Goal: Feedback & Contribution: Leave review/rating

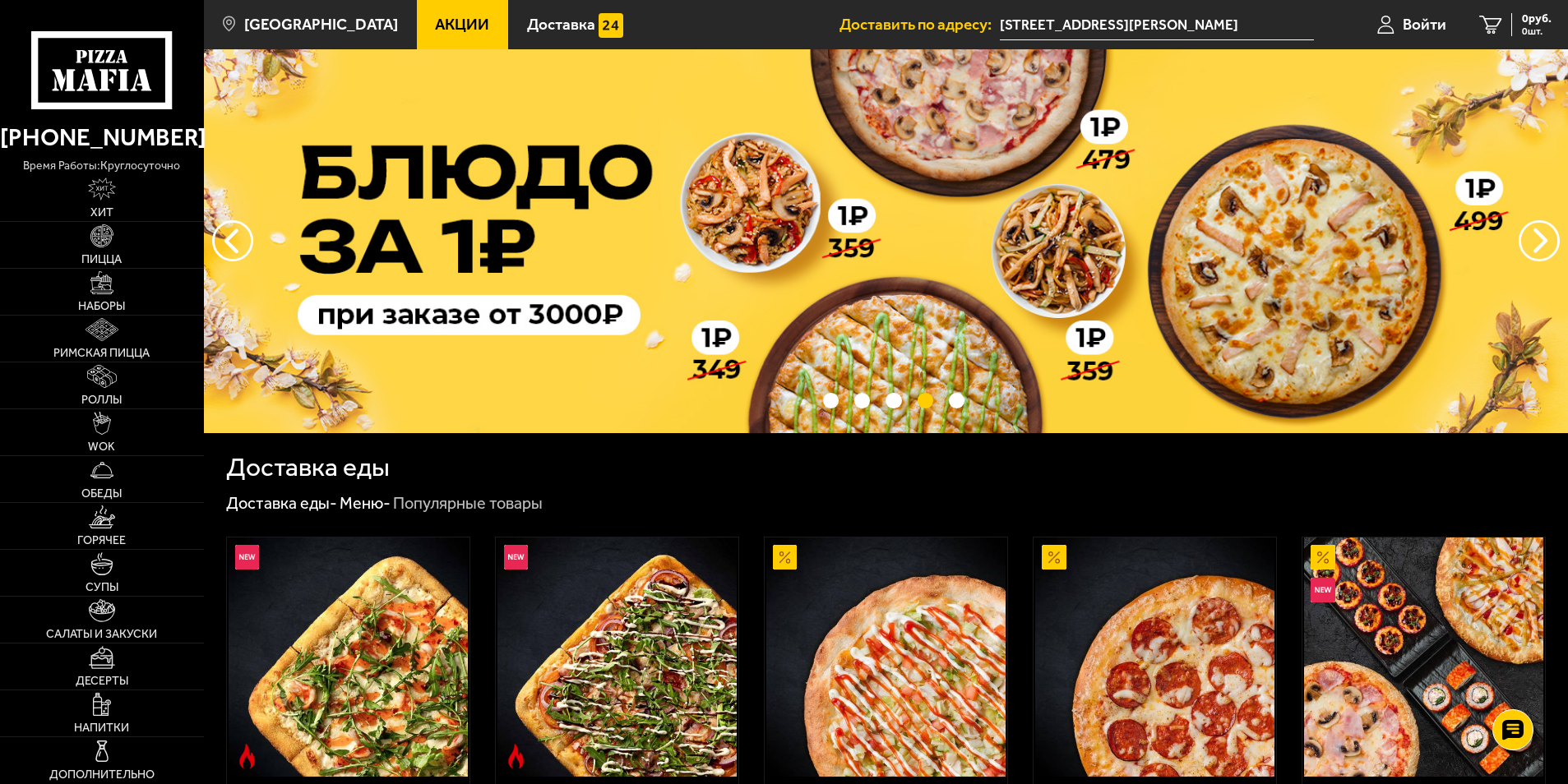
click at [1166, 26] on input "[STREET_ADDRESS][PERSON_NAME]" at bounding box center [1156, 25] width 313 height 31
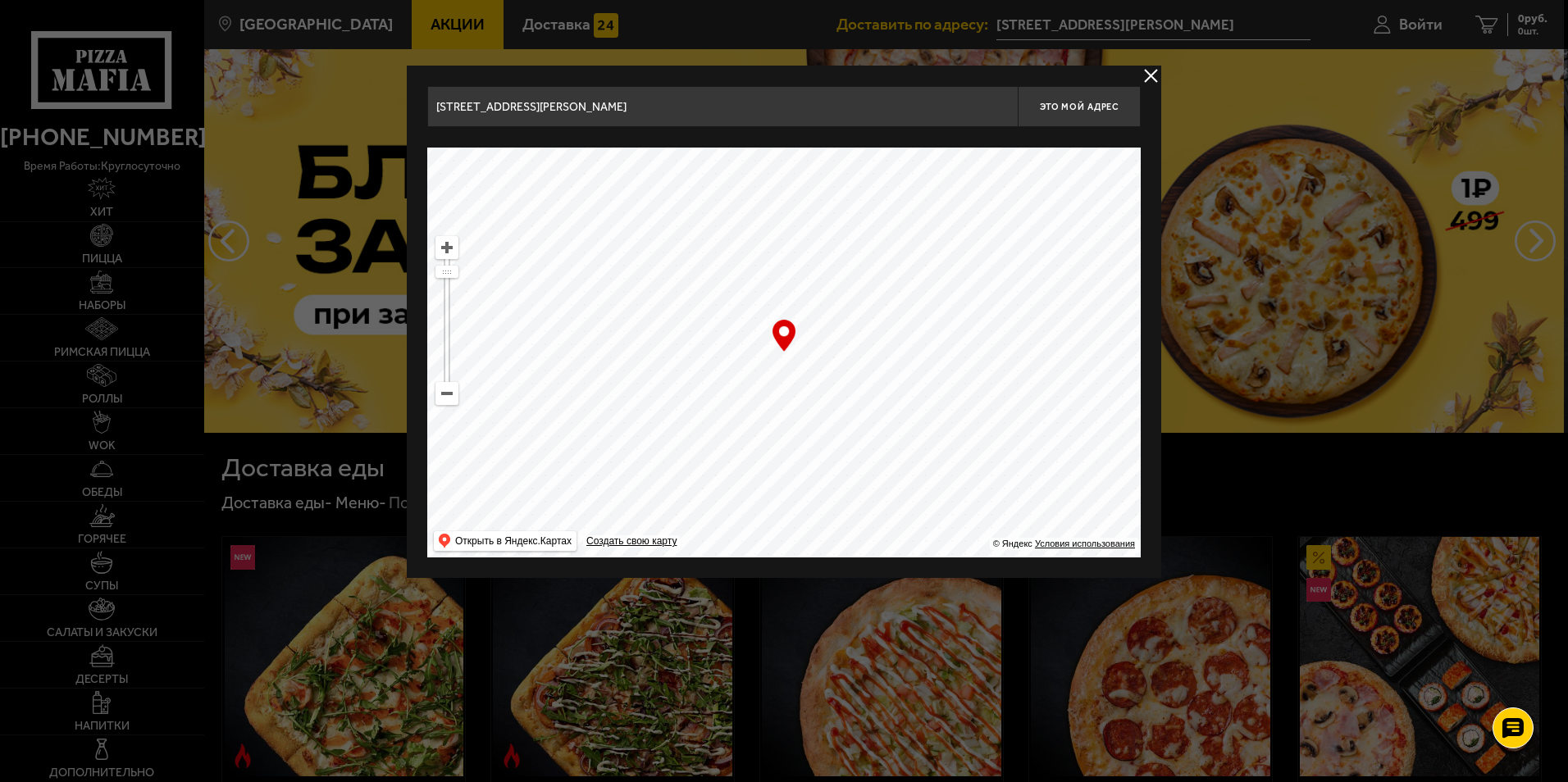
drag, startPoint x: 410, startPoint y: 96, endPoint x: 388, endPoint y: 93, distance: 22.2
paste input "[STREET_ADDRESS]"
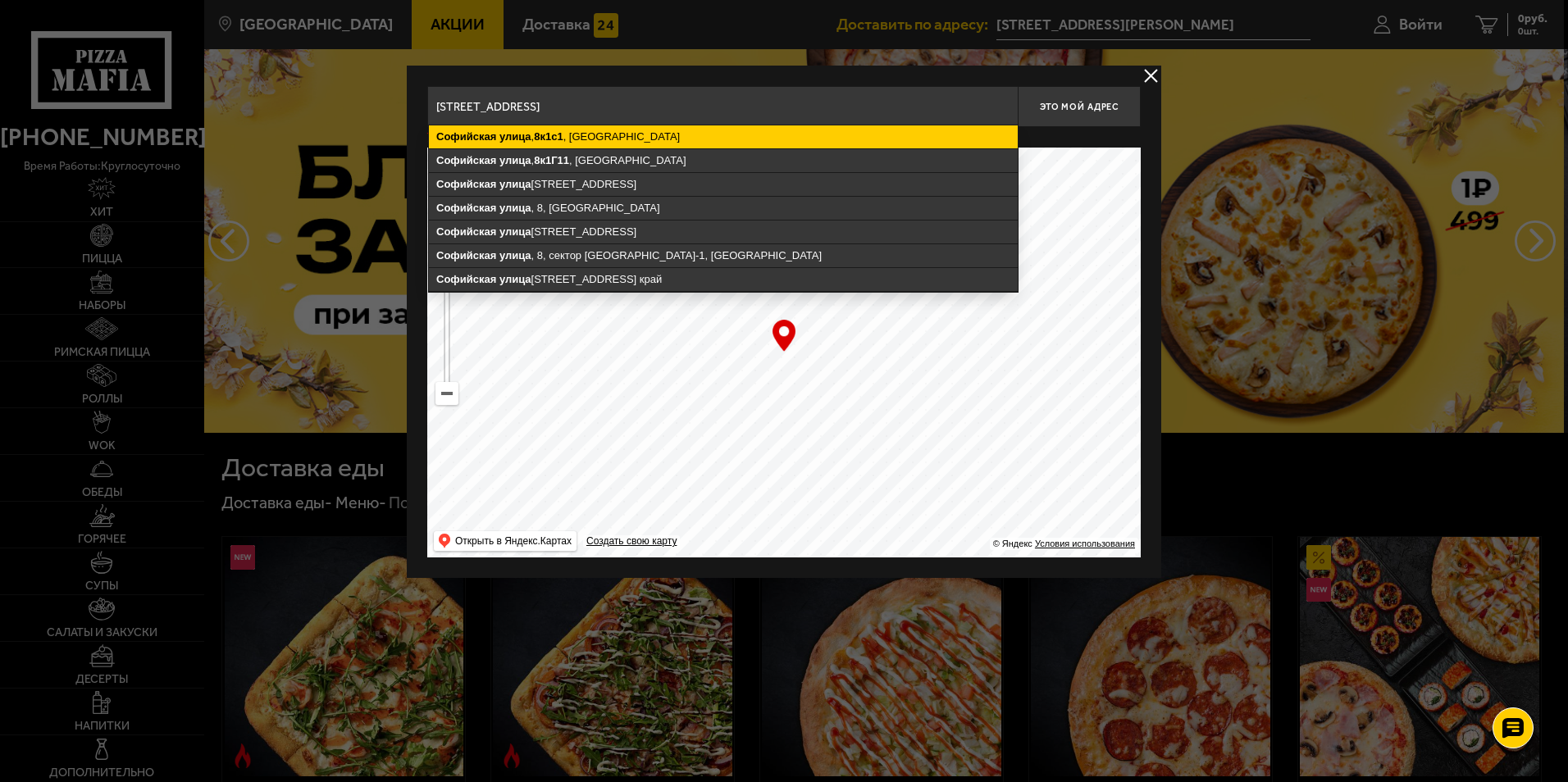
click at [589, 133] on ymaps "[STREET_ADDRESS]" at bounding box center [723, 137] width 589 height 23
type input "[STREET_ADDRESS]"
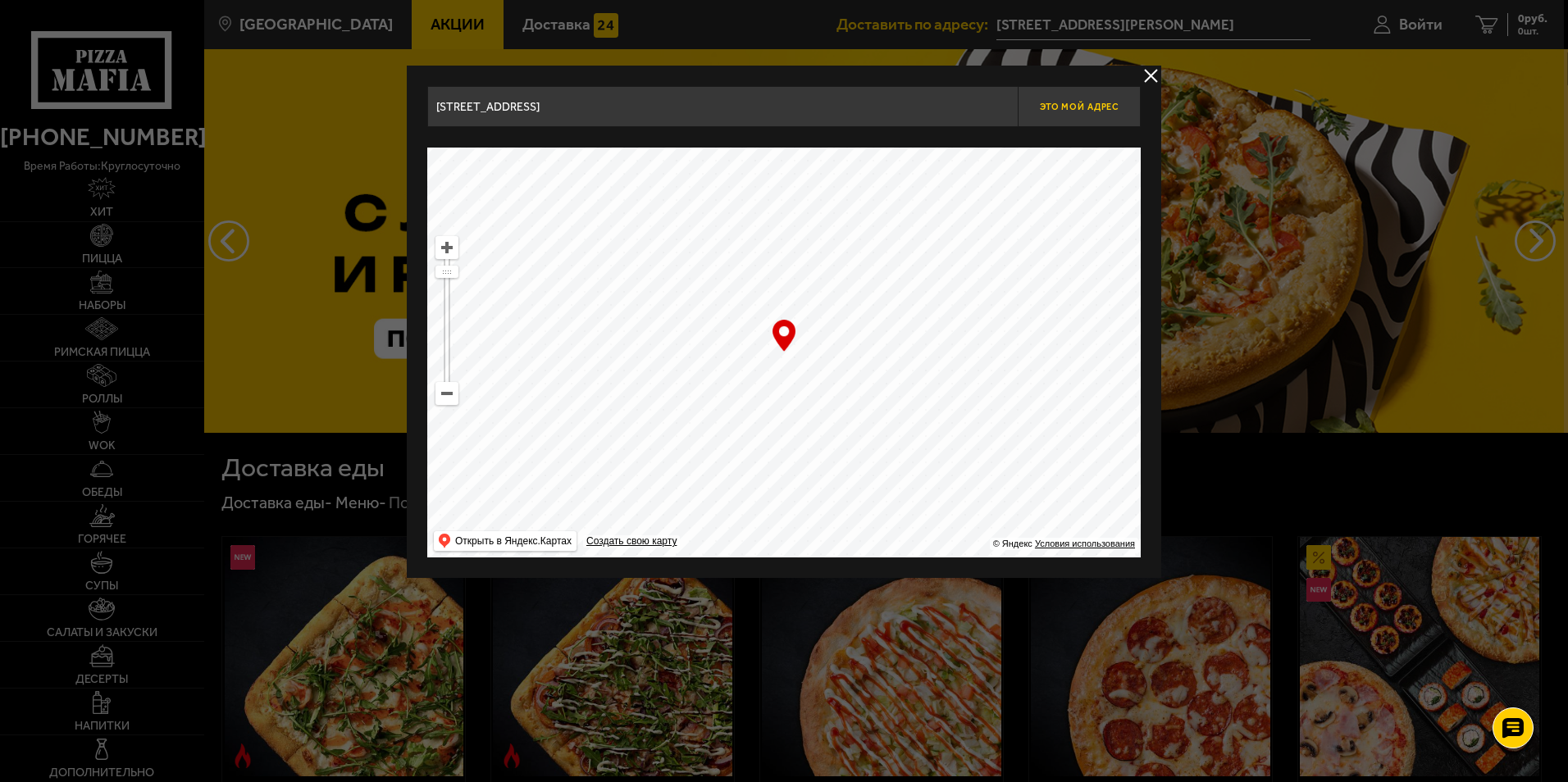
click at [1069, 107] on span "Это мой адрес" at bounding box center [1079, 106] width 79 height 11
type input "[STREET_ADDRESS]"
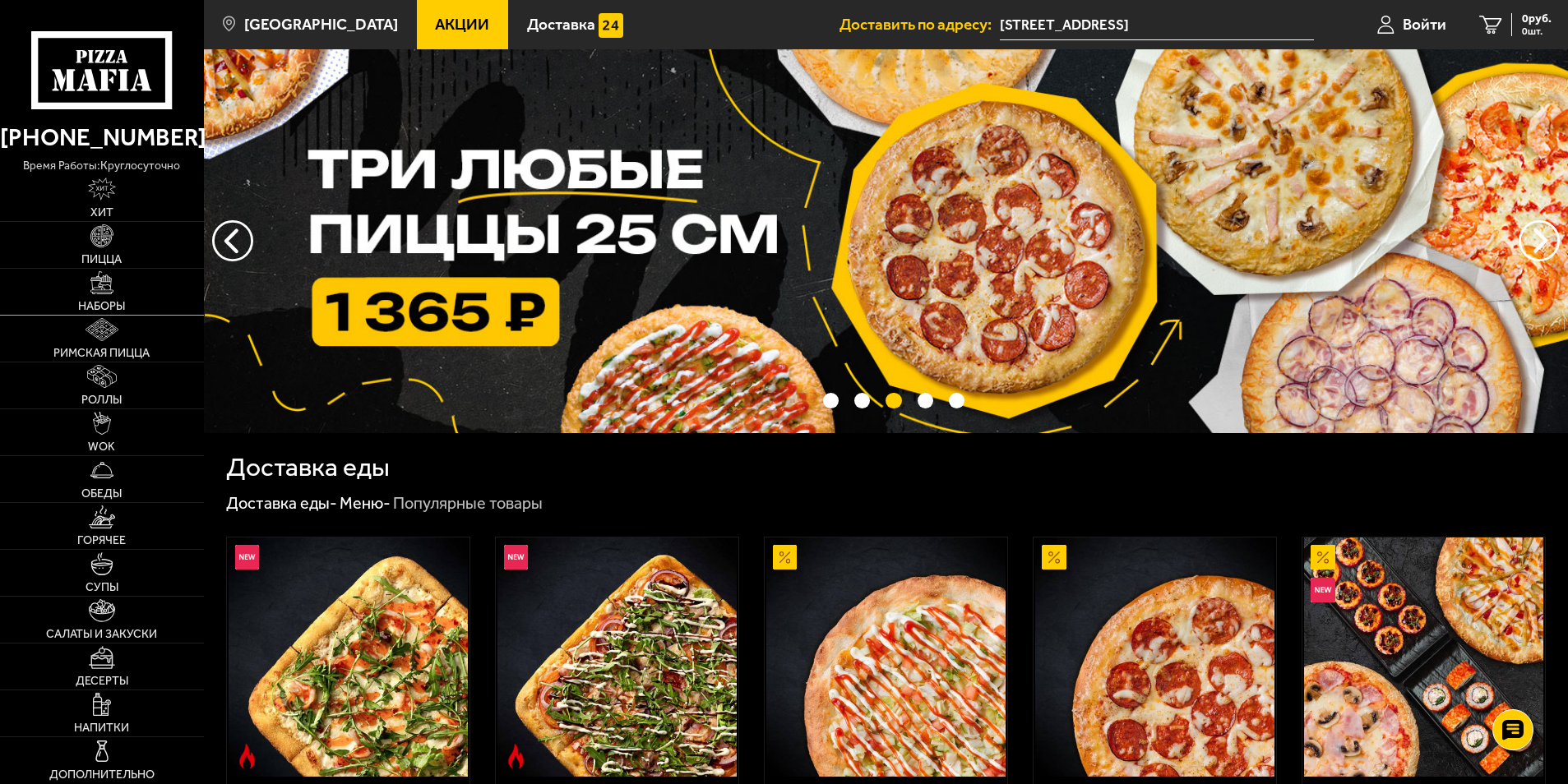
click at [103, 281] on img at bounding box center [102, 283] width 23 height 23
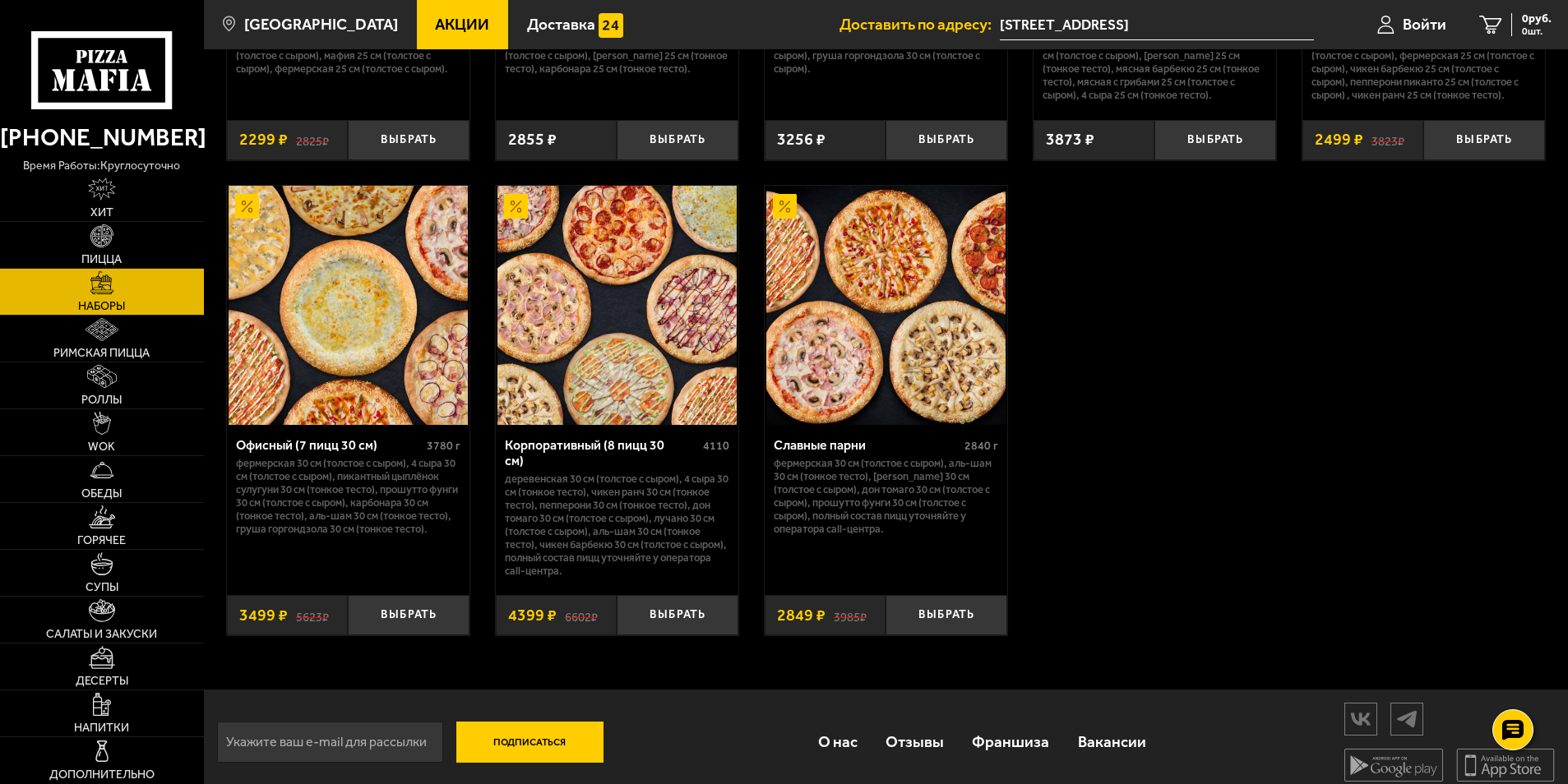
scroll to position [2494, 0]
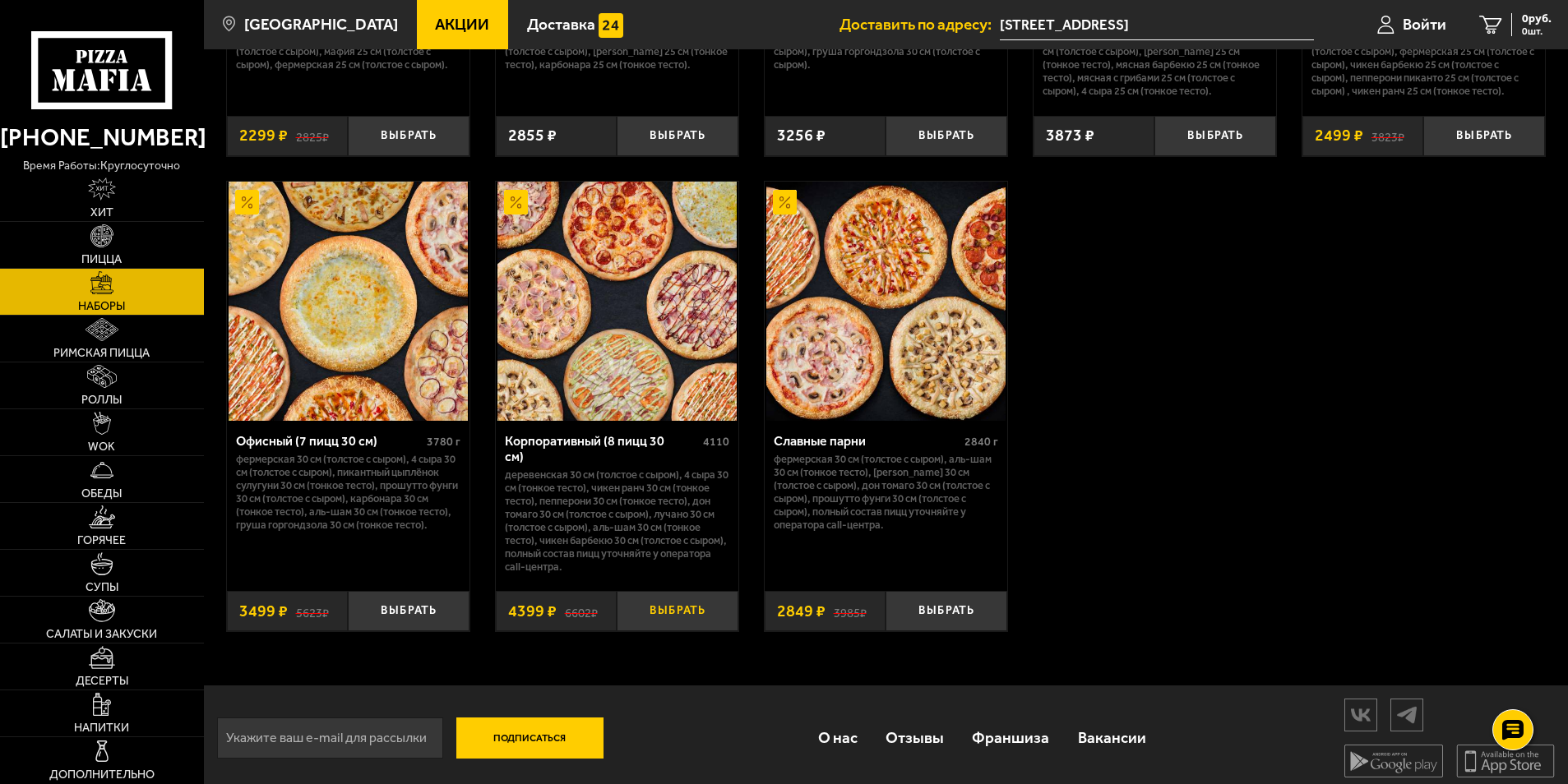
click at [672, 596] on button "Выбрать" at bounding box center [677, 611] width 122 height 40
click at [422, 602] on button "Выбрать" at bounding box center [408, 611] width 122 height 40
click at [640, 604] on button "−" at bounding box center [636, 611] width 41 height 40
click at [453, 604] on button "+" at bounding box center [449, 611] width 41 height 40
click at [1512, 25] on span "6998 руб." at bounding box center [1527, 19] width 50 height 12
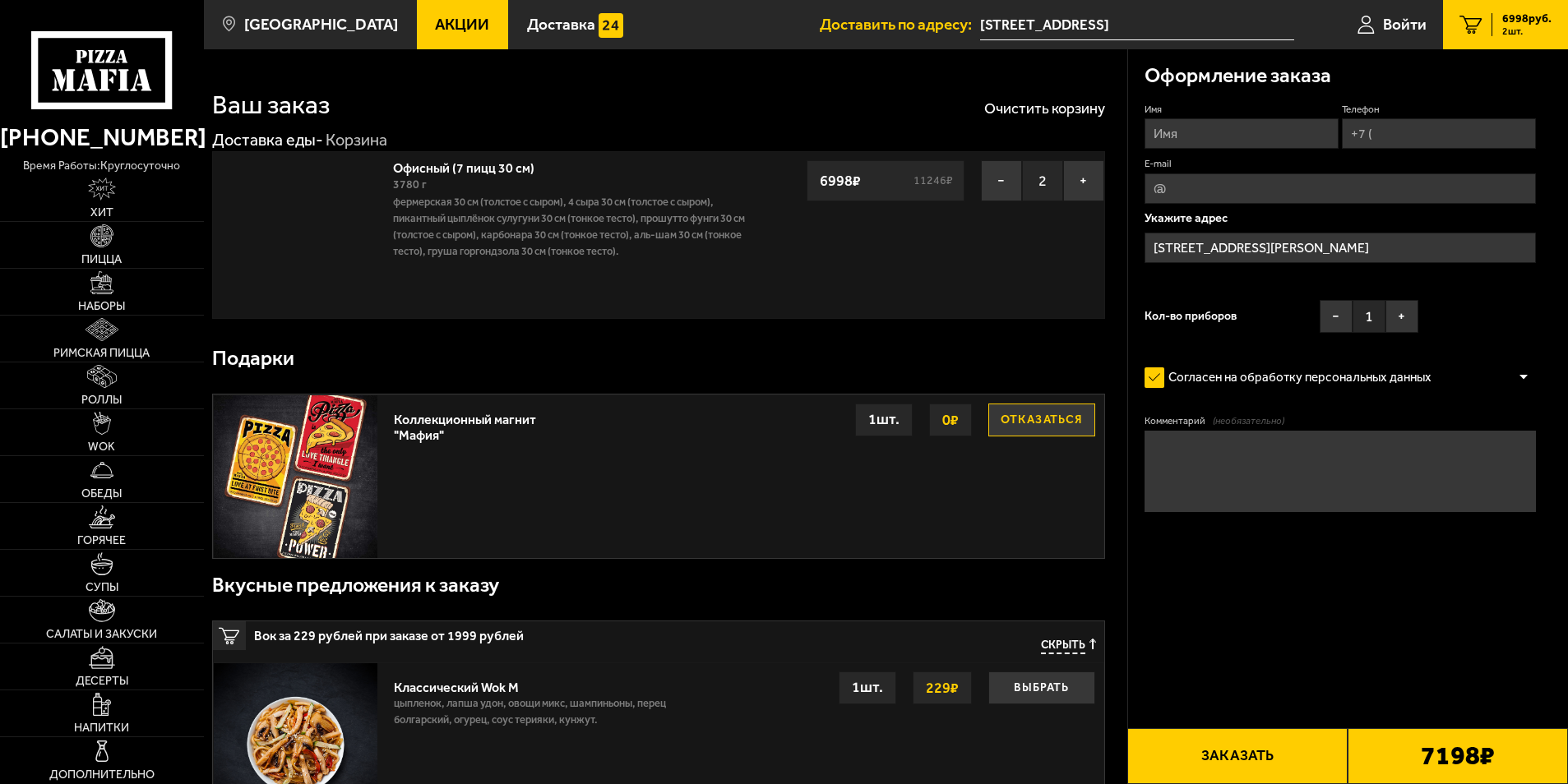
type input "[STREET_ADDRESS]"
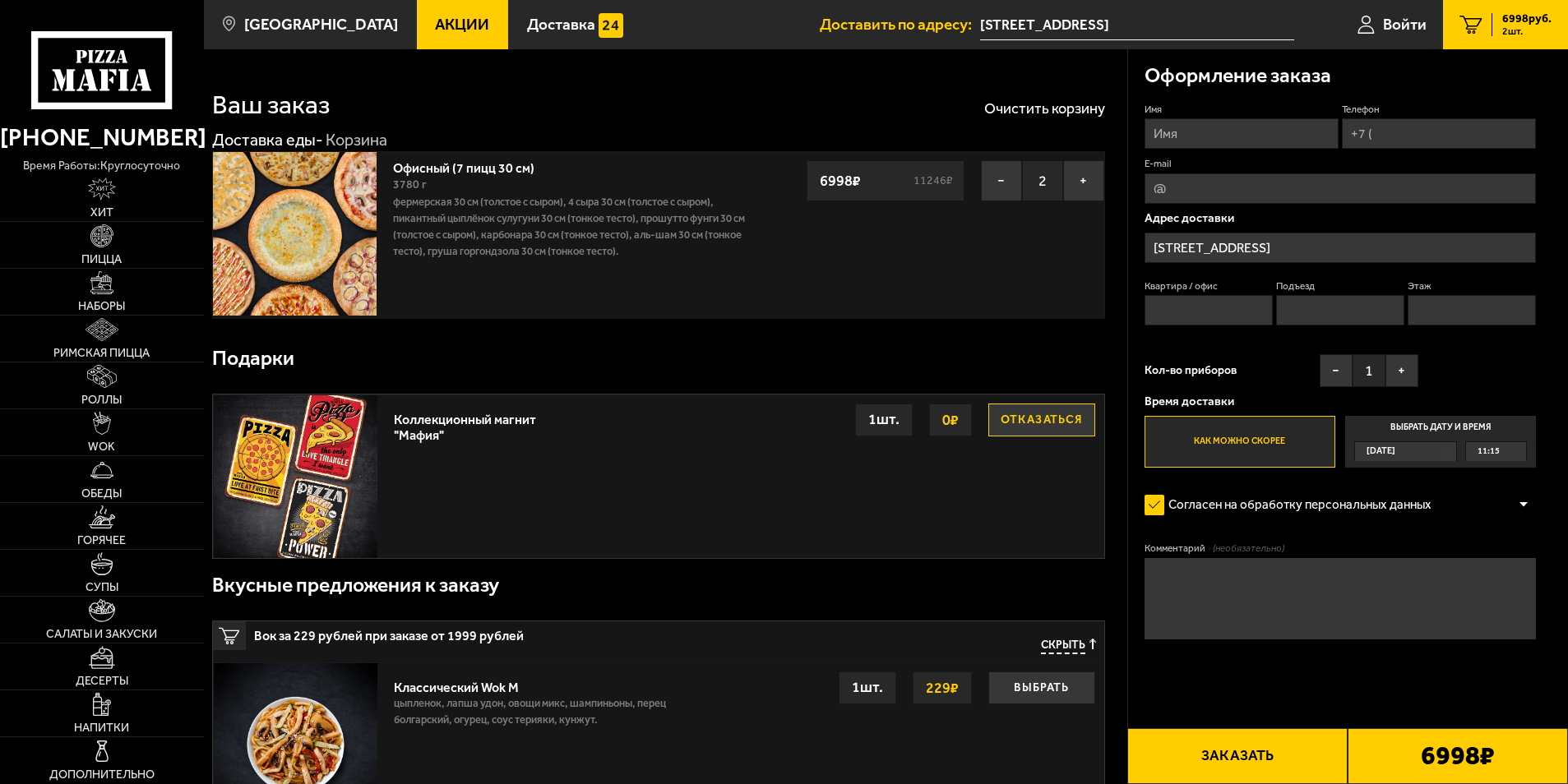
click at [1177, 131] on input "Имя" at bounding box center [1242, 133] width 194 height 31
type input "[PERSON_NAME]"
click at [1409, 126] on input "Телефон" at bounding box center [1439, 133] width 194 height 31
type input "[PHONE_NUMBER]"
type input "[EMAIL_ADDRESS][DOMAIN_NAME]"
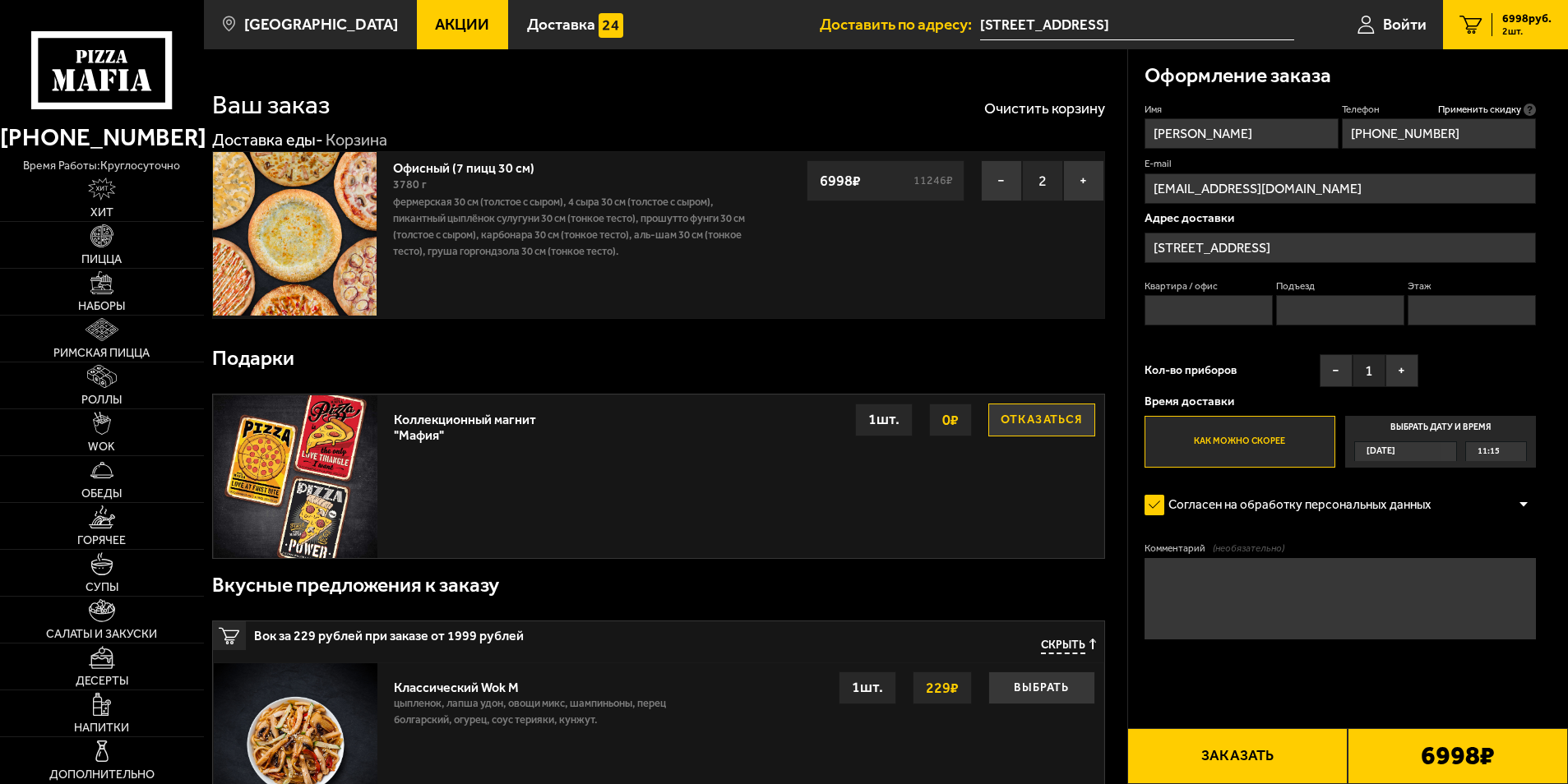
type input "[PHONE_NUMBER]"
click at [1391, 450] on span "[DATE]" at bounding box center [1380, 451] width 29 height 19
click at [0, 0] on input "Выбрать дату и время [DATE] 11:15" at bounding box center [0, 0] width 0 height 0
click at [1518, 454] on div "11:15" at bounding box center [1496, 451] width 60 height 19
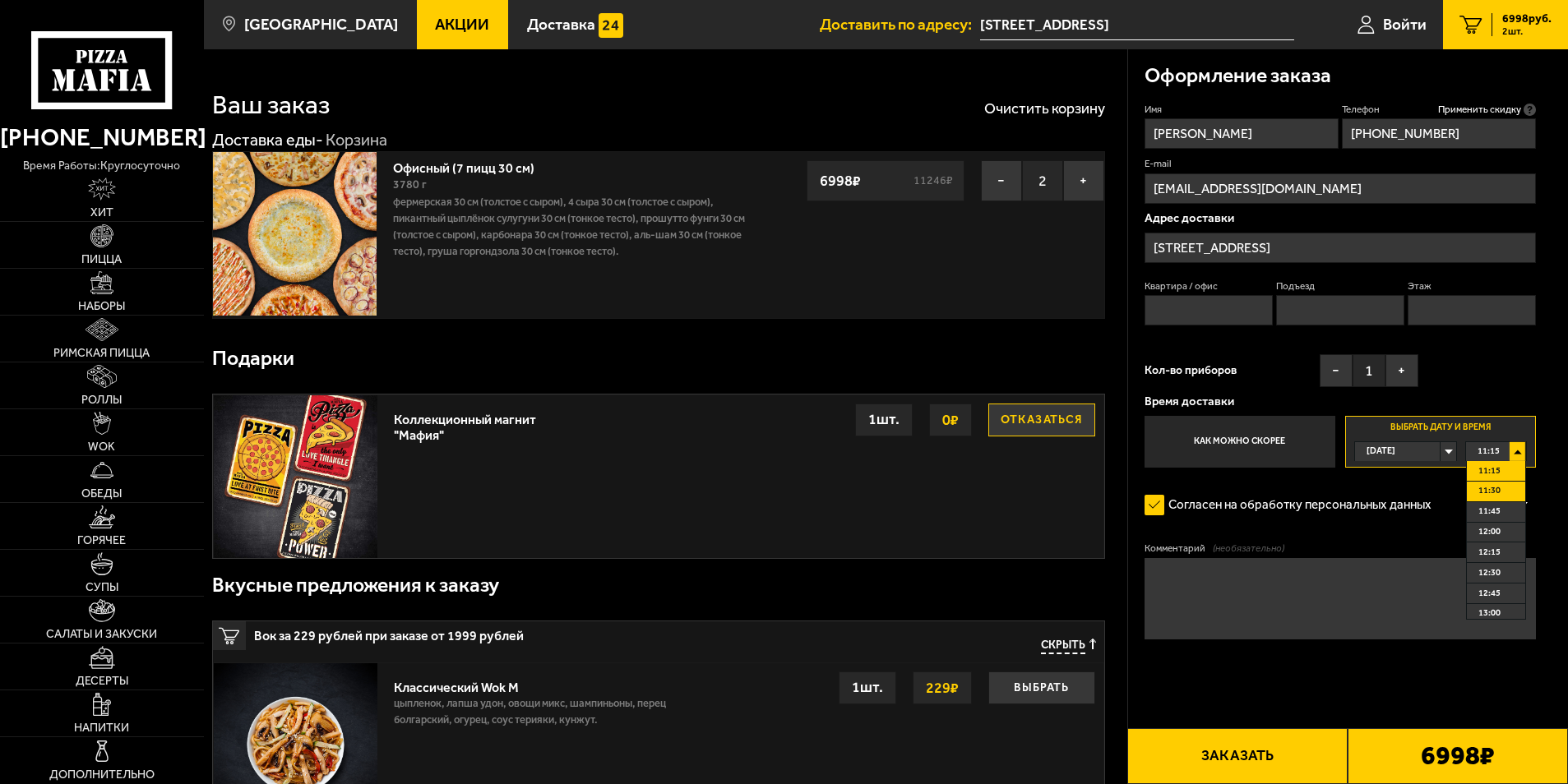
click at [1498, 487] on span "11:30" at bounding box center [1489, 491] width 22 height 19
click at [1266, 750] on button "Заказать" at bounding box center [1237, 756] width 221 height 56
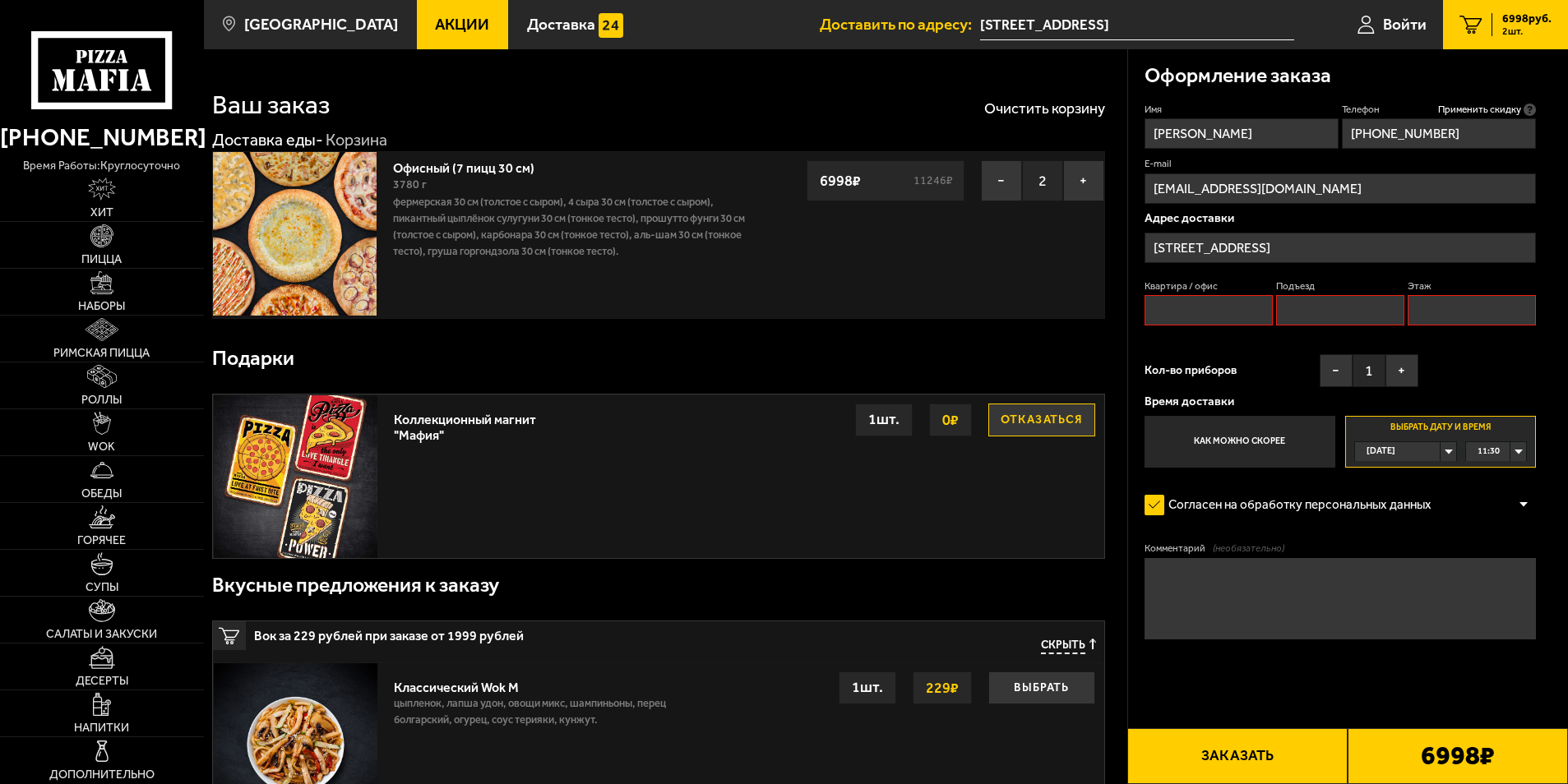
click at [1211, 309] on input "Квартира / офис" at bounding box center [1209, 310] width 129 height 31
type input "507"
click at [1334, 306] on input "Подъезд" at bounding box center [1341, 310] width 129 height 31
type input "1"
click at [1507, 311] on input "Этаж" at bounding box center [1472, 310] width 129 height 31
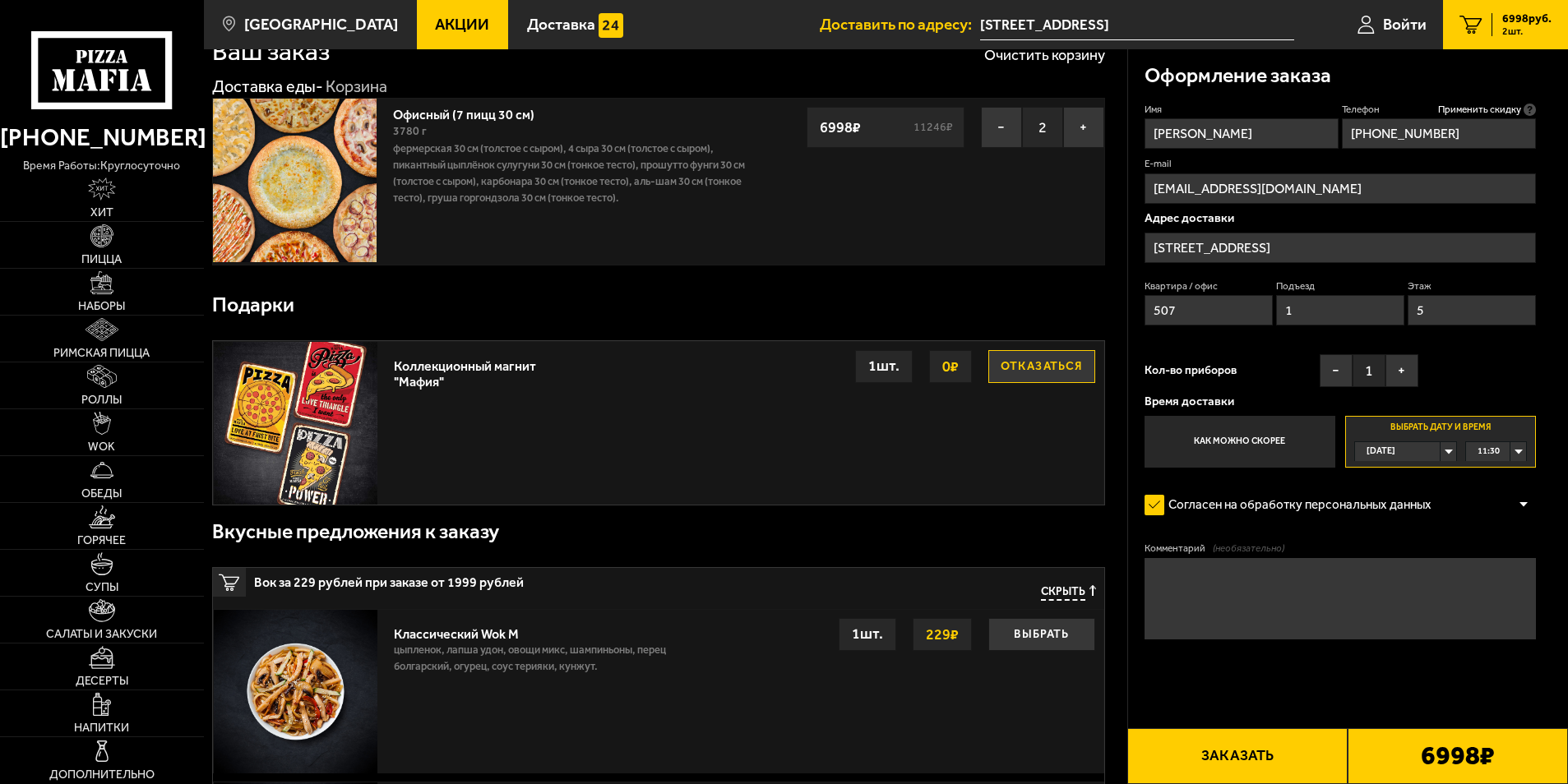
scroll to position [82, 0]
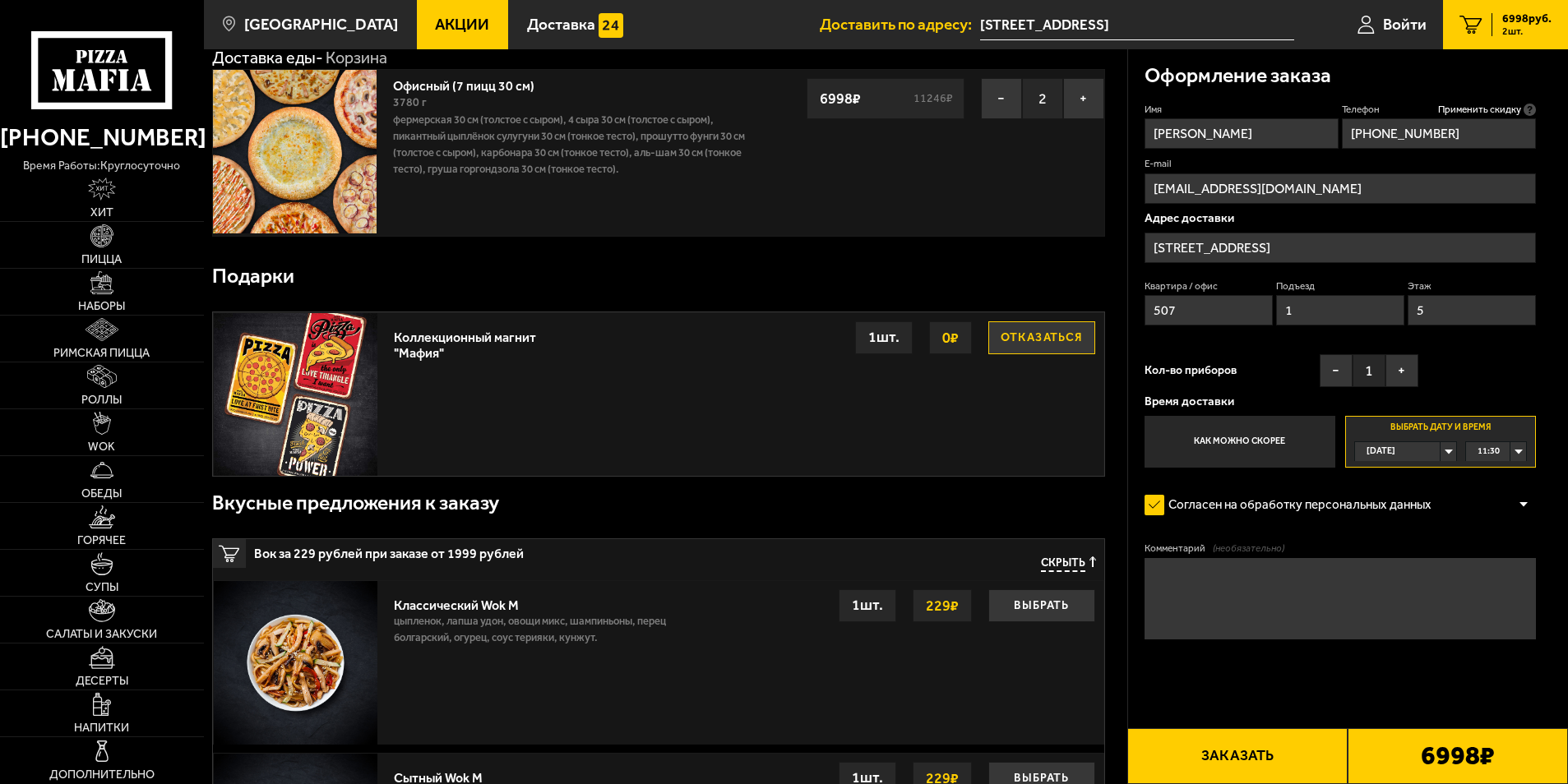
type input "5"
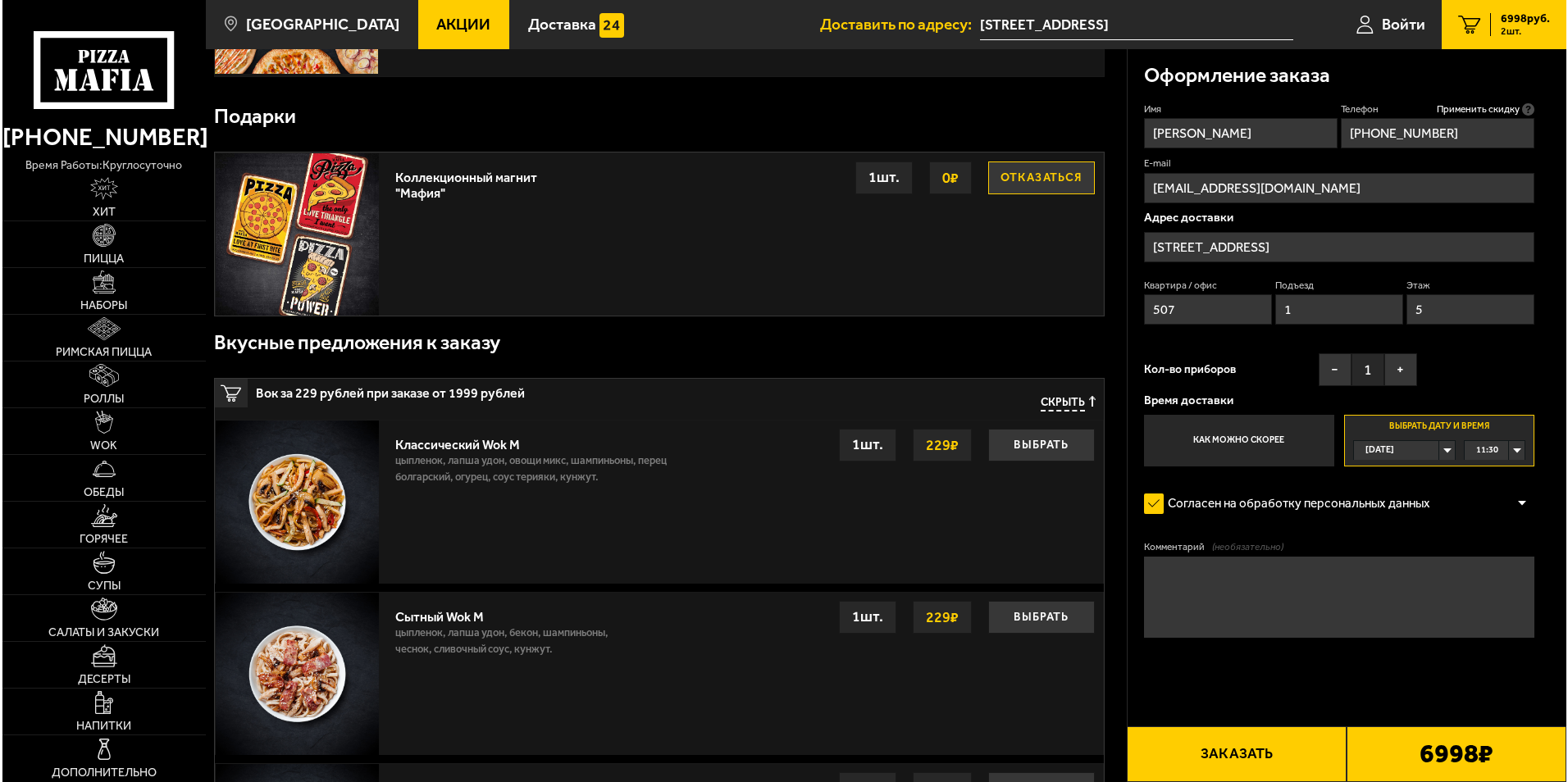
scroll to position [246, 0]
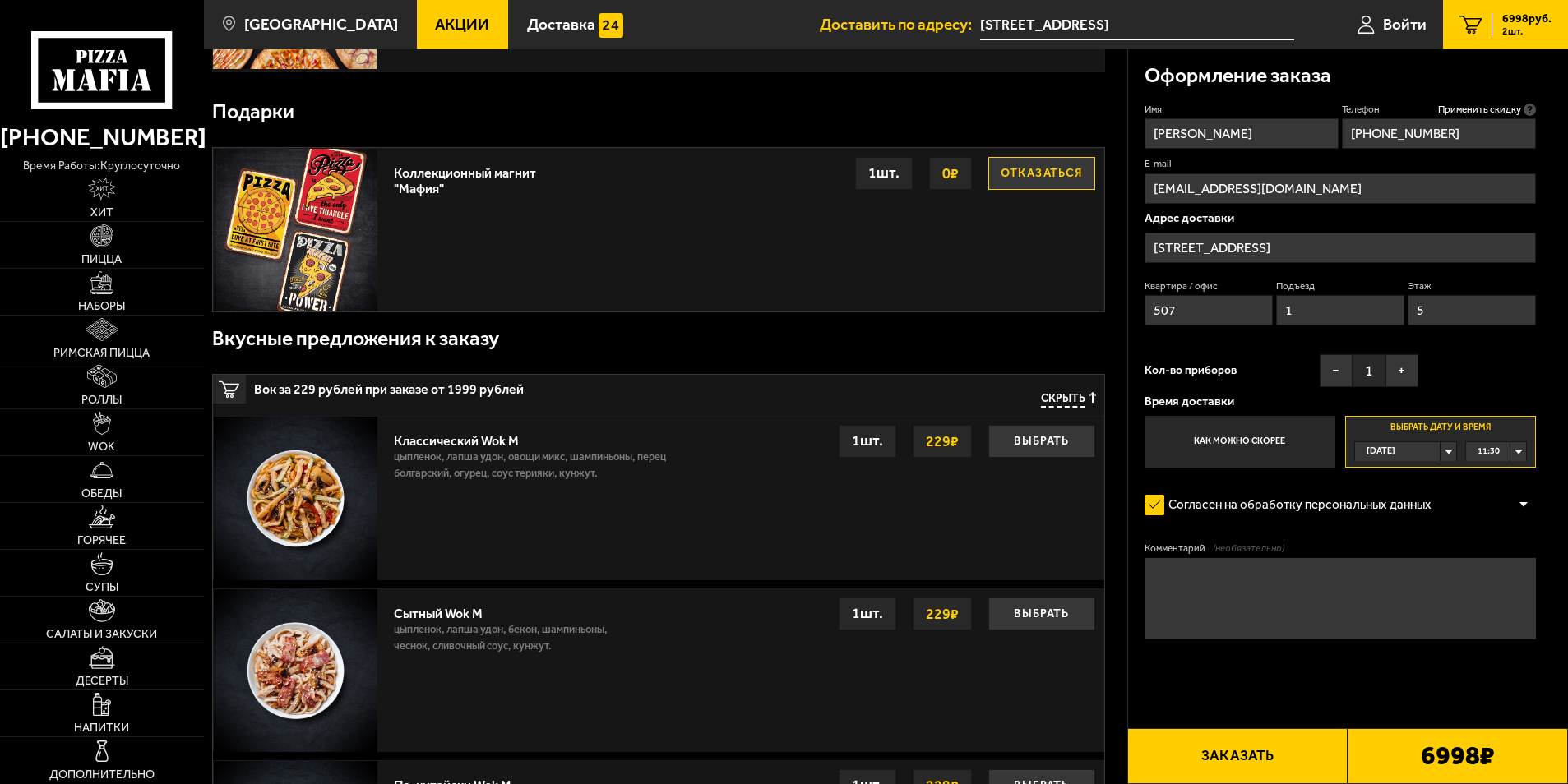
click at [1292, 746] on button "Заказать" at bounding box center [1237, 756] width 221 height 56
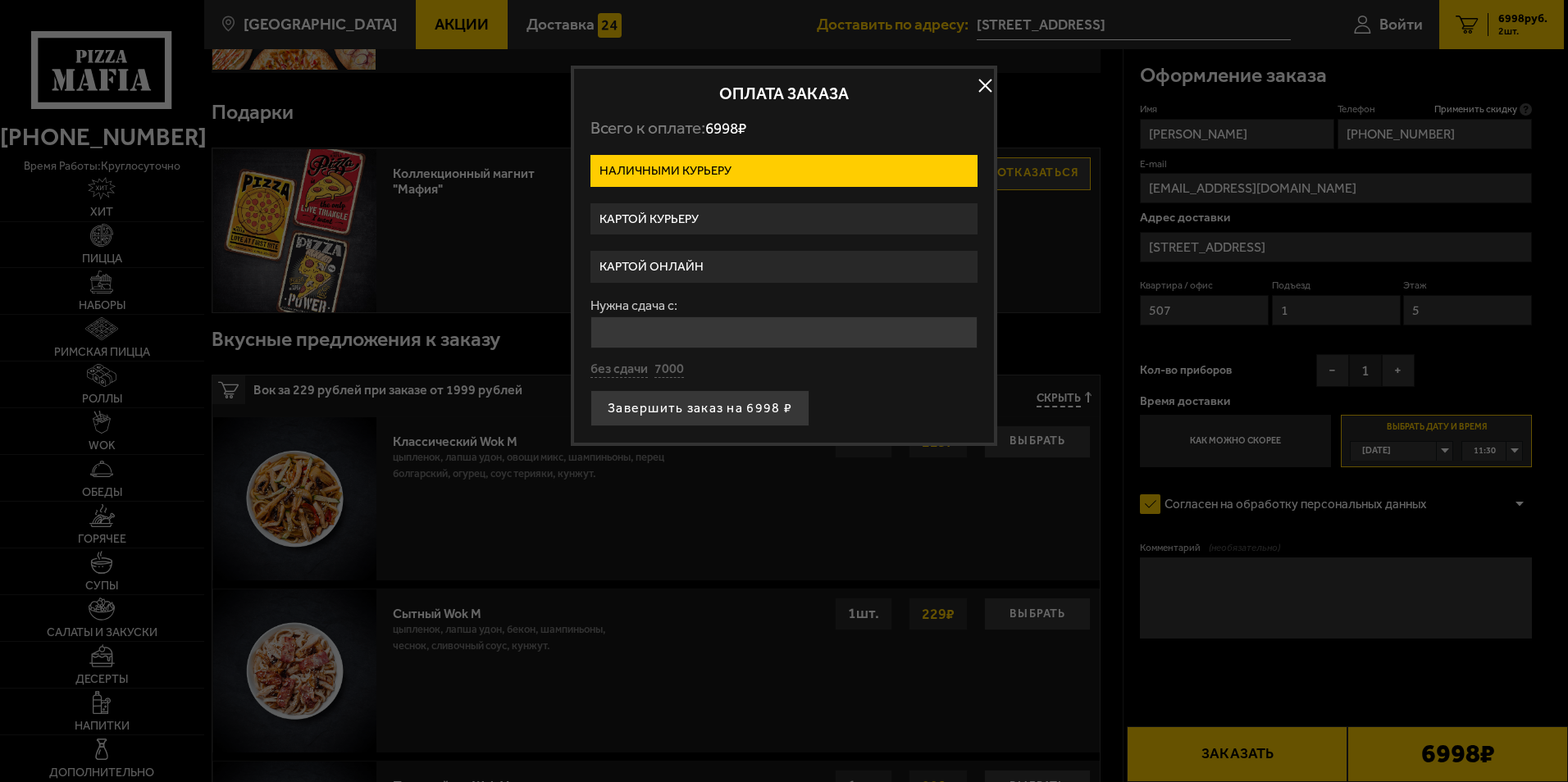
click at [682, 214] on label "Картой курьеру" at bounding box center [784, 219] width 387 height 32
click at [0, 0] on input "Картой курьеру" at bounding box center [0, 0] width 0 height 0
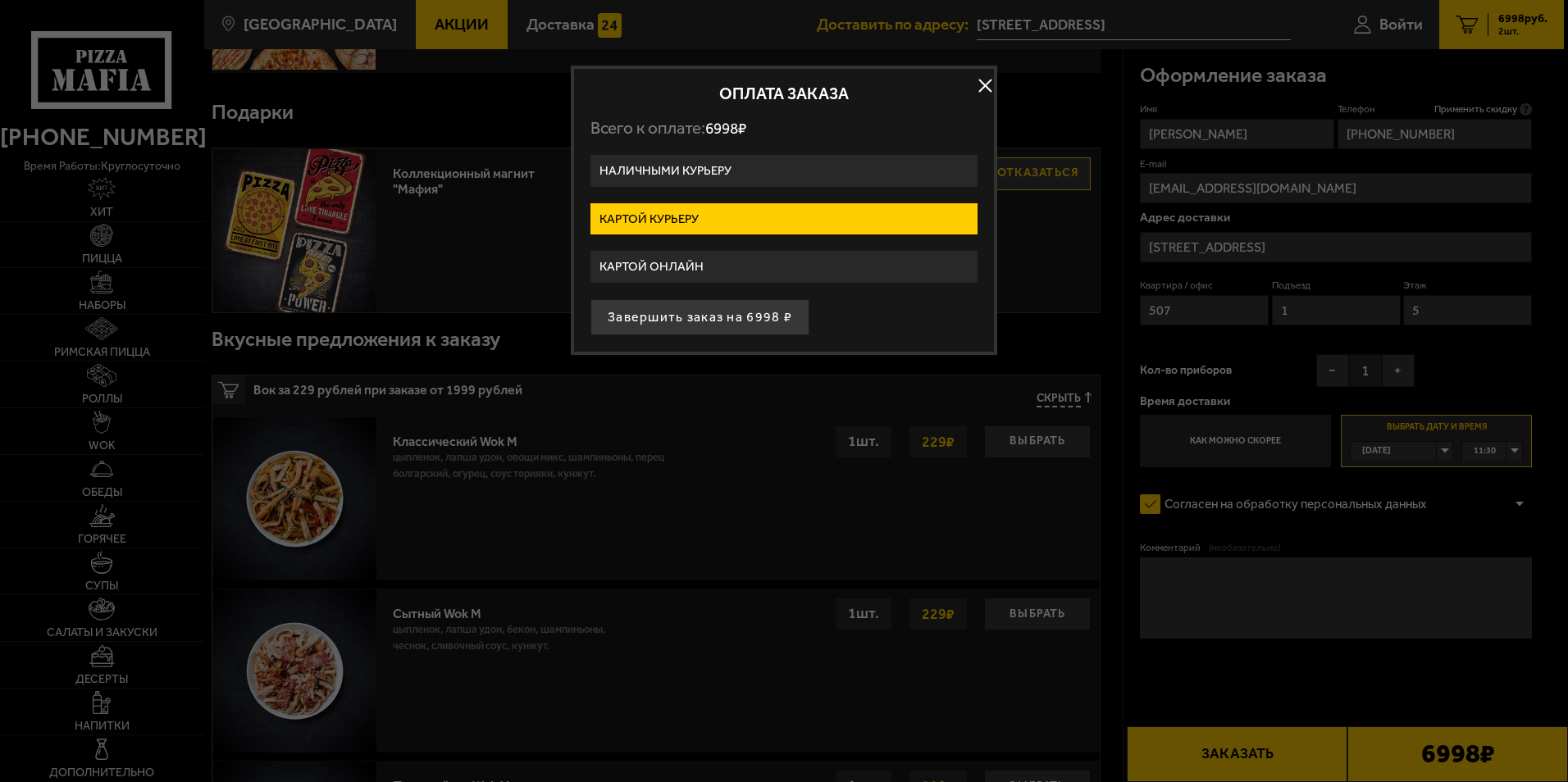
click at [669, 313] on button "Завершить заказ на 6998 ₽" at bounding box center [700, 317] width 219 height 36
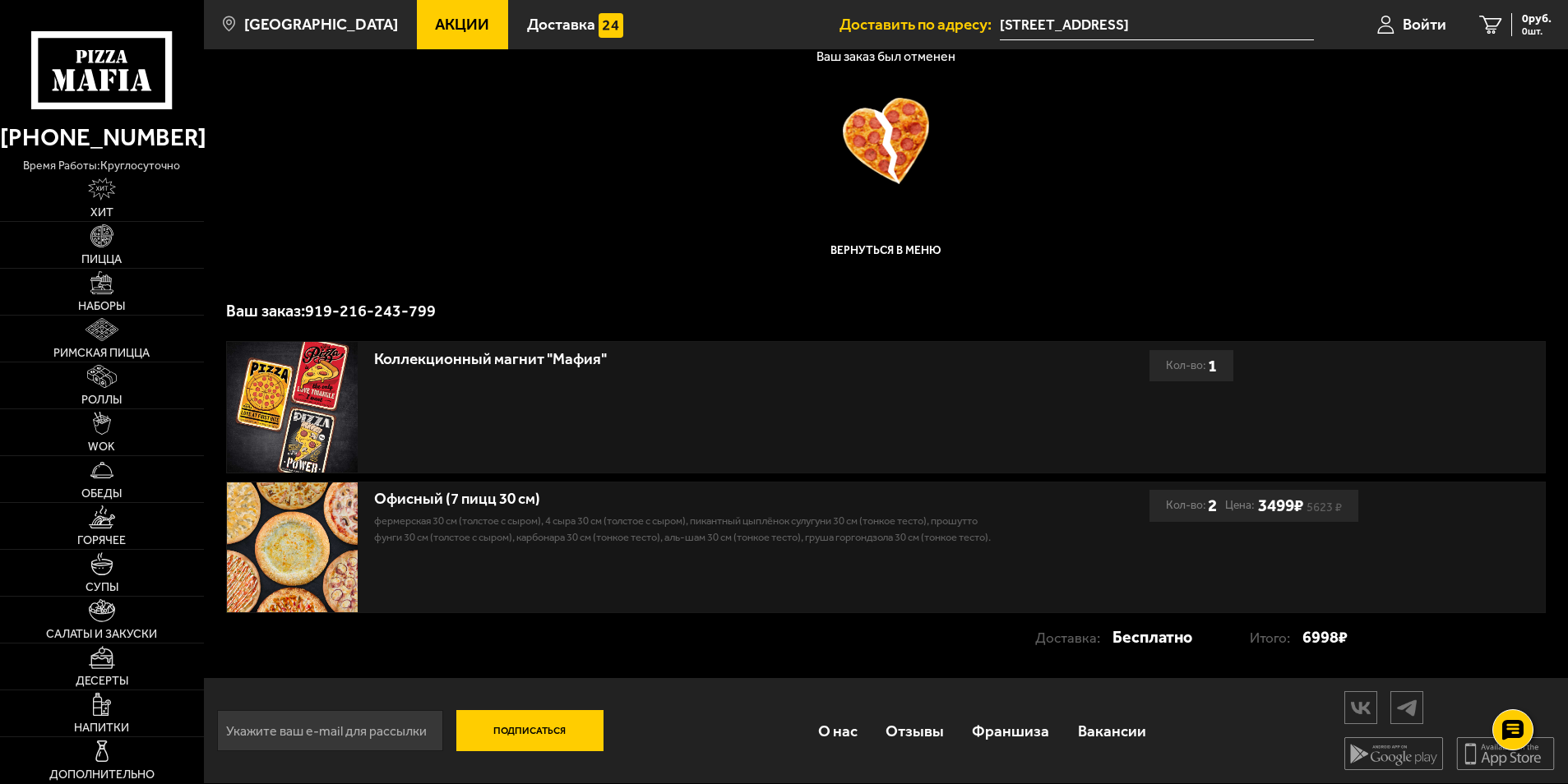
scroll to position [87, 0]
click at [903, 727] on link "Отзывы" at bounding box center [915, 731] width 86 height 54
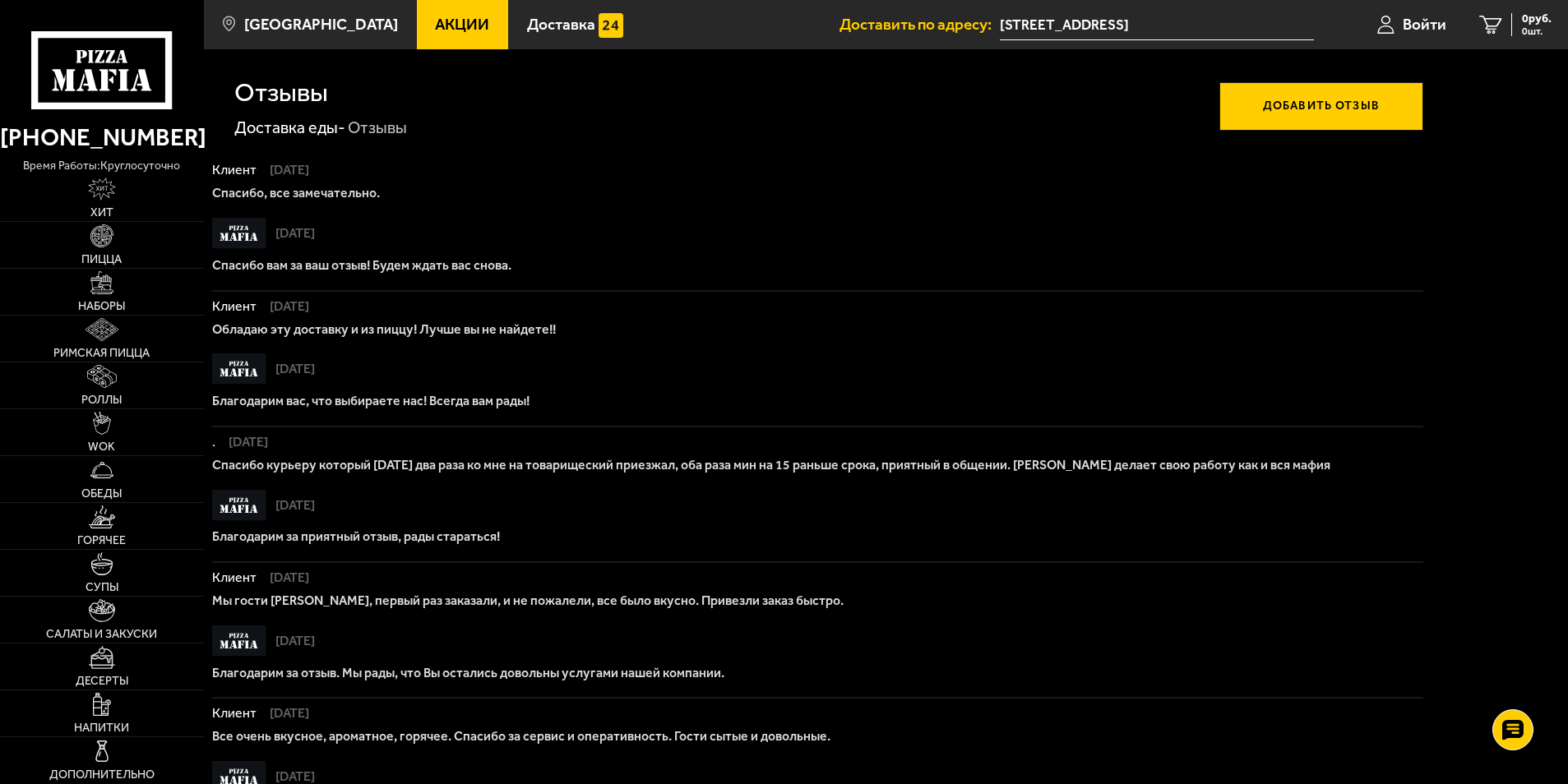
click at [1336, 108] on button "Добавить отзыв" at bounding box center [1321, 107] width 204 height 50
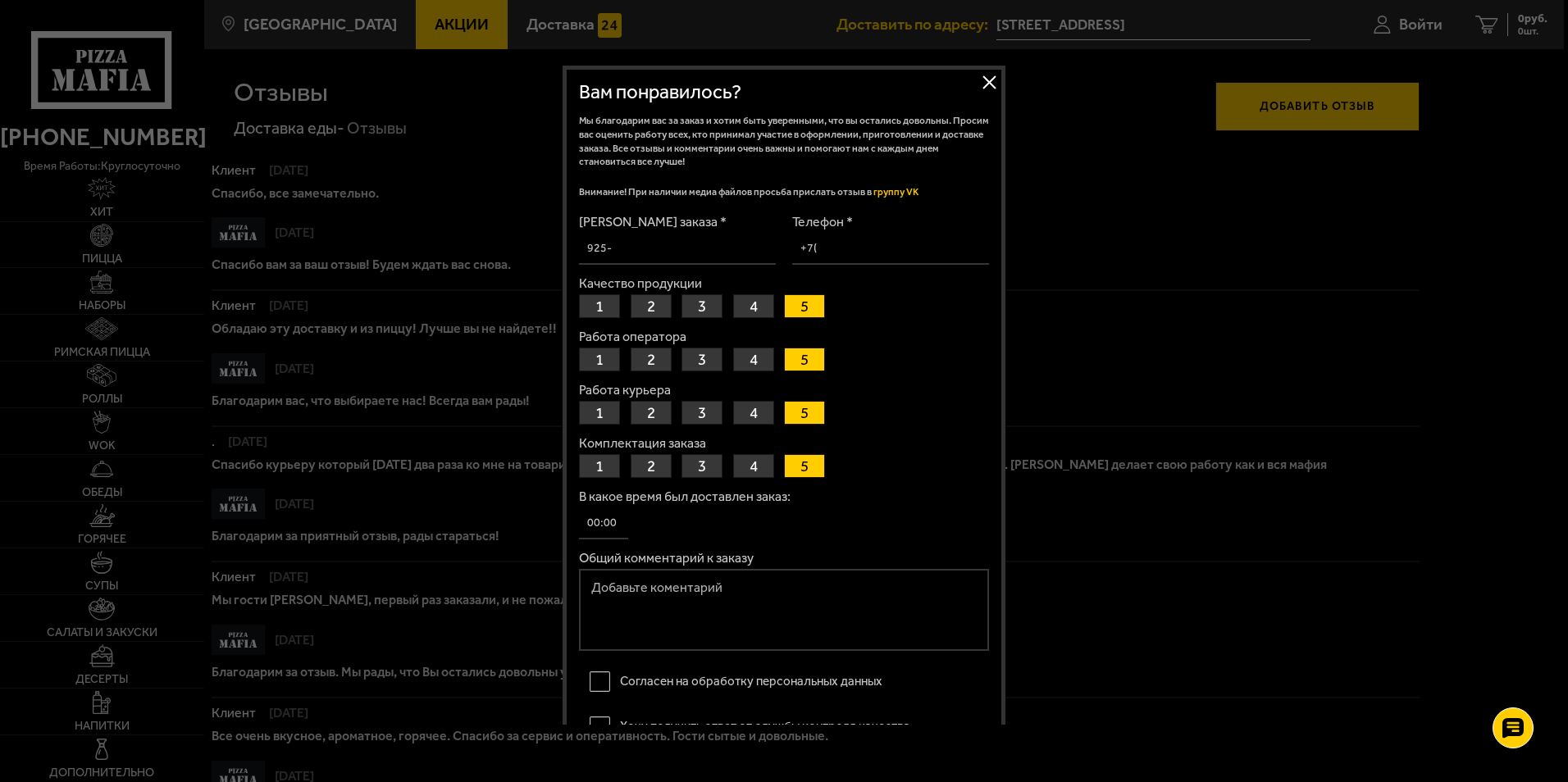
click at [985, 74] on button "Закрыть" at bounding box center [989, 82] width 25 height 25
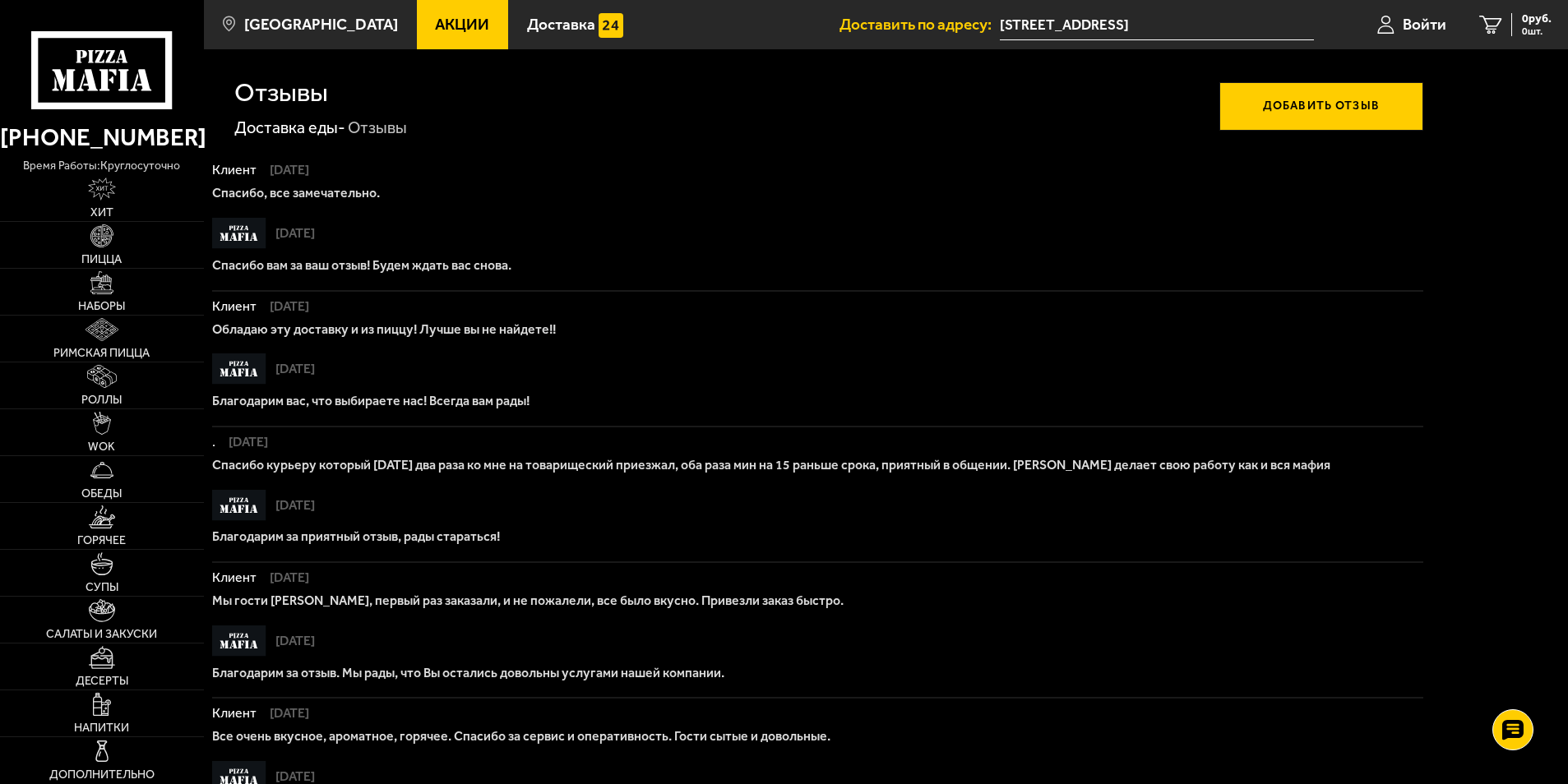
click at [1328, 91] on button "Добавить отзыв" at bounding box center [1321, 107] width 204 height 50
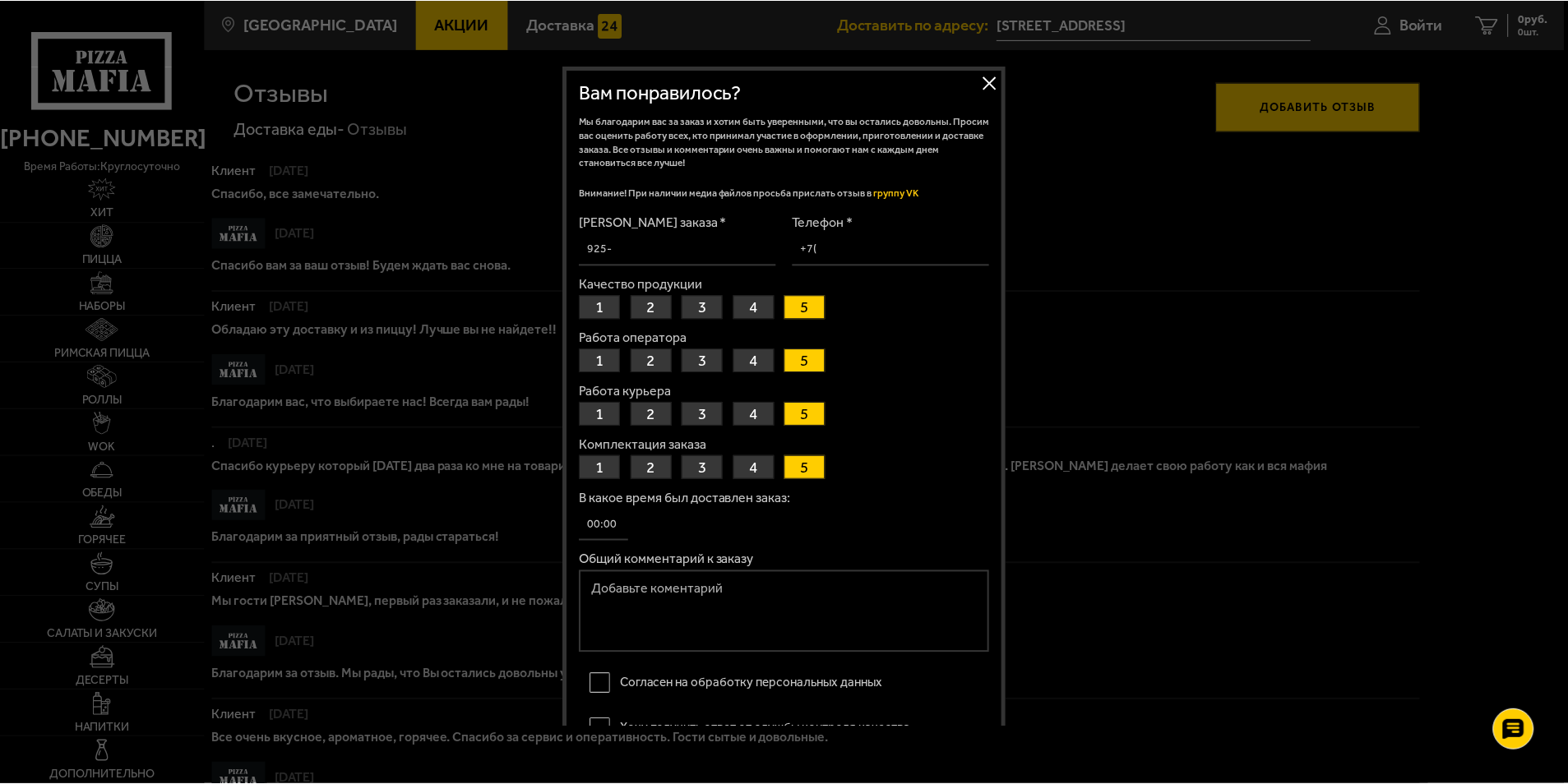
scroll to position [2, 0]
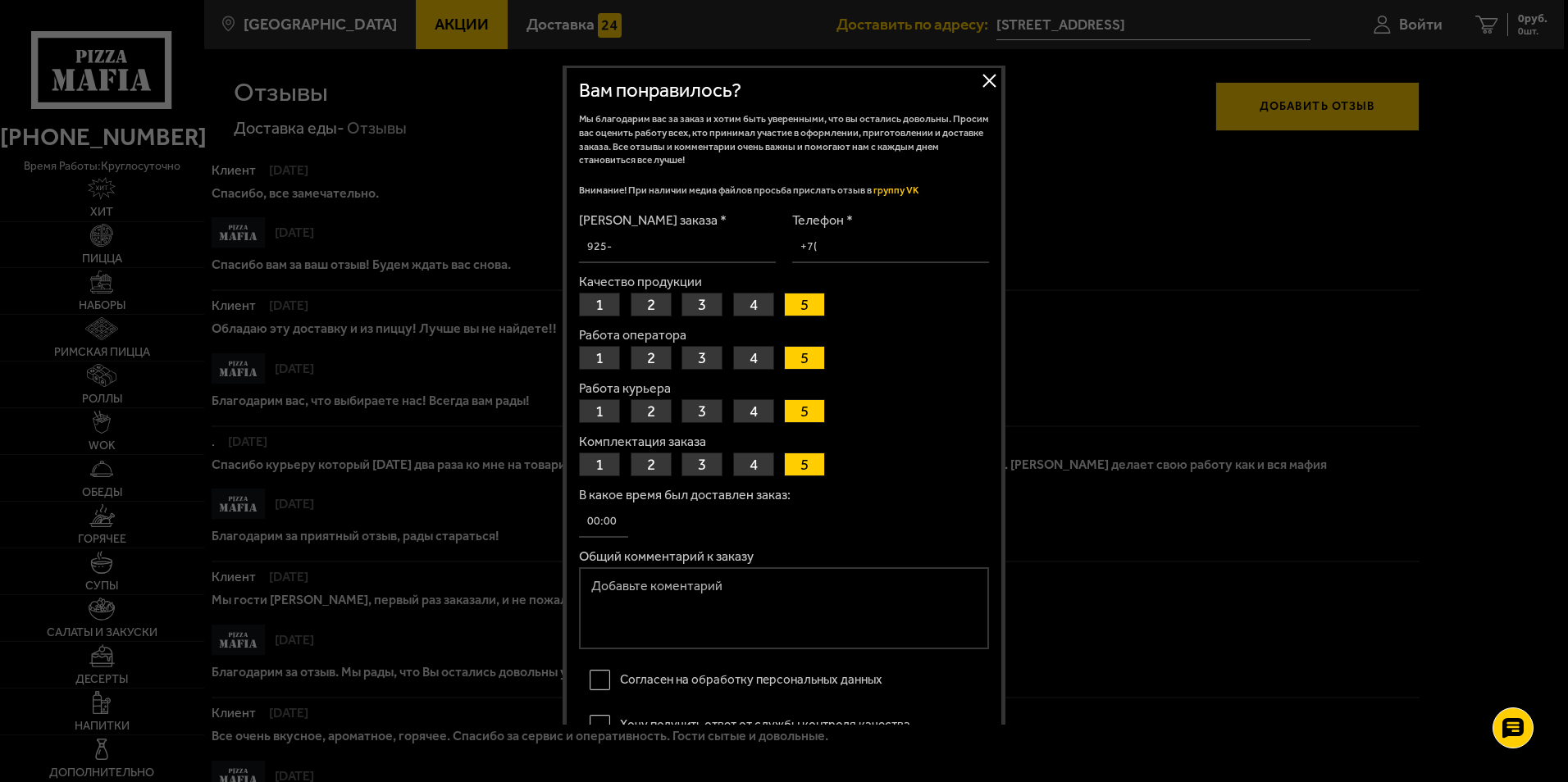
click at [983, 79] on button "Закрыть" at bounding box center [989, 81] width 25 height 25
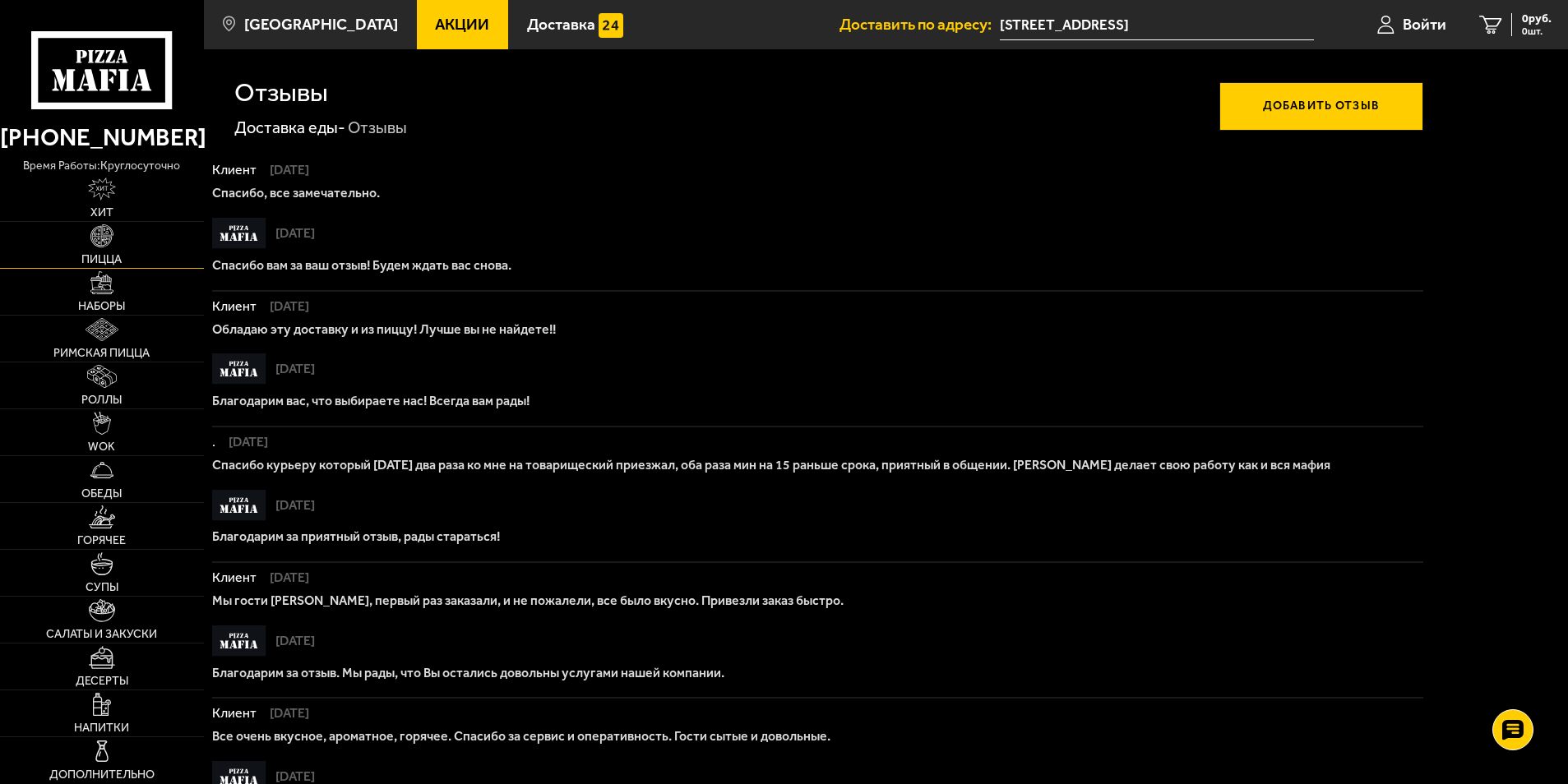
click at [95, 240] on img at bounding box center [102, 236] width 23 height 23
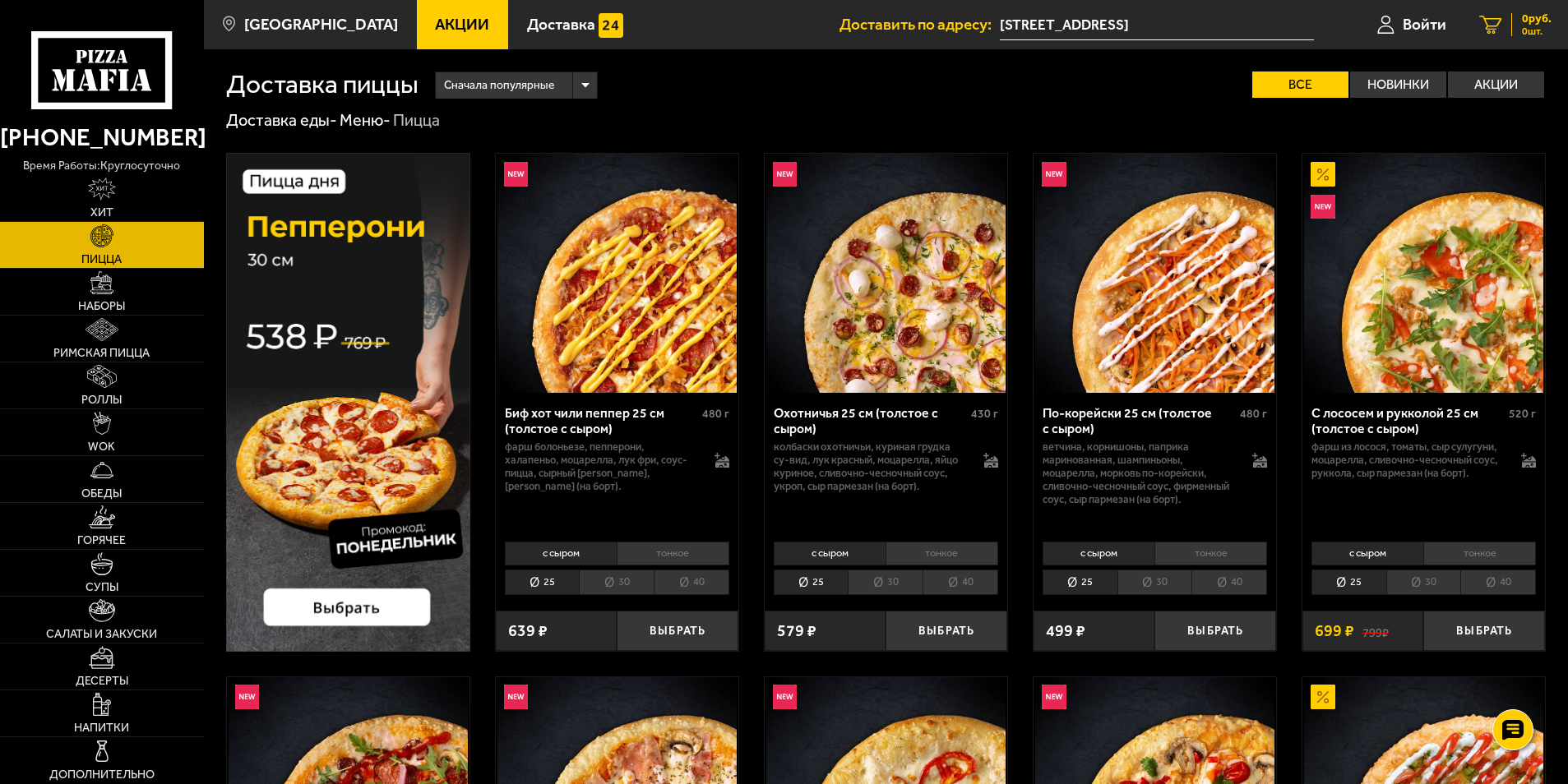
click at [1499, 23] on icon at bounding box center [1490, 25] width 22 height 19
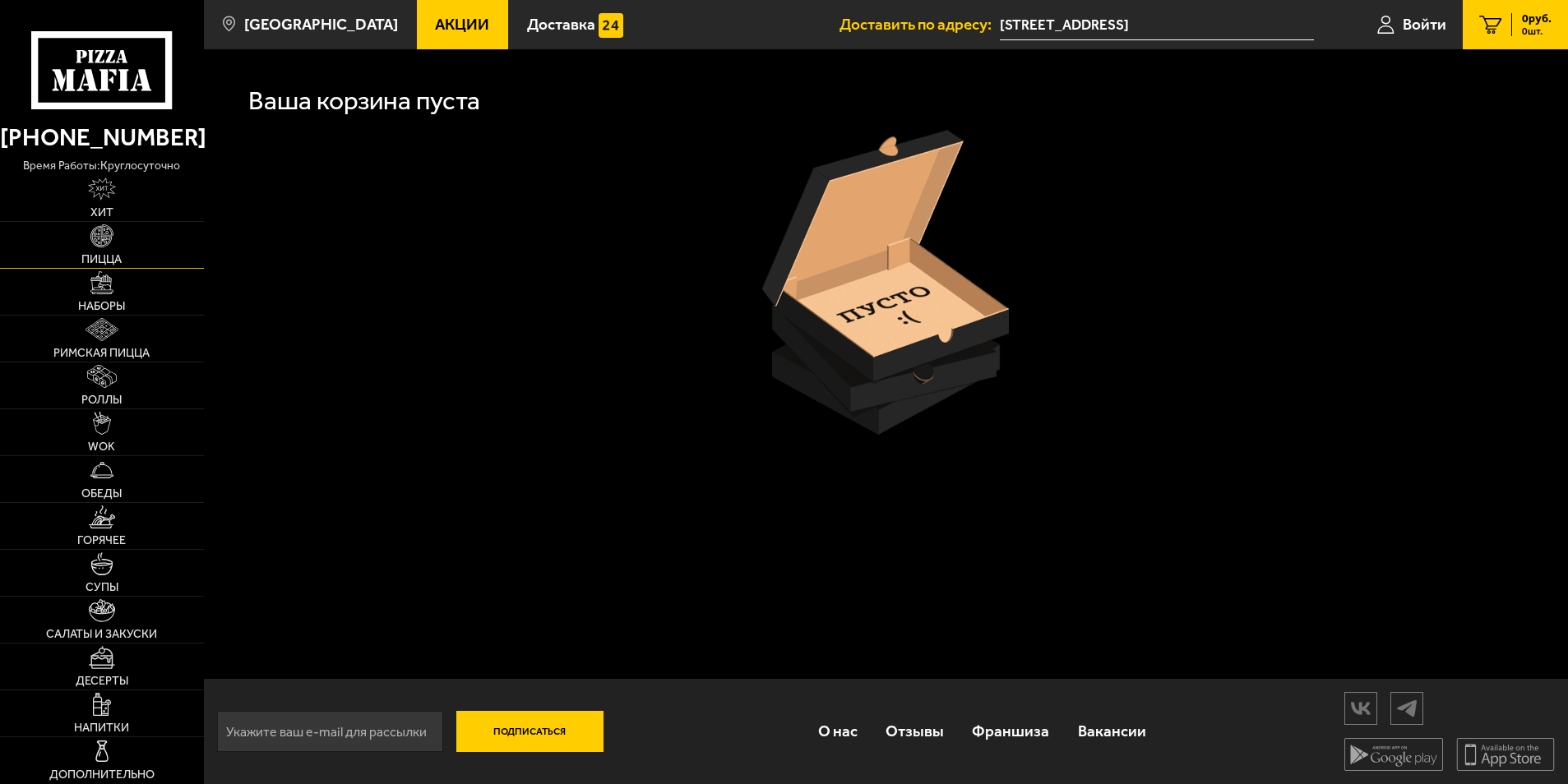
click at [107, 237] on img at bounding box center [102, 236] width 23 height 23
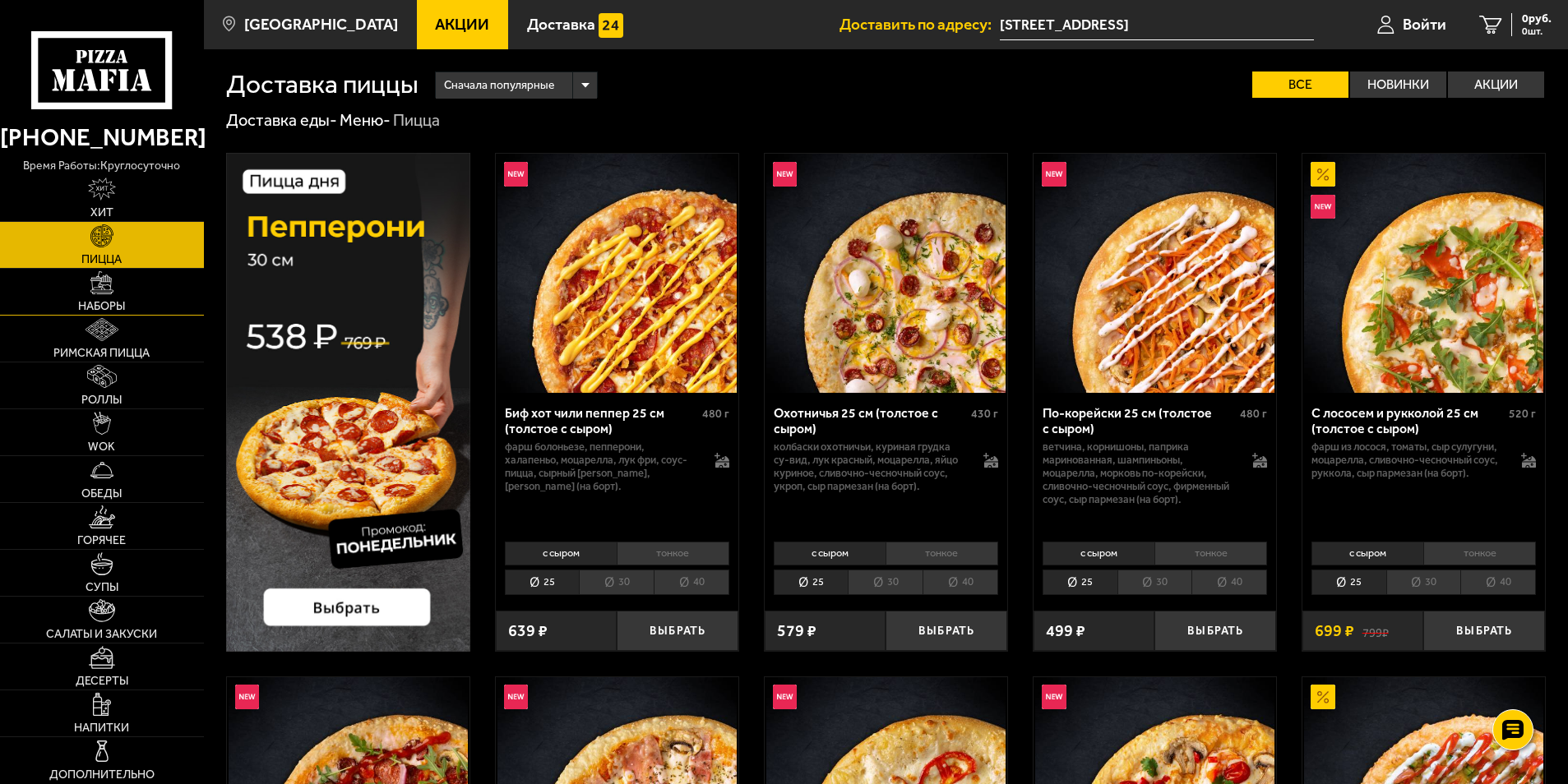
click at [99, 285] on img at bounding box center [102, 283] width 23 height 23
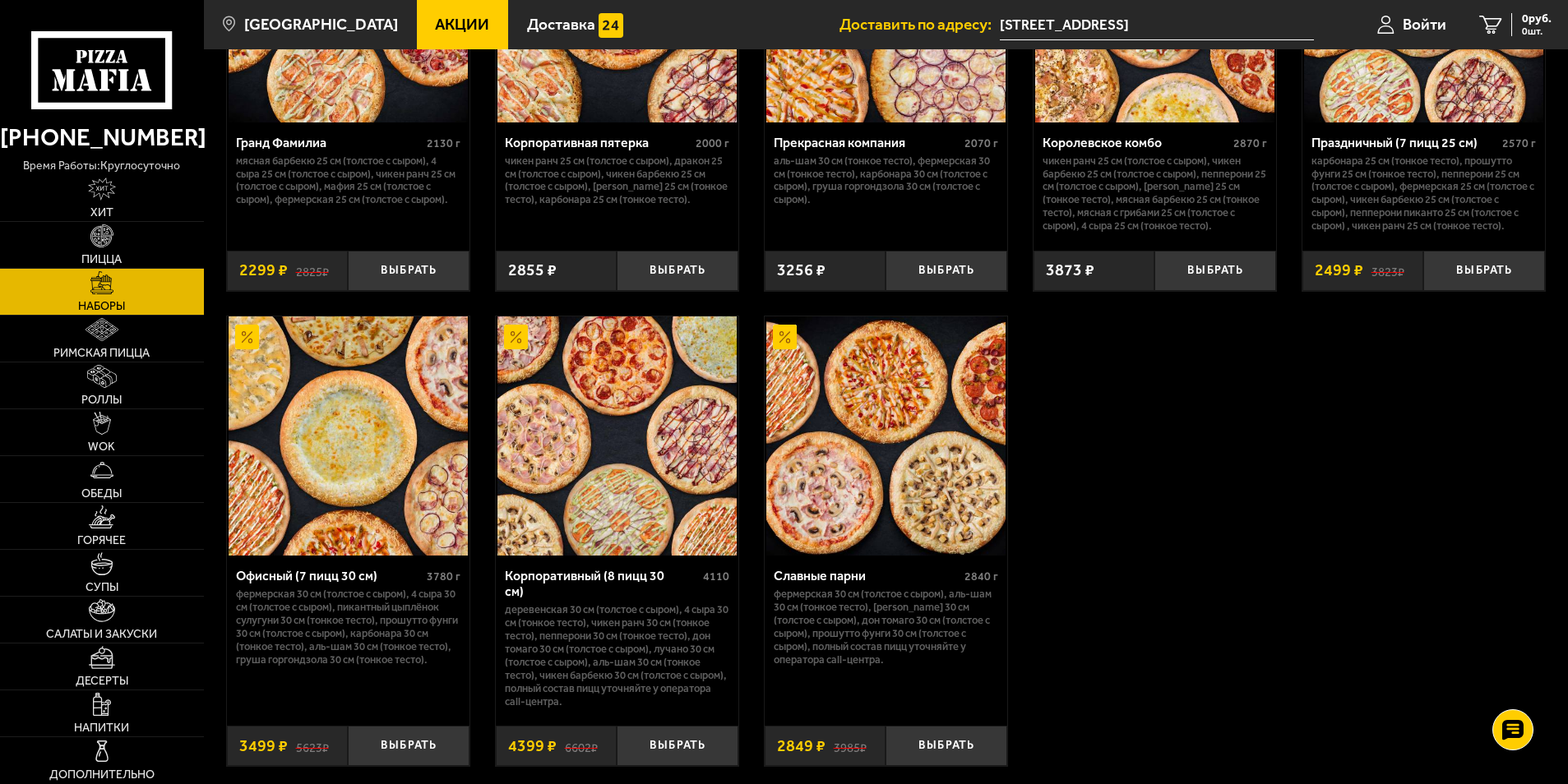
scroll to position [2465, 0]
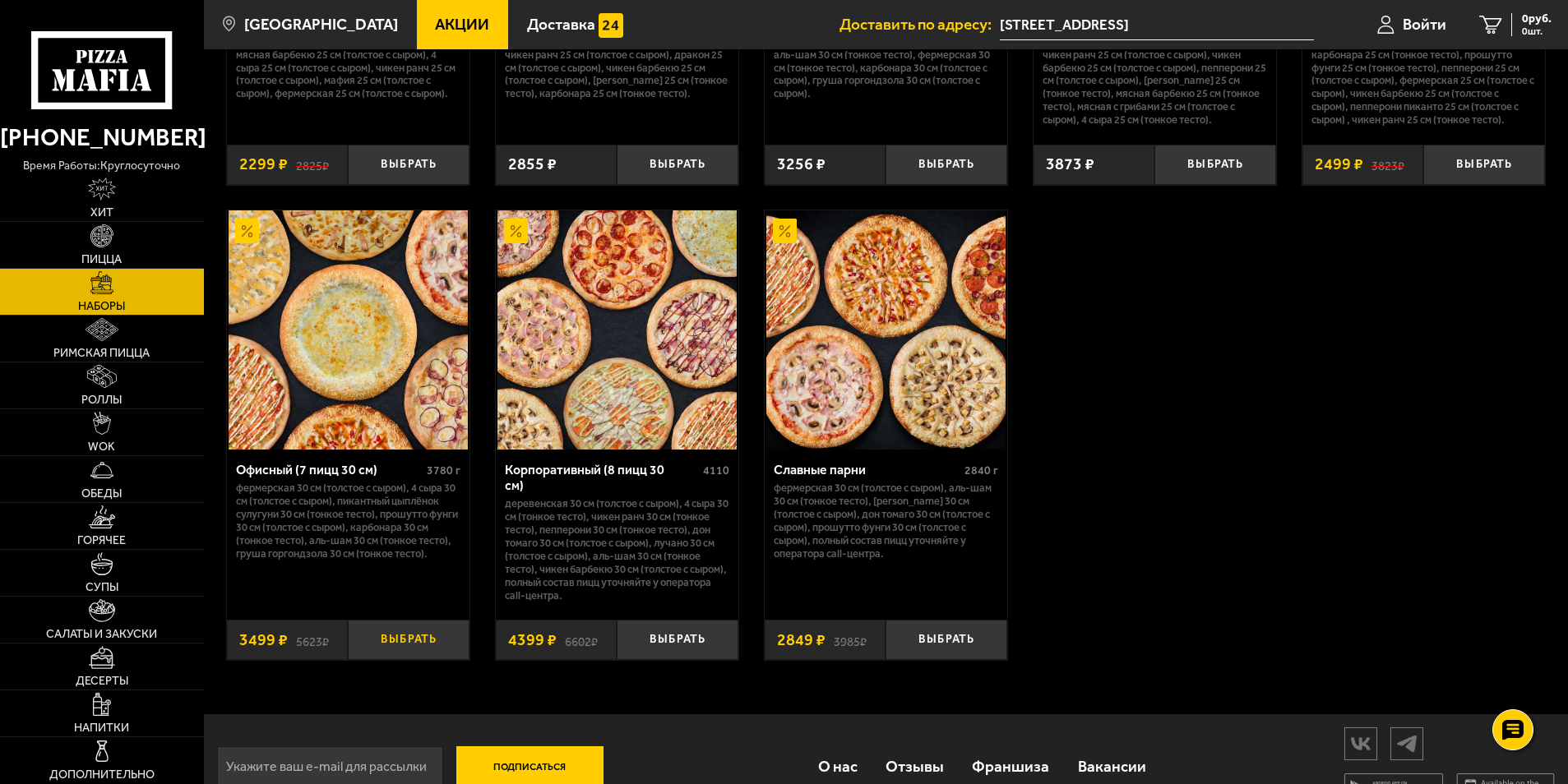
click at [395, 625] on button "Выбрать" at bounding box center [408, 639] width 122 height 40
click at [436, 634] on button "+" at bounding box center [449, 639] width 41 height 40
click at [1511, 26] on span "2 шт." at bounding box center [1527, 31] width 50 height 10
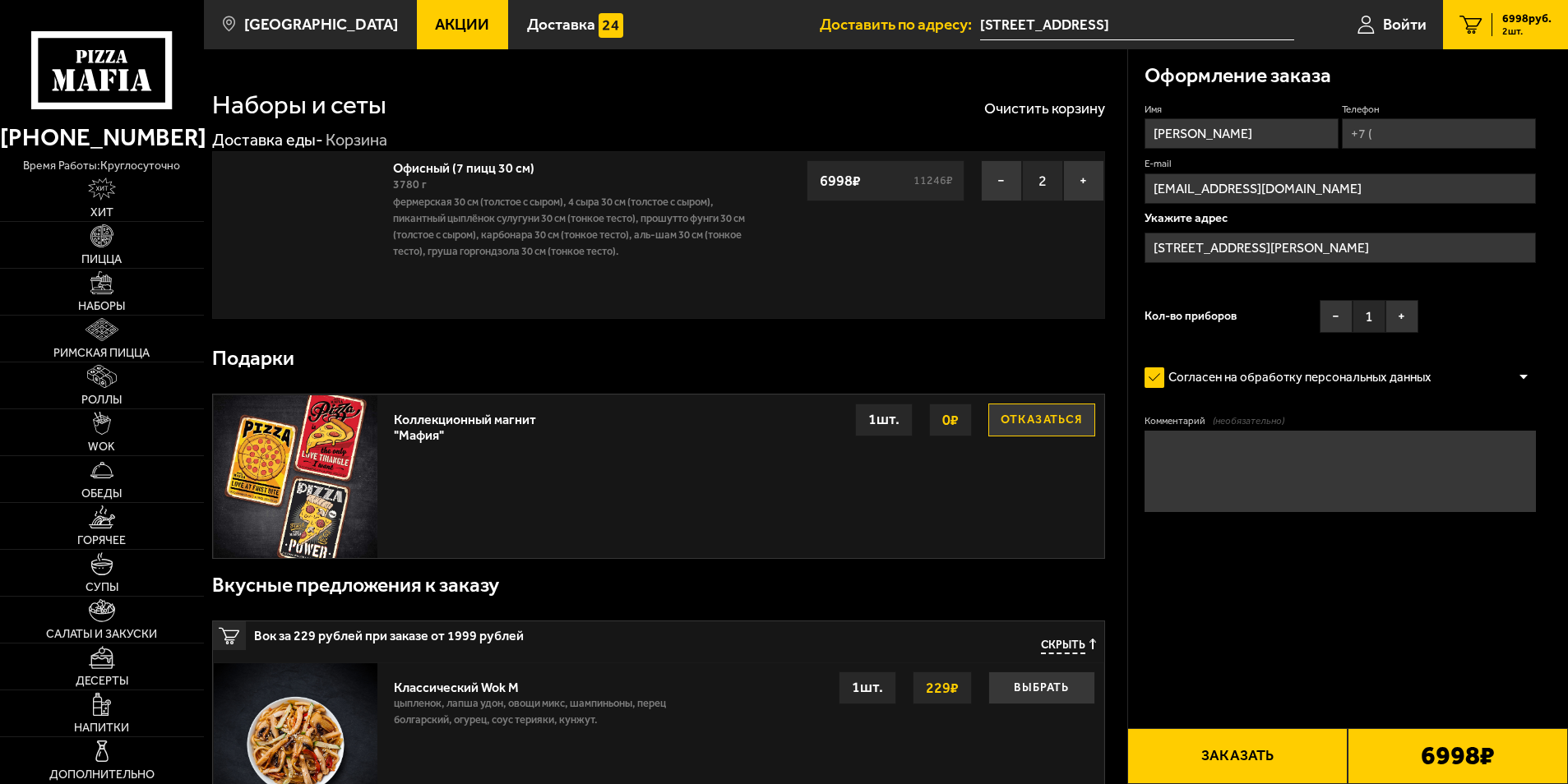
type input "[STREET_ADDRESS]"
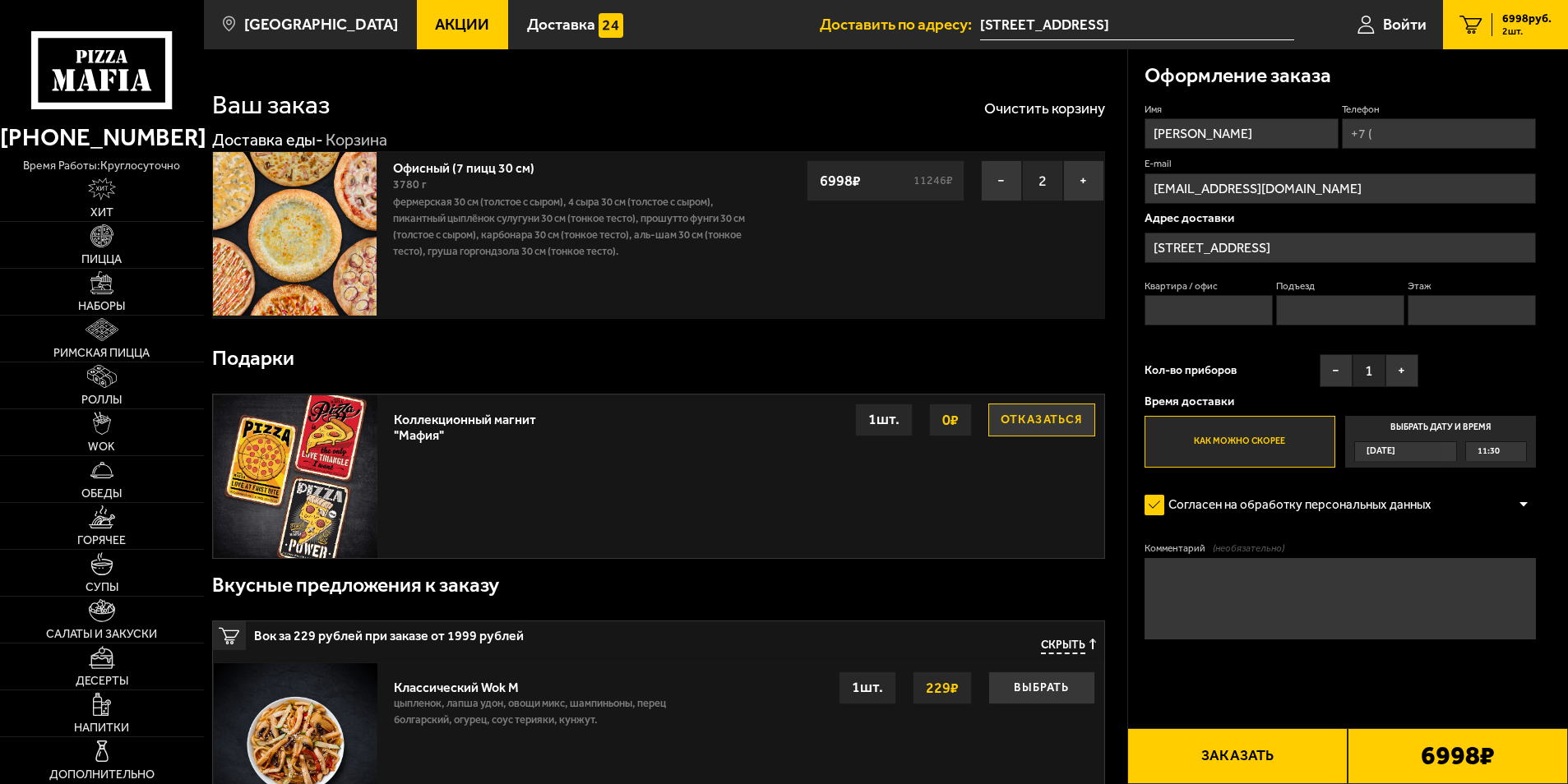
click at [1397, 131] on input "Телефон" at bounding box center [1439, 133] width 194 height 31
type input "[PHONE_NUMBER]"
click at [1505, 454] on div "11:30" at bounding box center [1496, 451] width 60 height 19
click at [0, 0] on input "Выбрать дату и время [DATE] 11:30" at bounding box center [0, 0] width 0 height 0
click at [1517, 449] on div "11:30" at bounding box center [1496, 451] width 60 height 19
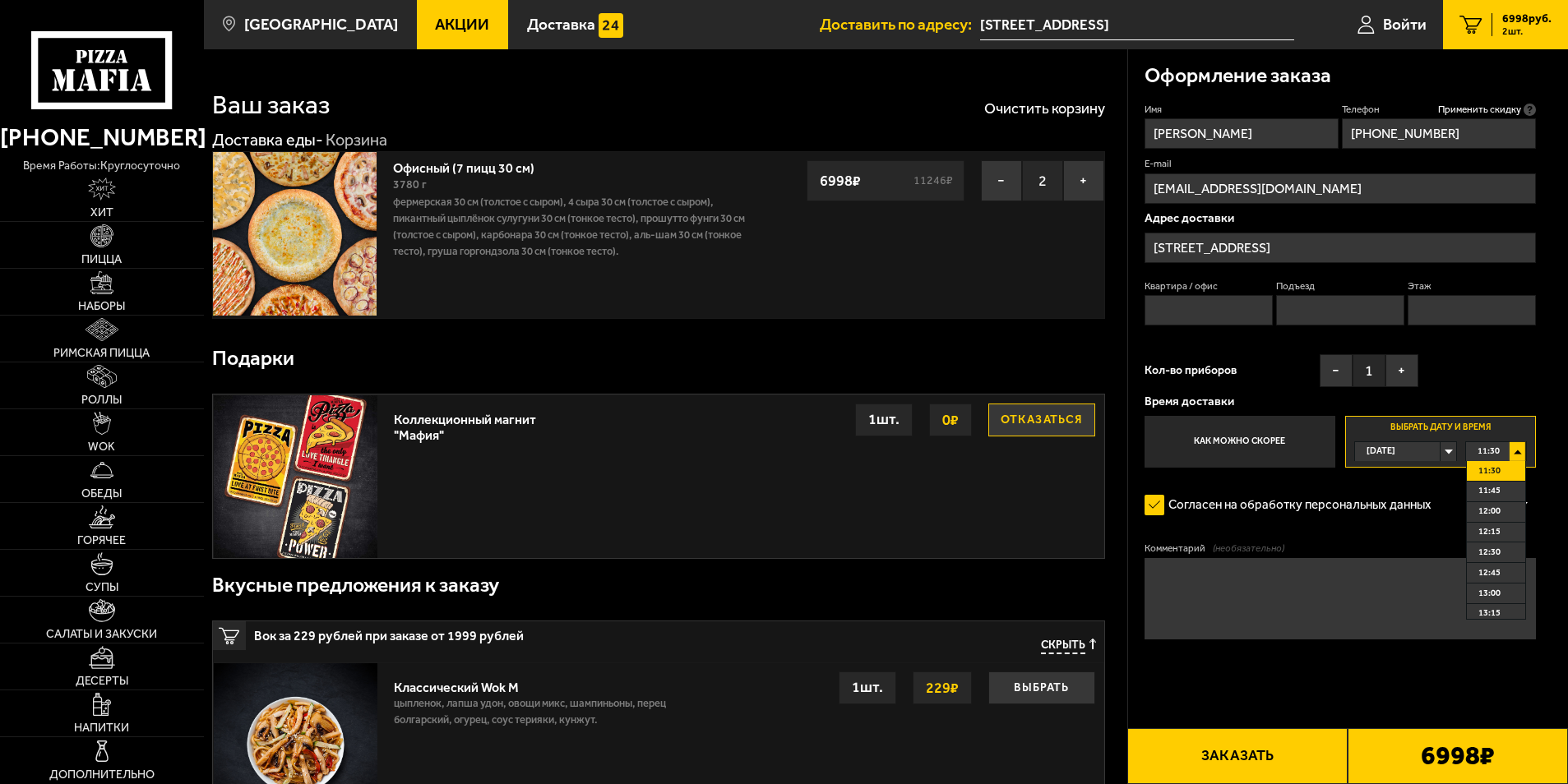
click at [1508, 465] on li "11:30" at bounding box center [1496, 471] width 59 height 21
drag, startPoint x: 1235, startPoint y: 319, endPoint x: 1244, endPoint y: 293, distance: 27.5
click at [1235, 319] on input "Квартира / офис" at bounding box center [1209, 310] width 129 height 31
type input "507"
click at [1345, 305] on input "Подъезд" at bounding box center [1341, 310] width 129 height 31
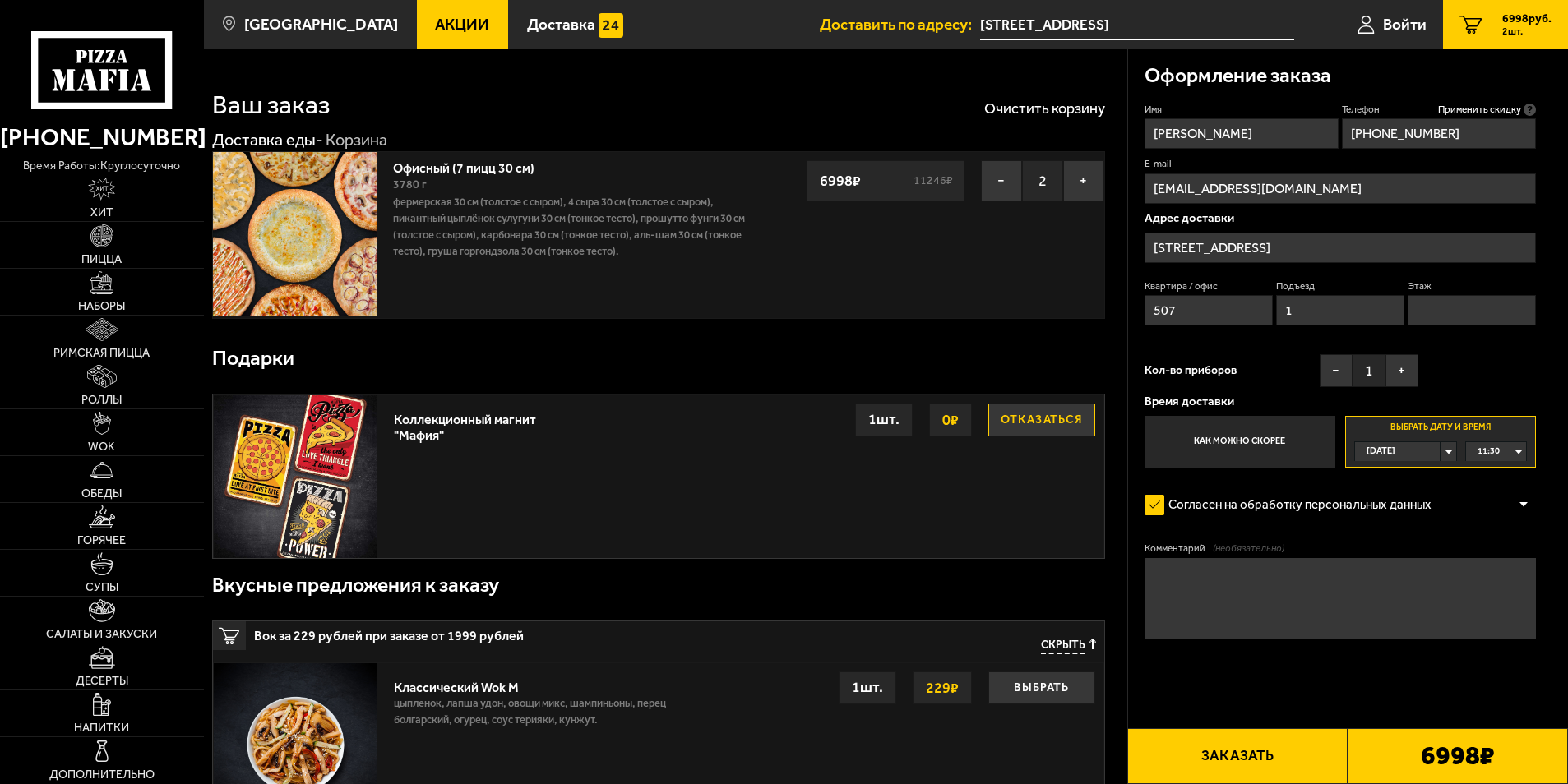
type input "1"
click at [1442, 302] on input "Этаж" at bounding box center [1472, 310] width 129 height 31
type input "1"
click at [1305, 754] on button "Заказать" at bounding box center [1237, 756] width 221 height 56
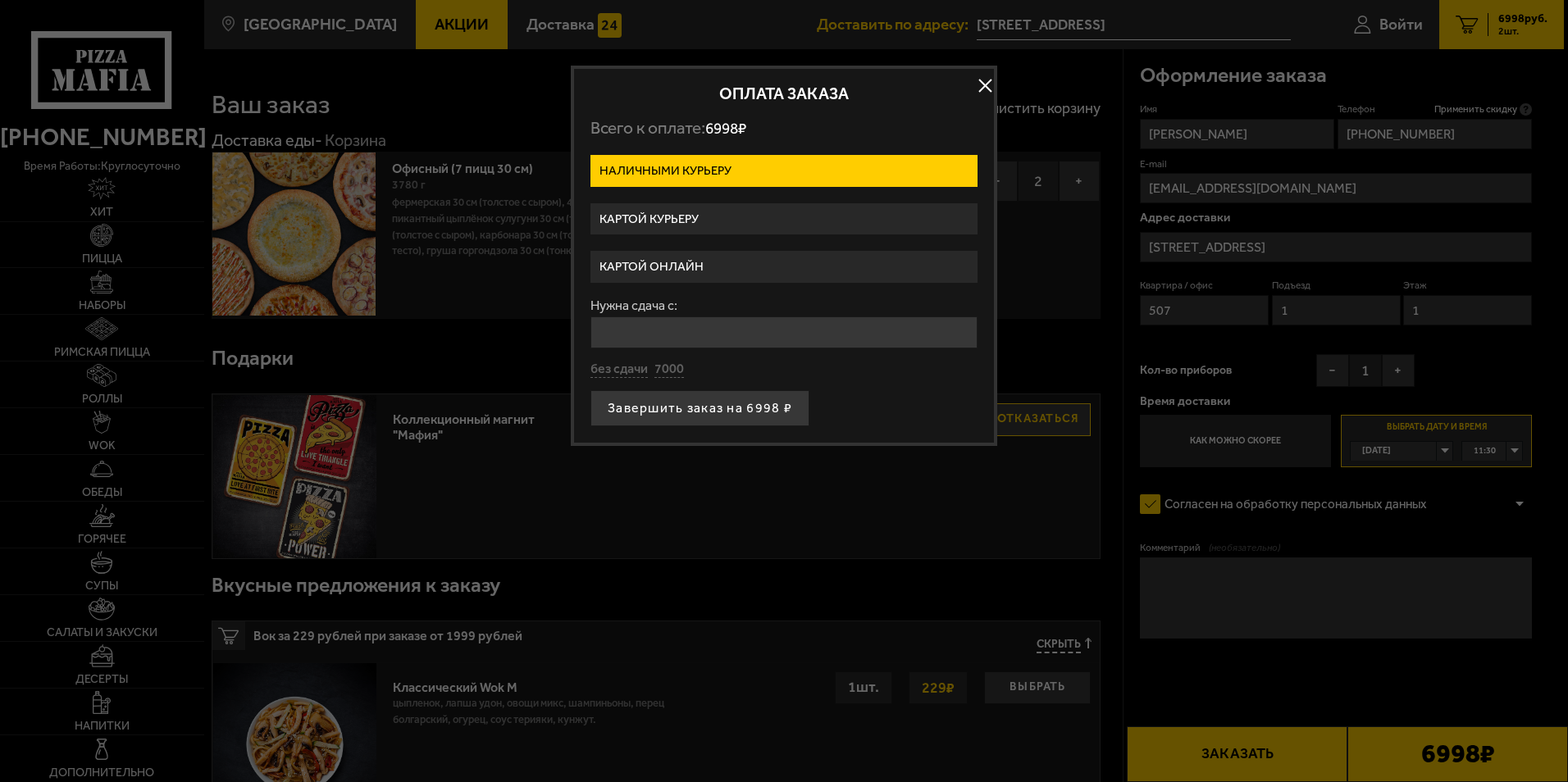
click at [704, 265] on label "Картой онлайн" at bounding box center [784, 266] width 387 height 32
click at [0, 0] on input "Картой онлайн" at bounding box center [0, 0] width 0 height 0
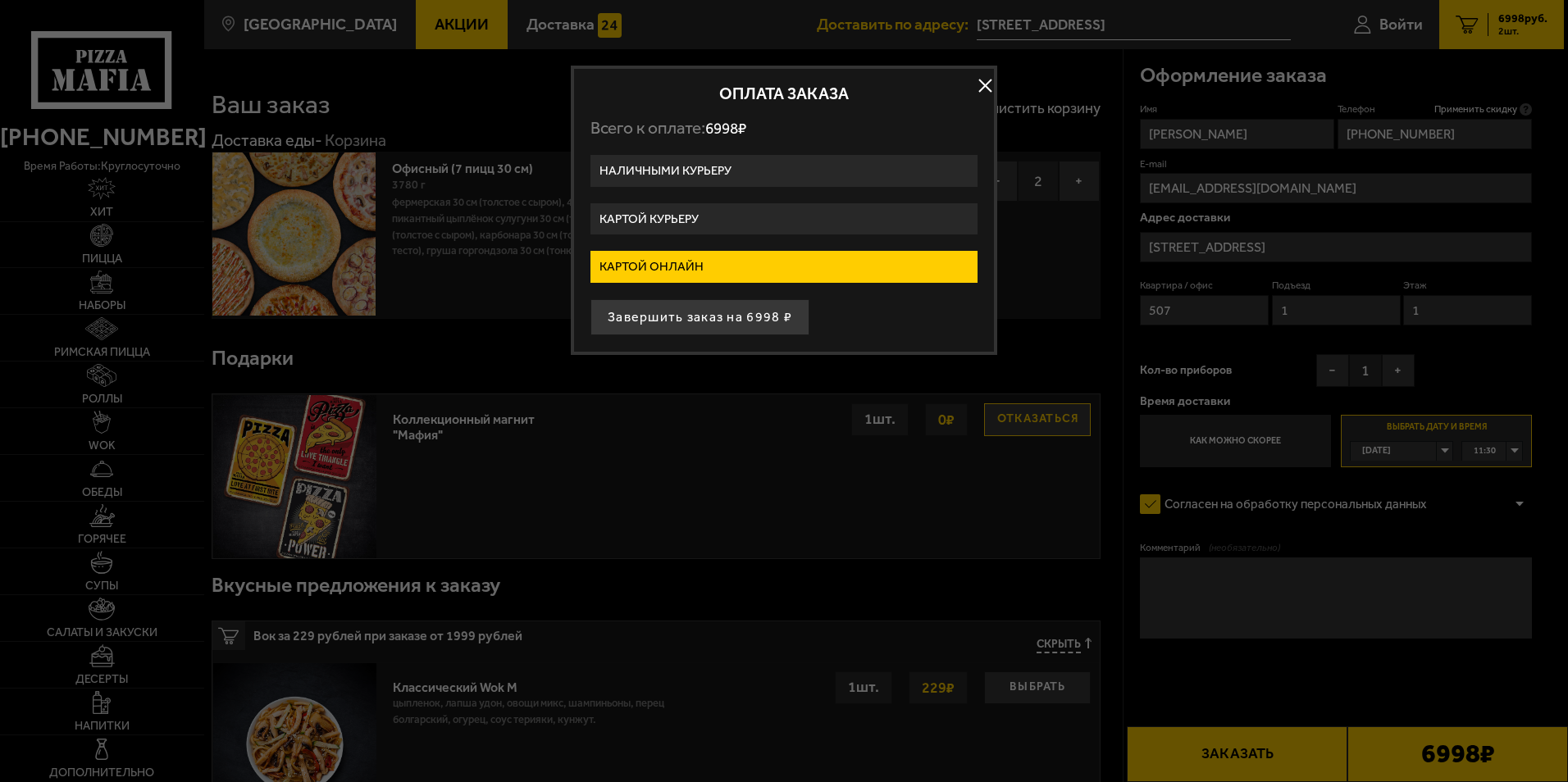
click at [673, 267] on label "Картой онлайн" at bounding box center [784, 266] width 387 height 32
click at [0, 0] on input "Картой онлайн" at bounding box center [0, 0] width 0 height 0
click at [668, 213] on label "Картой курьеру" at bounding box center [784, 219] width 387 height 32
click at [0, 0] on input "Картой курьеру" at bounding box center [0, 0] width 0 height 0
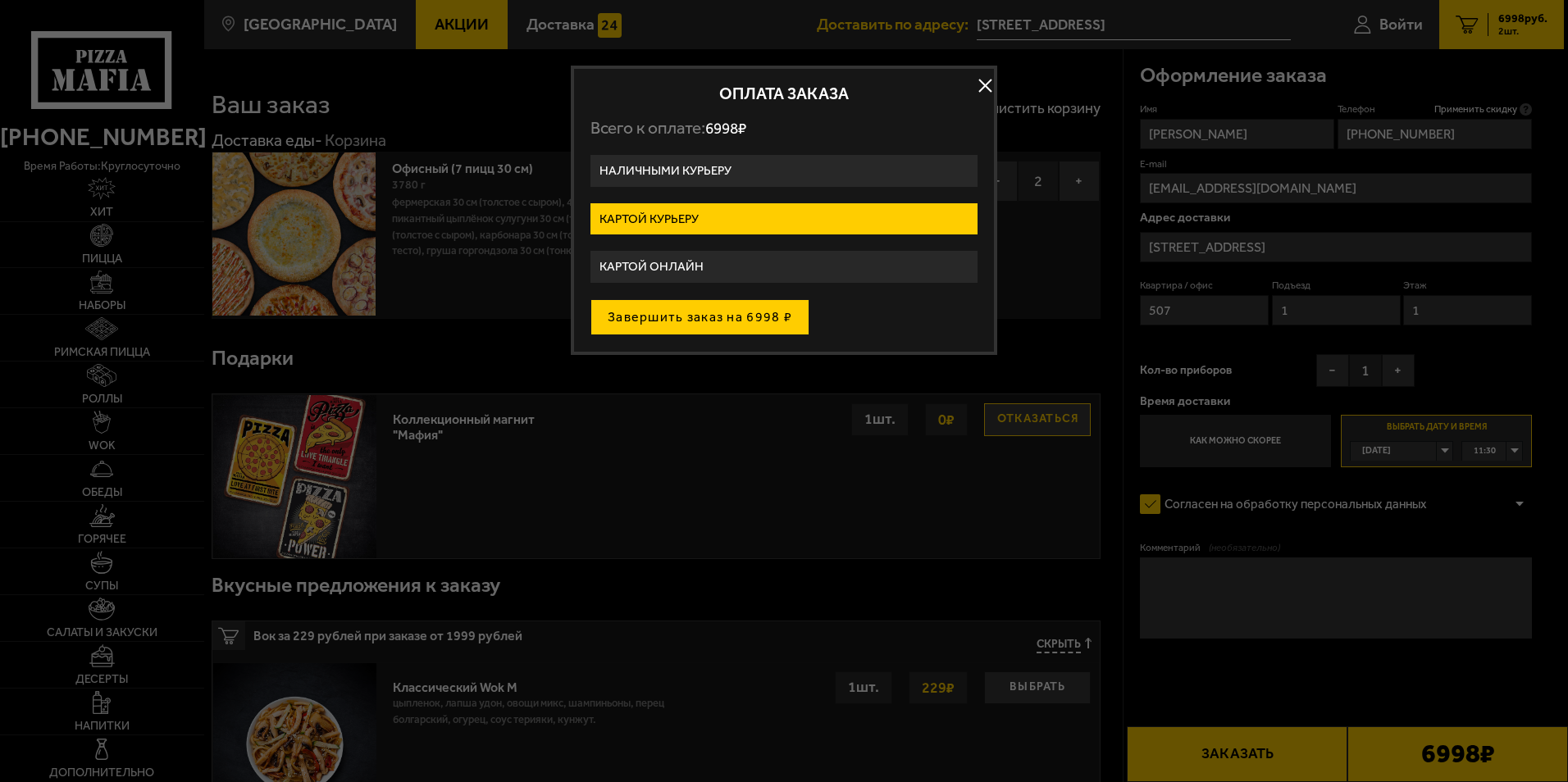
click at [667, 318] on button "Завершить заказ на 6998 ₽" at bounding box center [700, 317] width 219 height 36
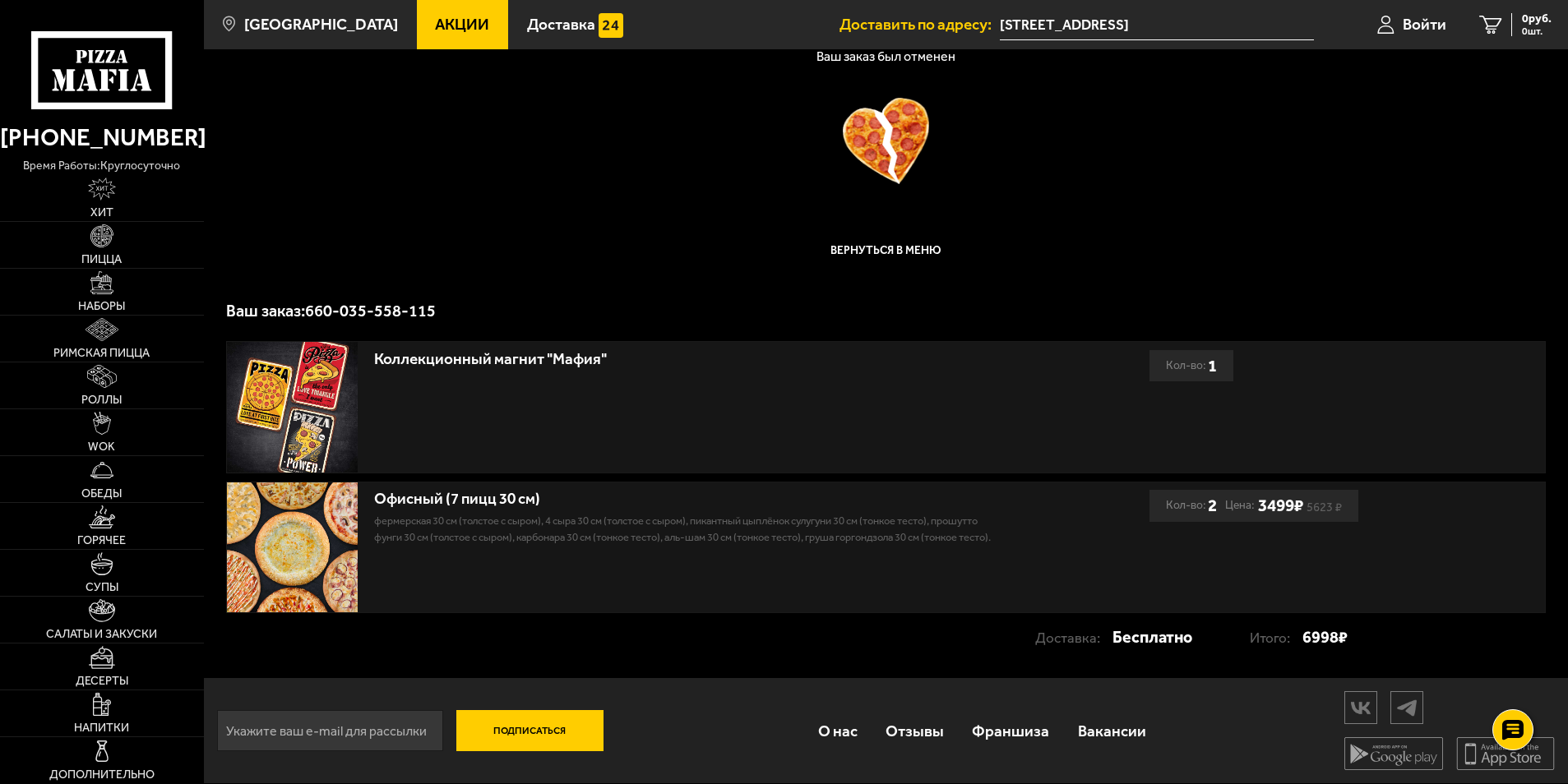
scroll to position [87, 0]
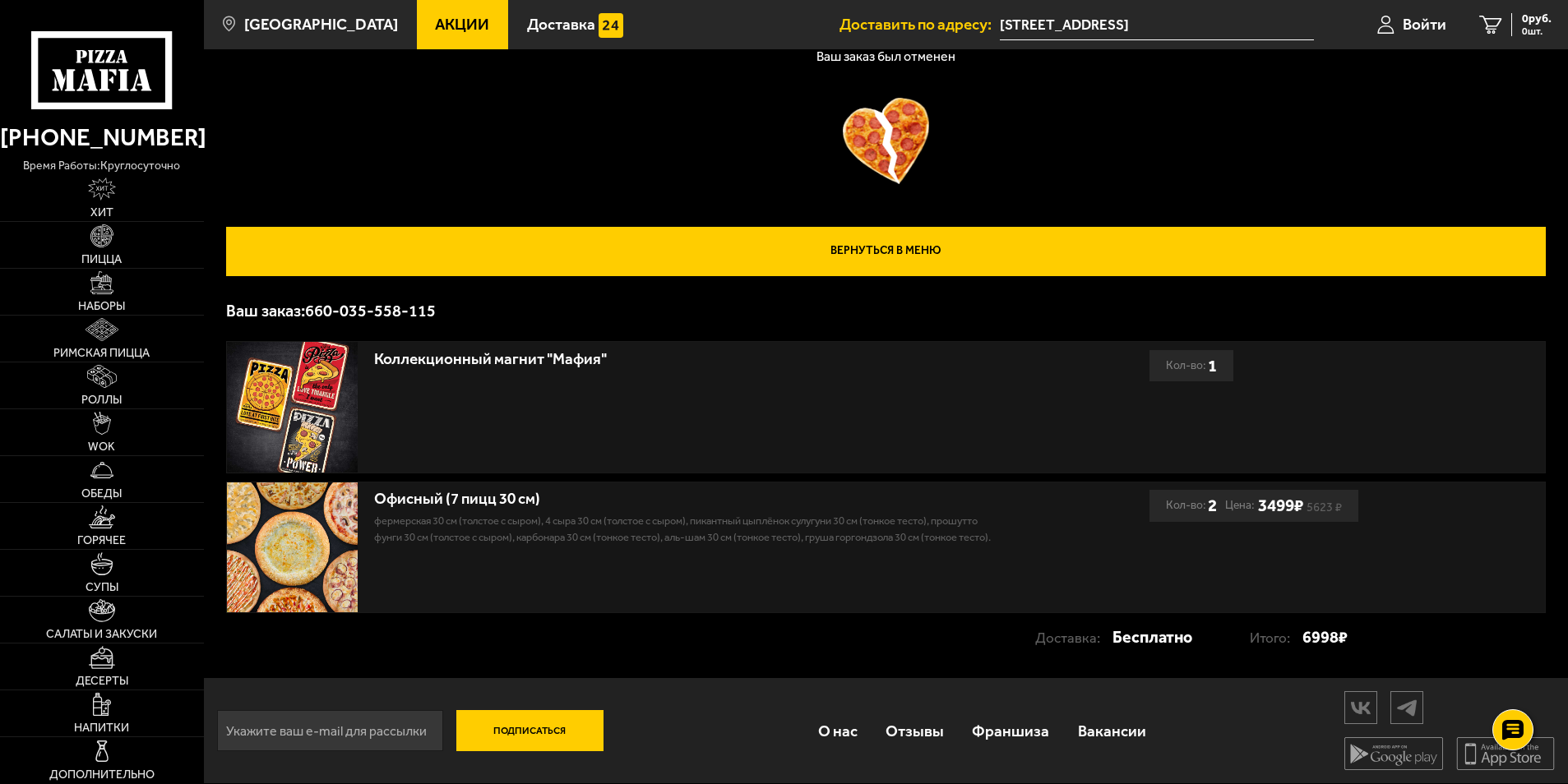
click at [764, 245] on link "Вернуться в меню" at bounding box center [886, 252] width 1320 height 50
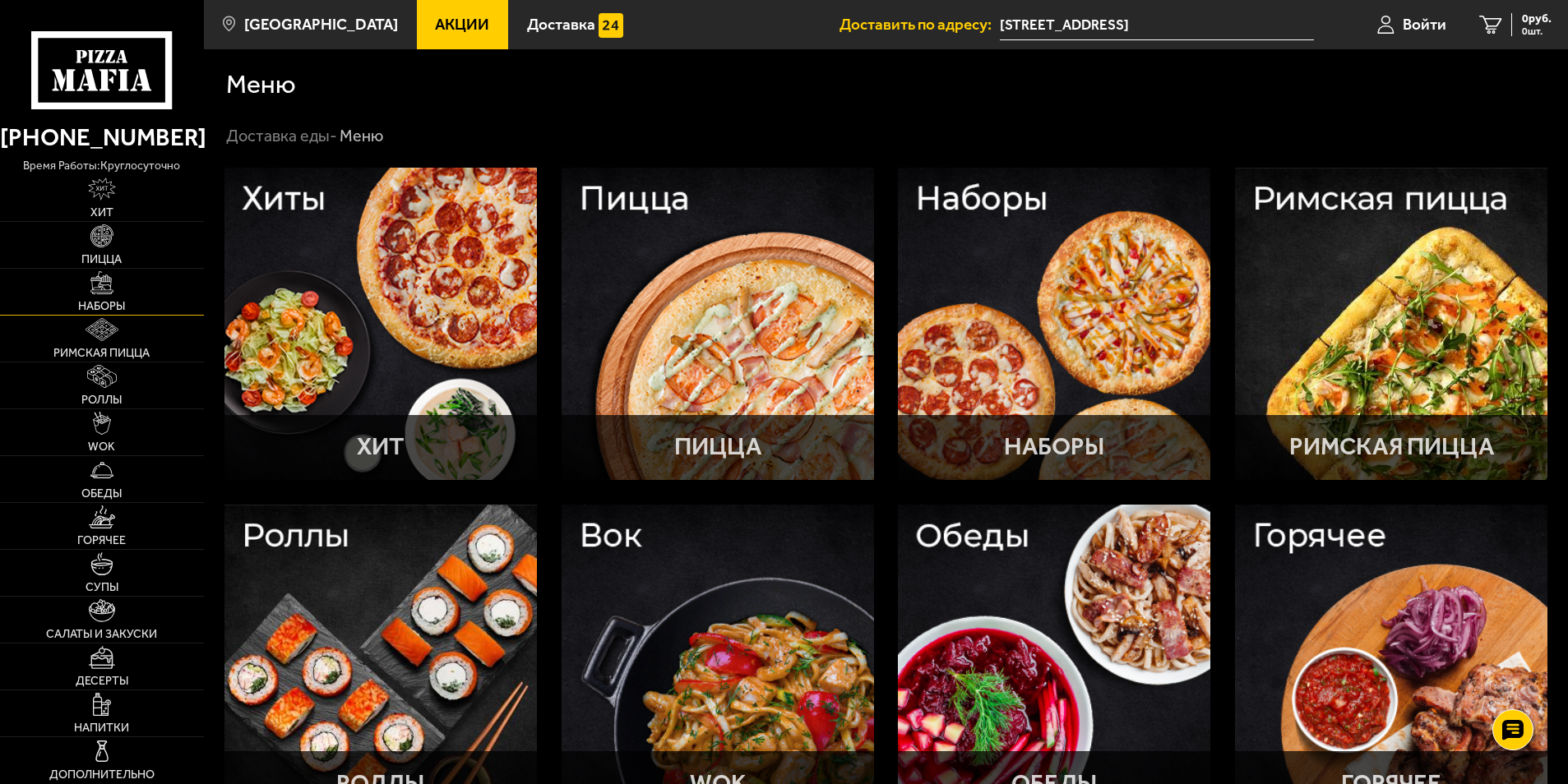
click at [107, 291] on img at bounding box center [102, 283] width 23 height 23
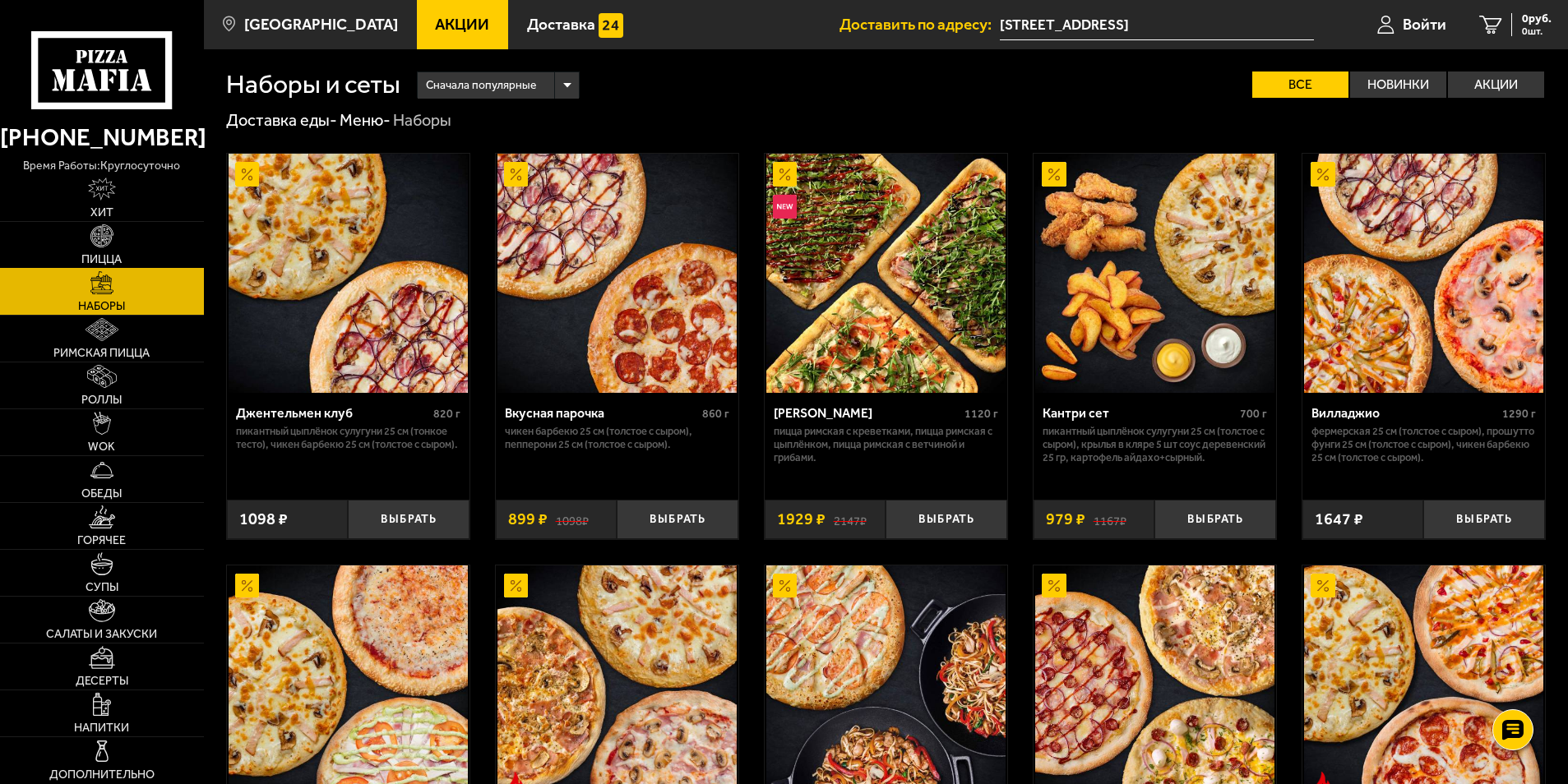
click at [105, 236] on img at bounding box center [102, 236] width 23 height 23
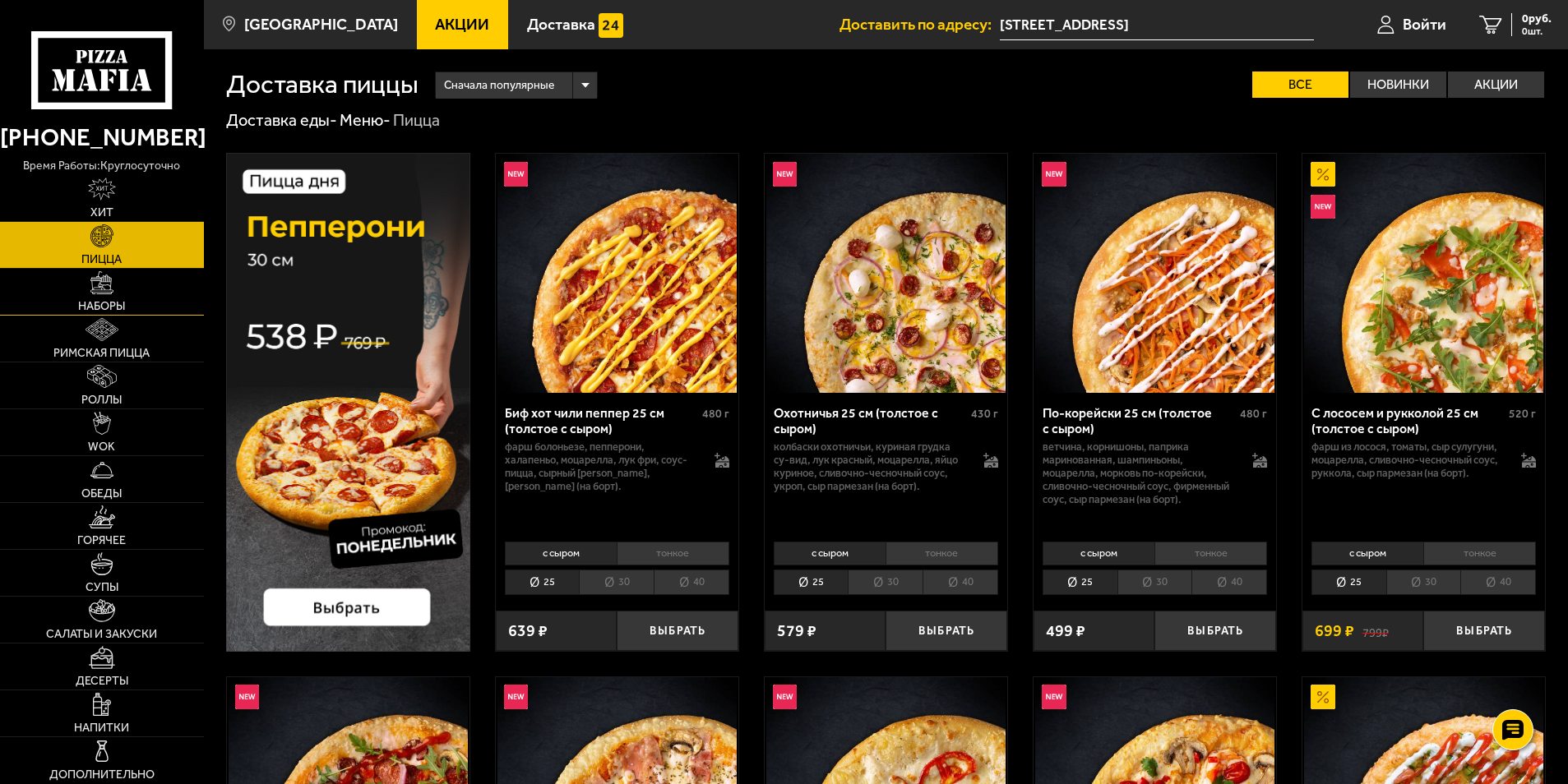
click at [112, 291] on img at bounding box center [102, 283] width 23 height 23
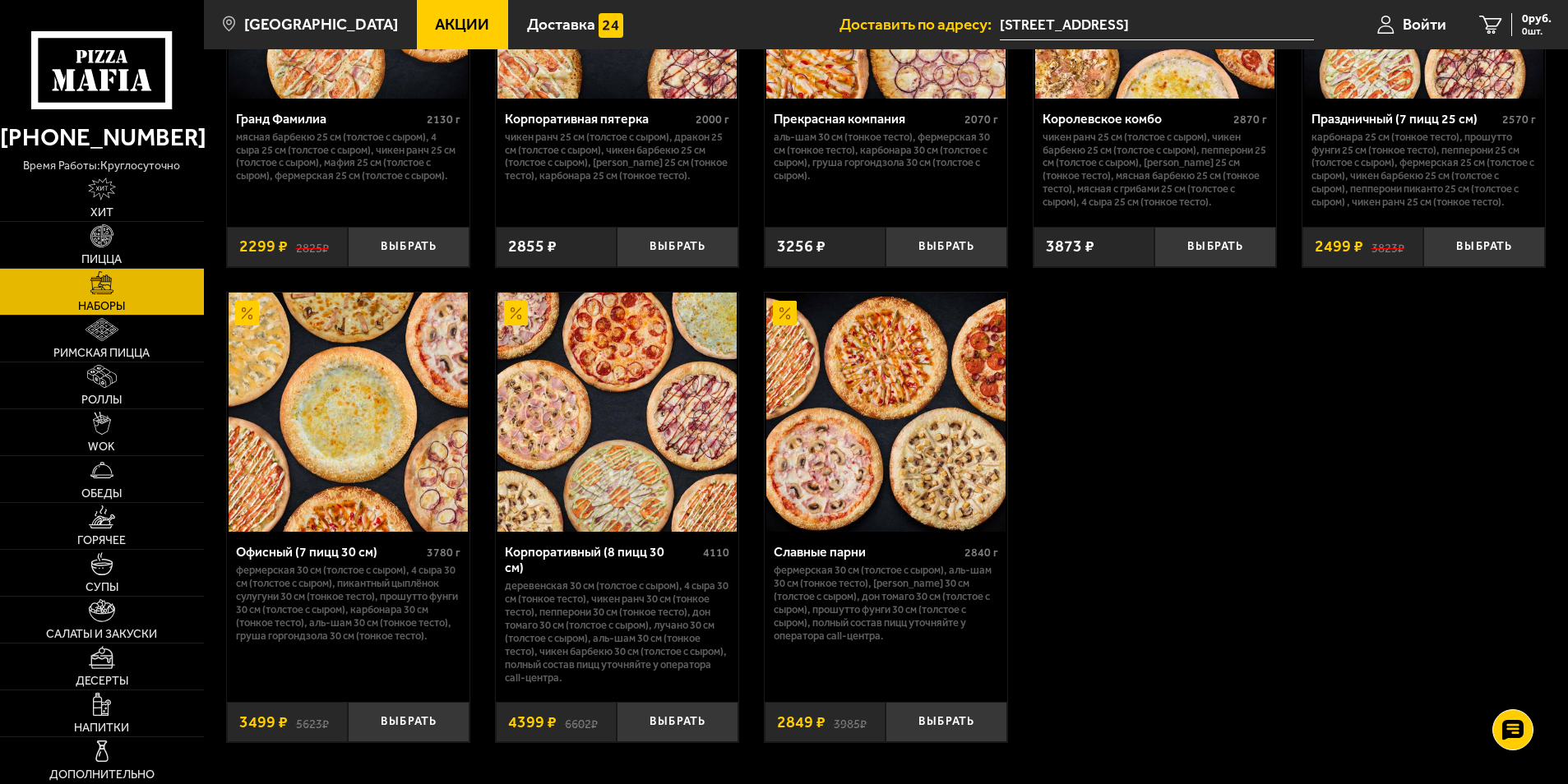
scroll to position [2465, 0]
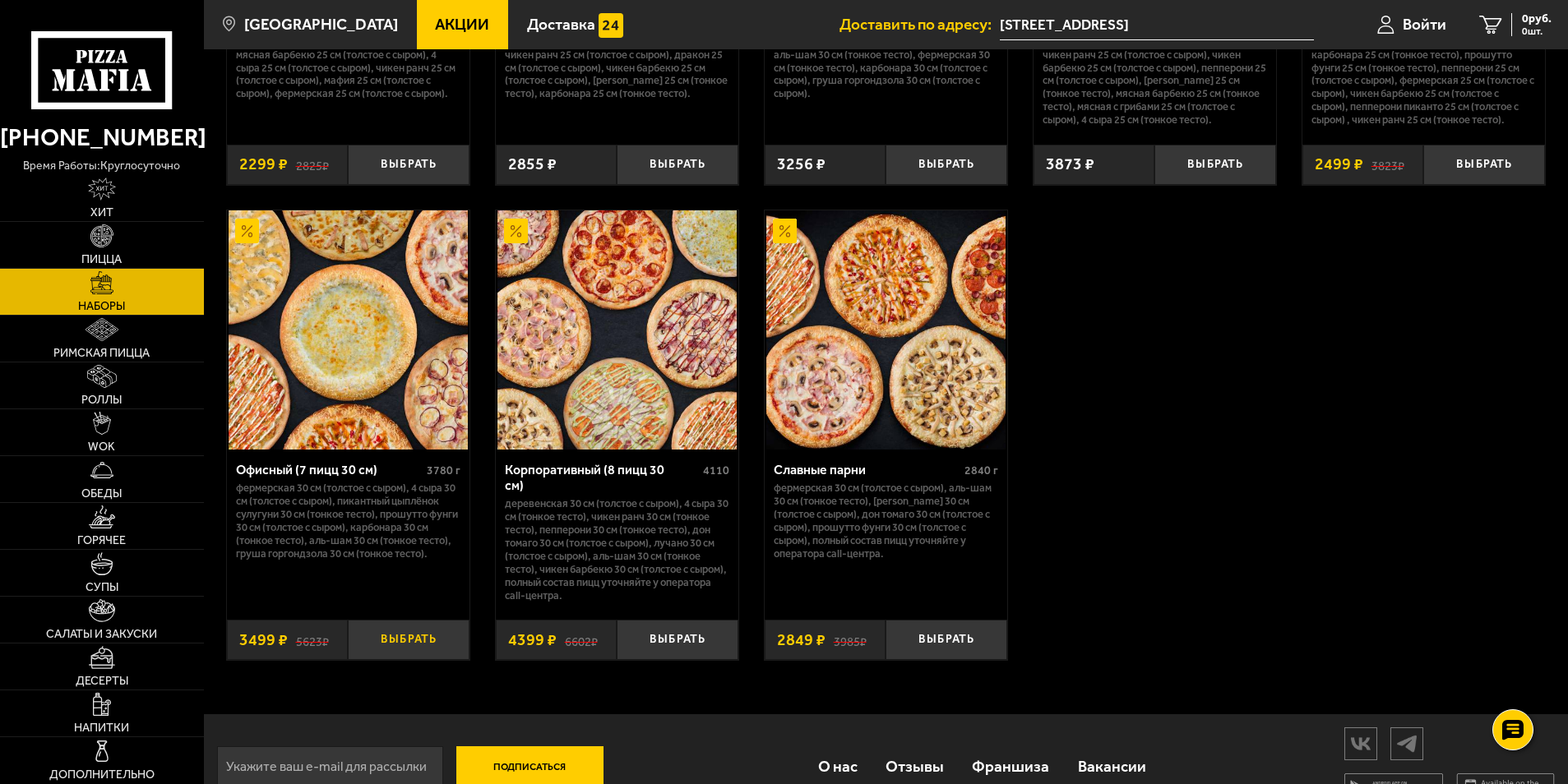
click at [424, 629] on button "Выбрать" at bounding box center [408, 639] width 122 height 40
click at [448, 634] on button "+" at bounding box center [449, 639] width 41 height 40
click at [1523, 23] on span "6998 руб." at bounding box center [1527, 19] width 50 height 12
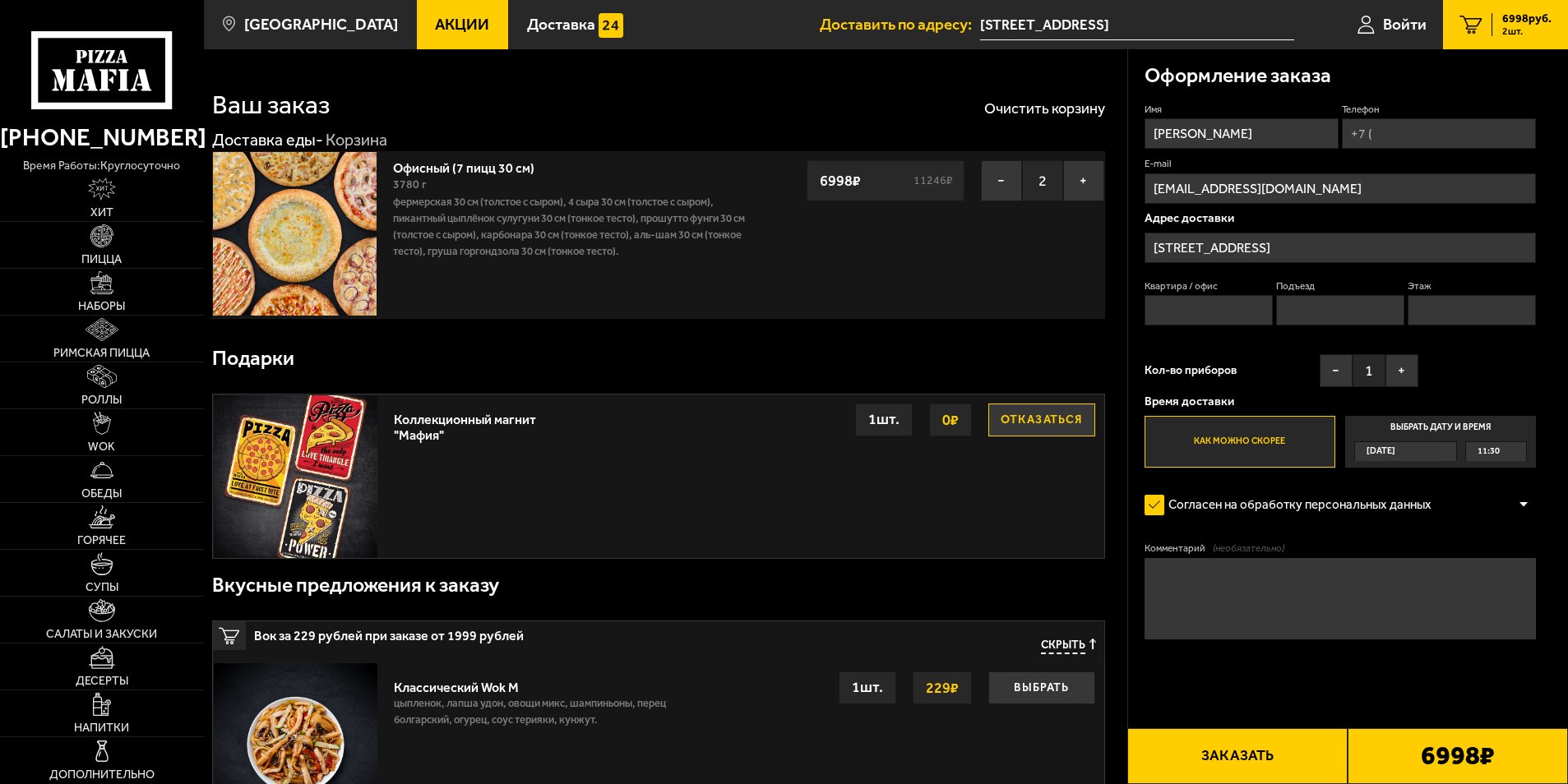
click at [1226, 309] on input "Квартира / офис" at bounding box center [1209, 310] width 129 height 31
type input "507"
click at [1335, 306] on input "Подъезд" at bounding box center [1341, 310] width 129 height 31
type input "1"
click at [1459, 310] on input "Этаж" at bounding box center [1472, 310] width 129 height 31
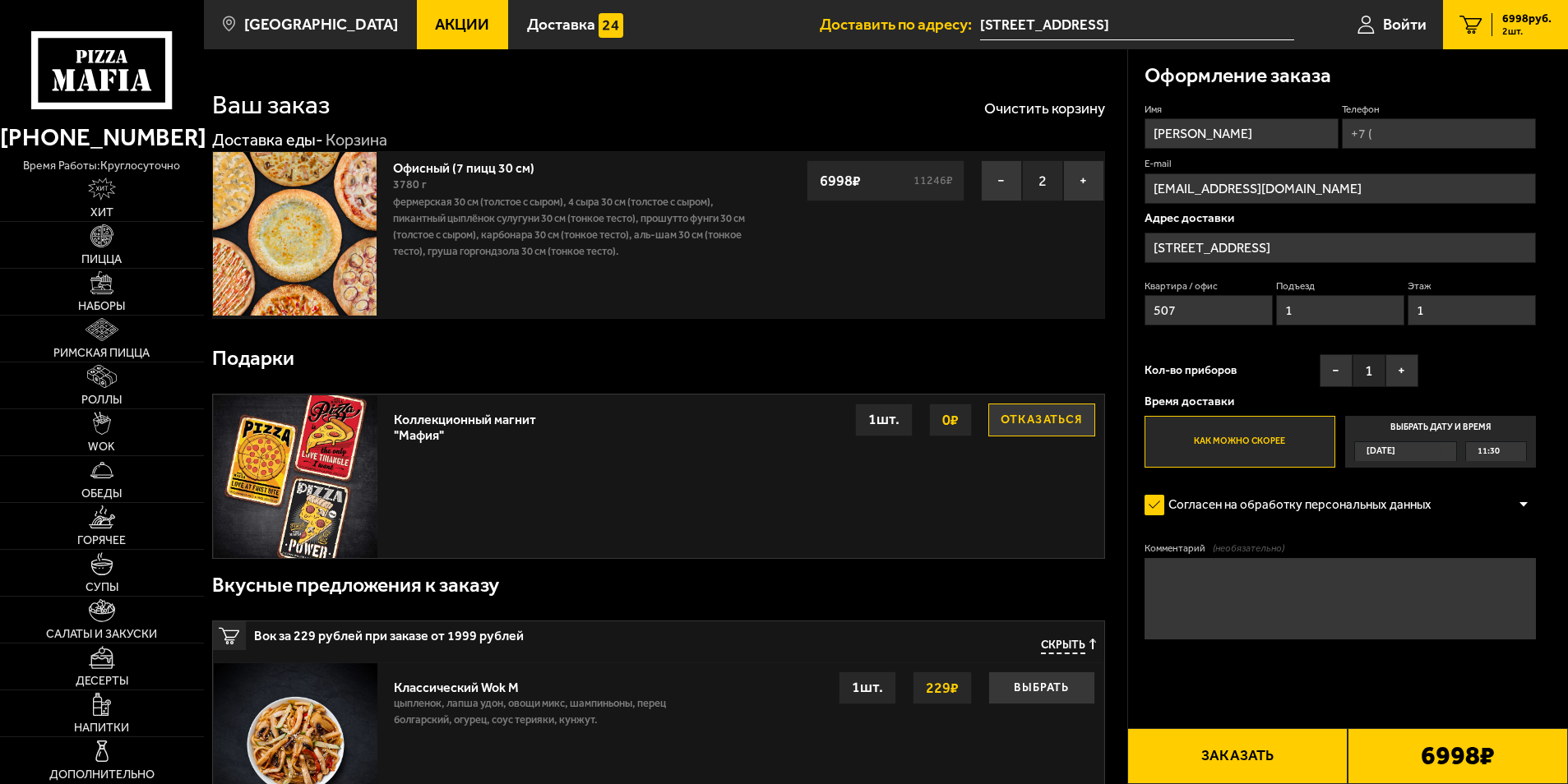
type input "1"
click at [1466, 426] on label "Выбрать дату и время [DATE] 11:30" at bounding box center [1441, 442] width 191 height 53
click at [0, 0] on input "Выбрать дату и время [DATE] 11:30" at bounding box center [0, 0] width 0 height 0
click at [1495, 447] on span "11:30" at bounding box center [1489, 451] width 22 height 19
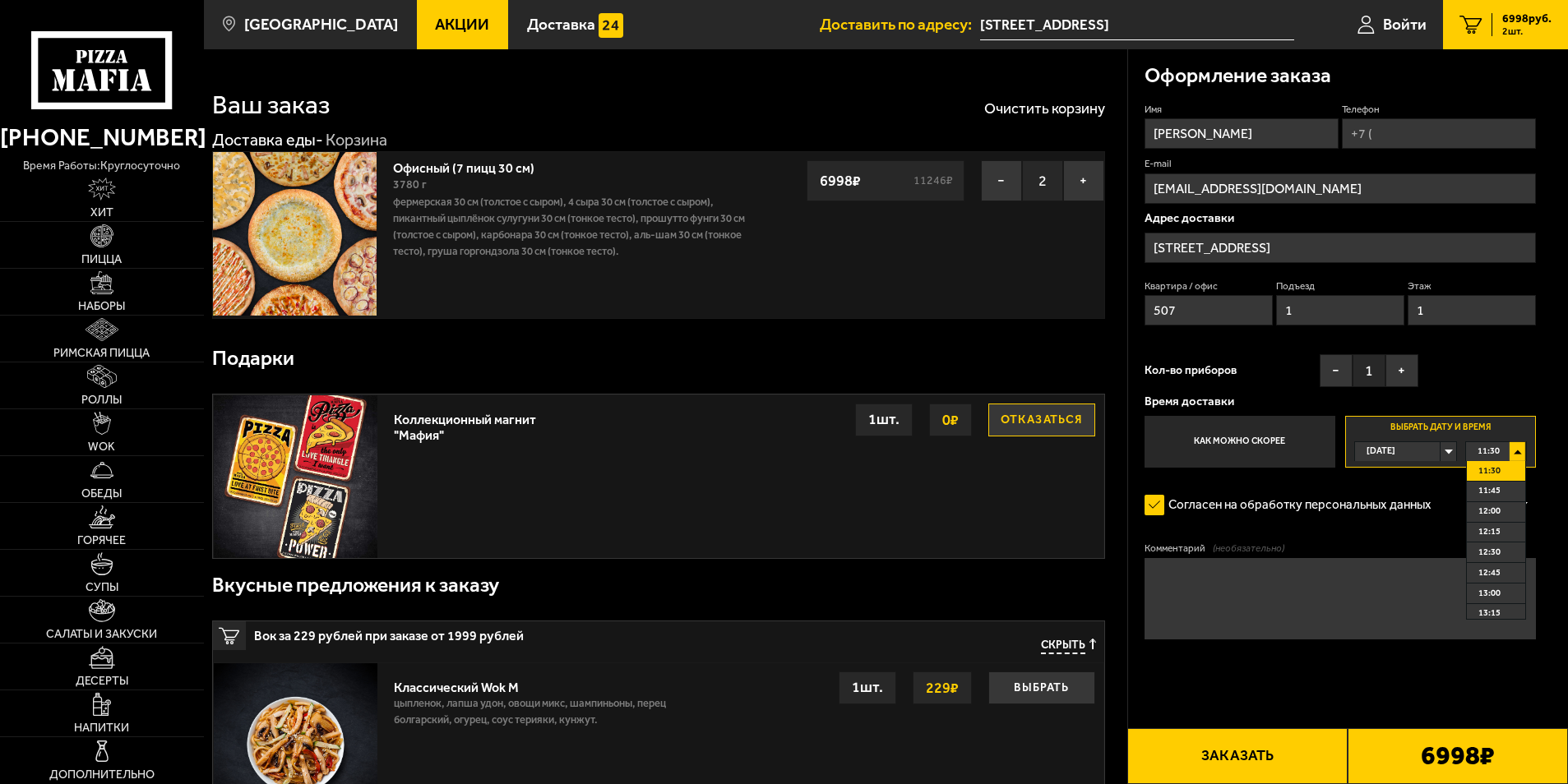
click at [1499, 468] on span "11:30" at bounding box center [1489, 471] width 22 height 19
click at [1381, 131] on input "Телефон" at bounding box center [1439, 133] width 194 height 31
type input "[PHONE_NUMBER]"
click at [1228, 763] on button "Заказать" at bounding box center [1237, 756] width 221 height 56
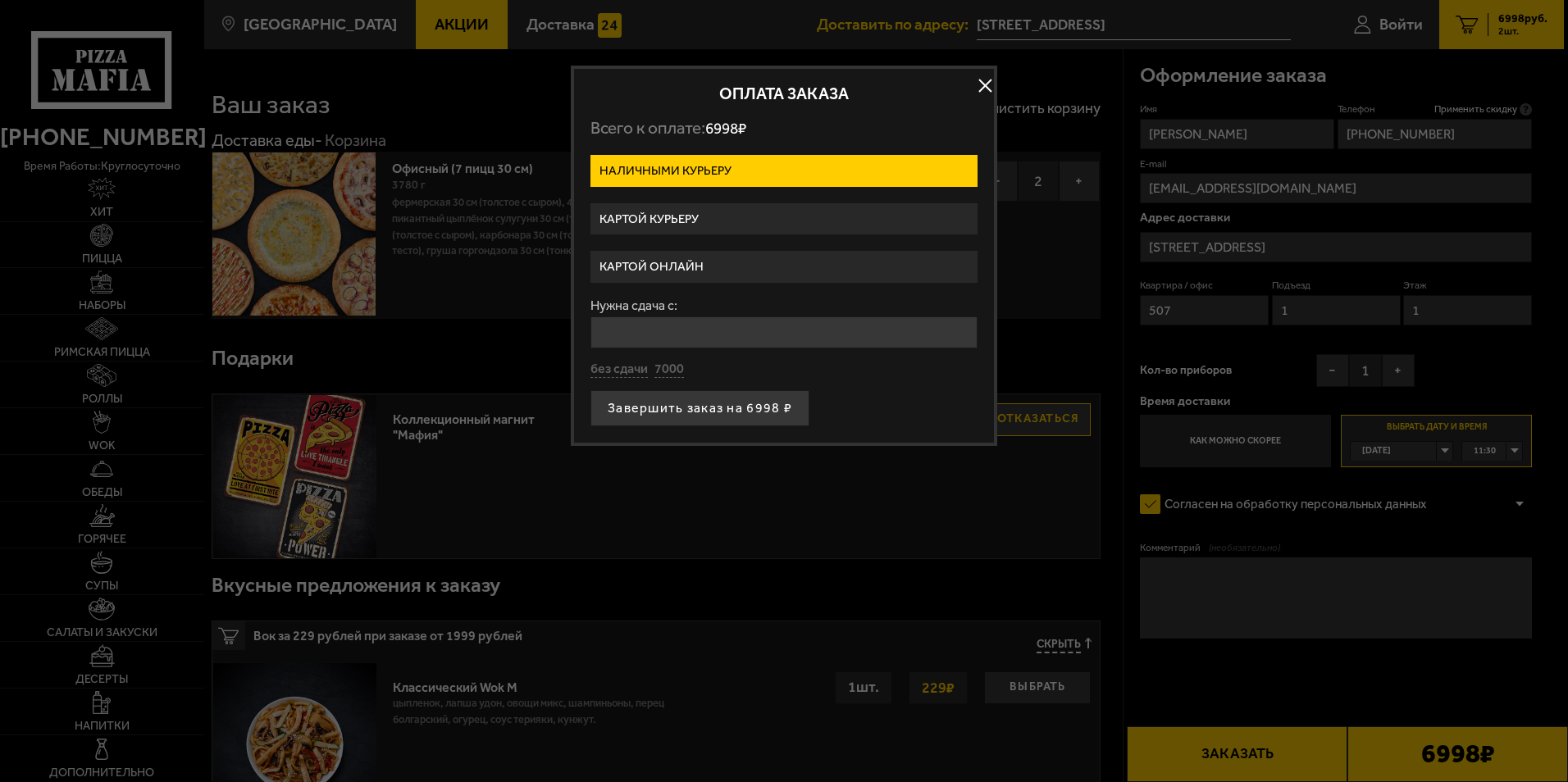
click at [676, 218] on label "Картой курьеру" at bounding box center [784, 219] width 387 height 32
click at [0, 0] on input "Картой курьеру" at bounding box center [0, 0] width 0 height 0
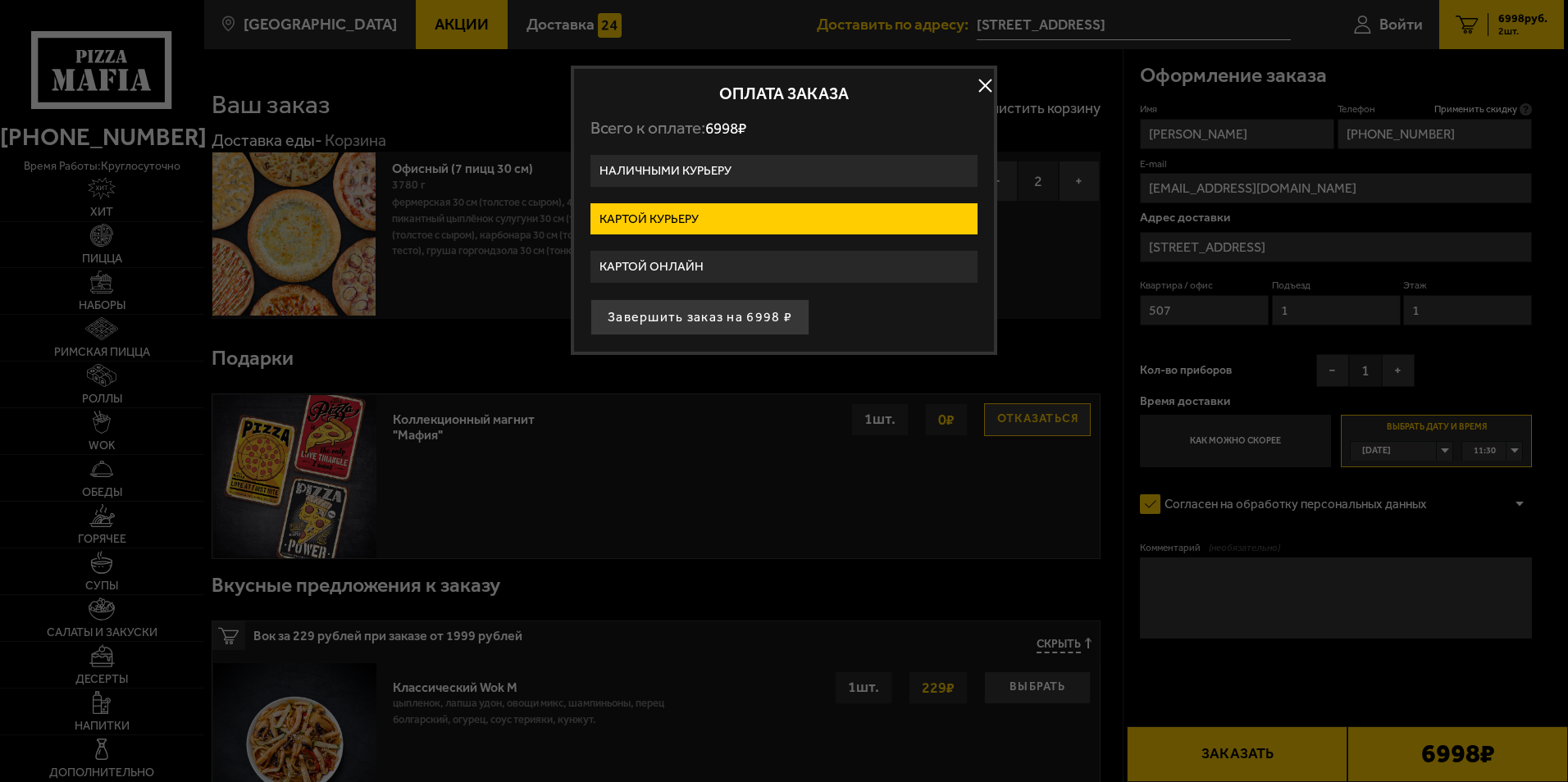
click at [634, 265] on label "Картой онлайн" at bounding box center [784, 266] width 387 height 32
click at [0, 0] on input "Картой онлайн" at bounding box center [0, 0] width 0 height 0
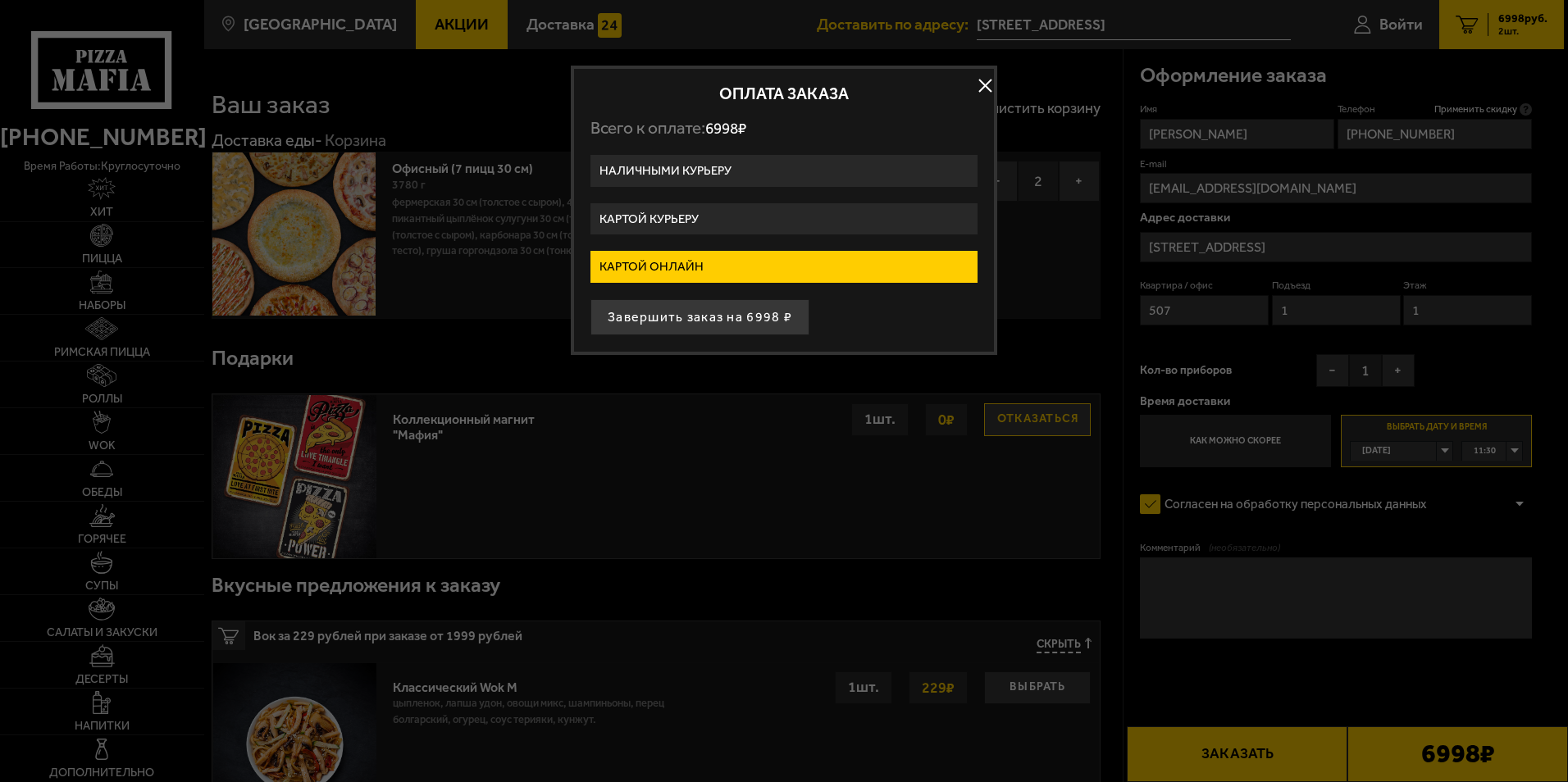
click at [665, 173] on label "Наличными курьеру" at bounding box center [784, 171] width 387 height 32
click at [0, 0] on input "Наличными курьеру" at bounding box center [0, 0] width 0 height 0
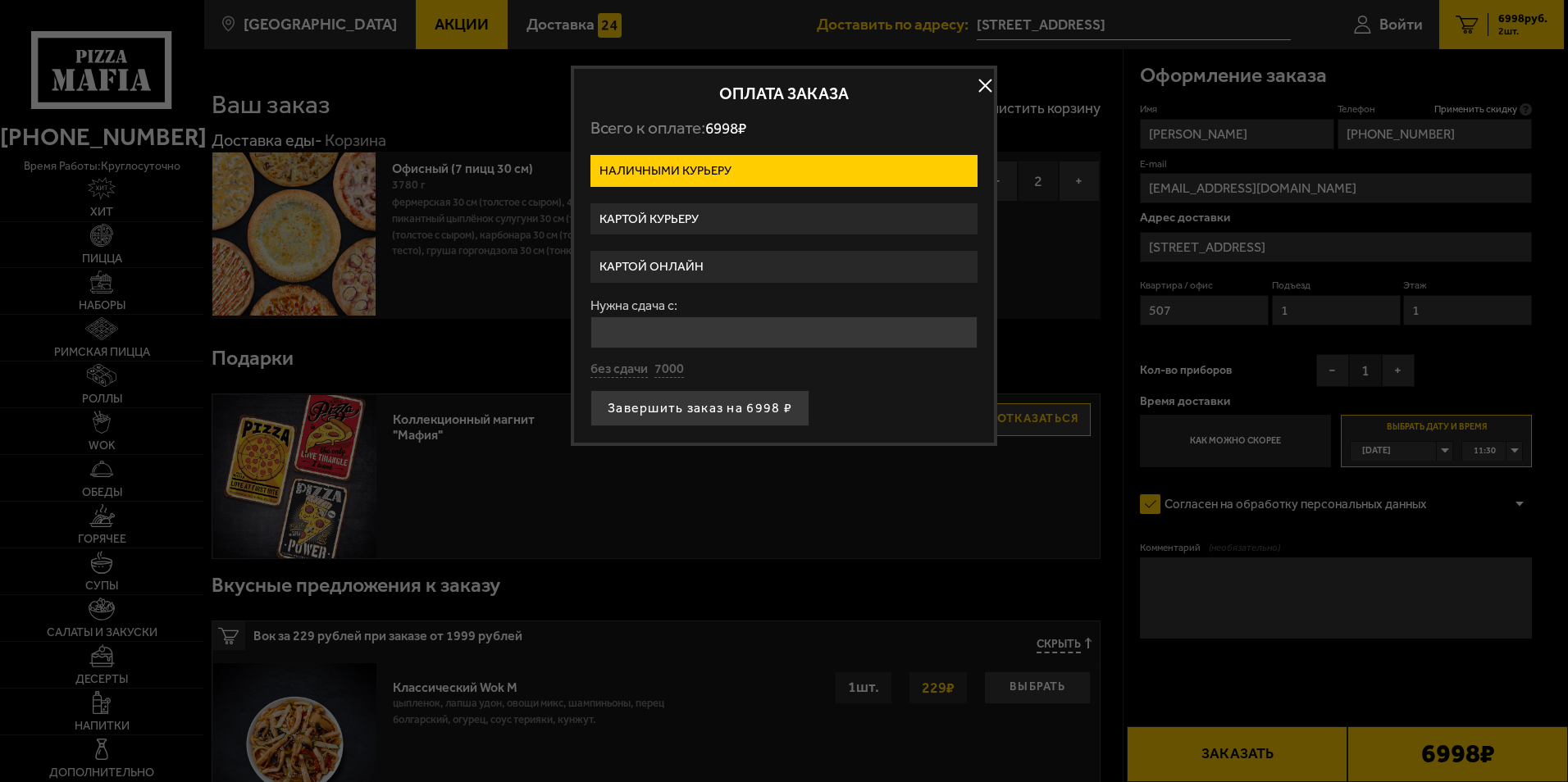
click at [667, 217] on label "Картой курьеру" at bounding box center [784, 219] width 387 height 32
click at [0, 0] on input "Картой курьеру" at bounding box center [0, 0] width 0 height 0
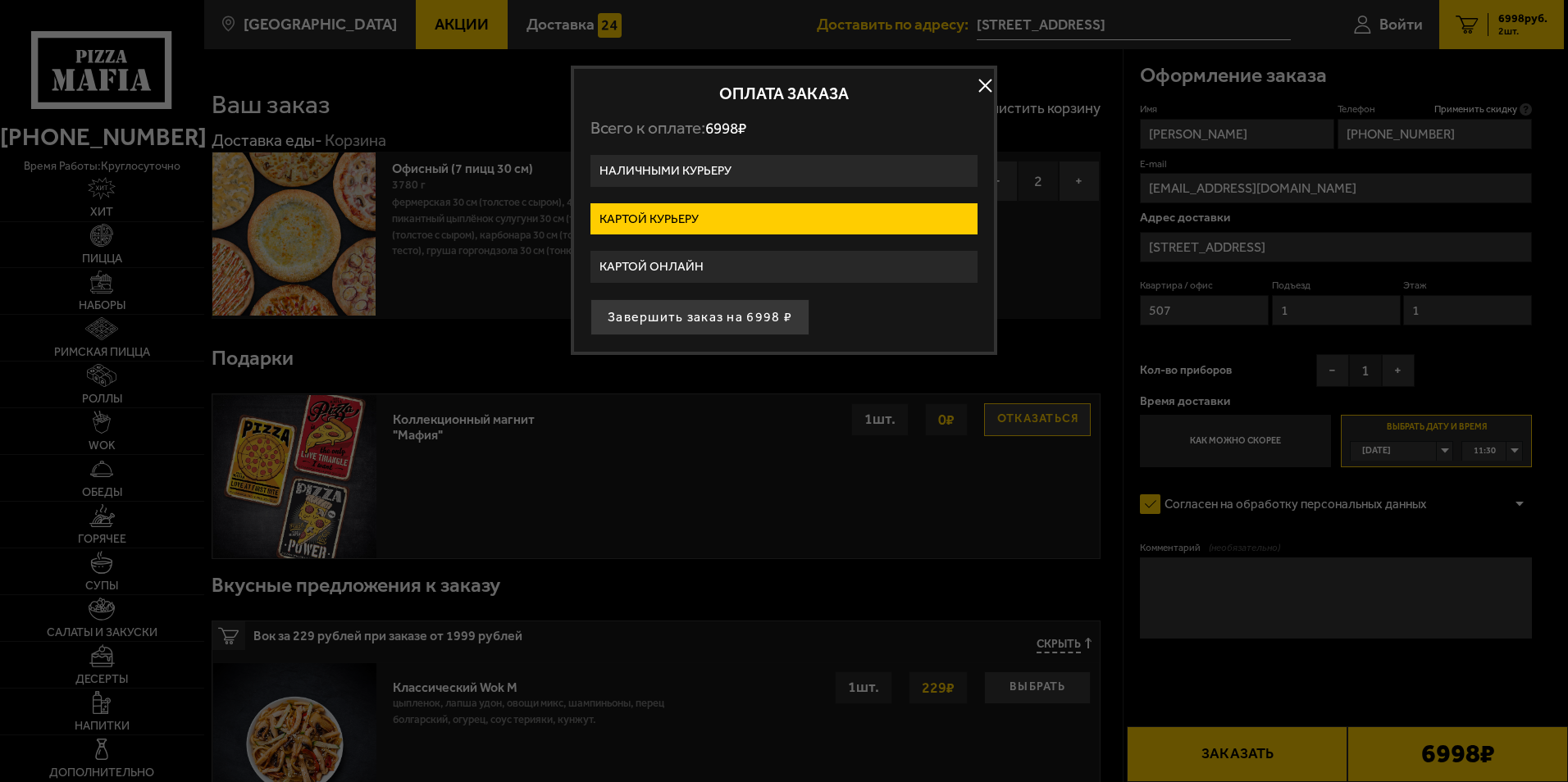
click at [694, 261] on label "Картой онлайн" at bounding box center [784, 266] width 387 height 32
click at [0, 0] on input "Картой онлайн" at bounding box center [0, 0] width 0 height 0
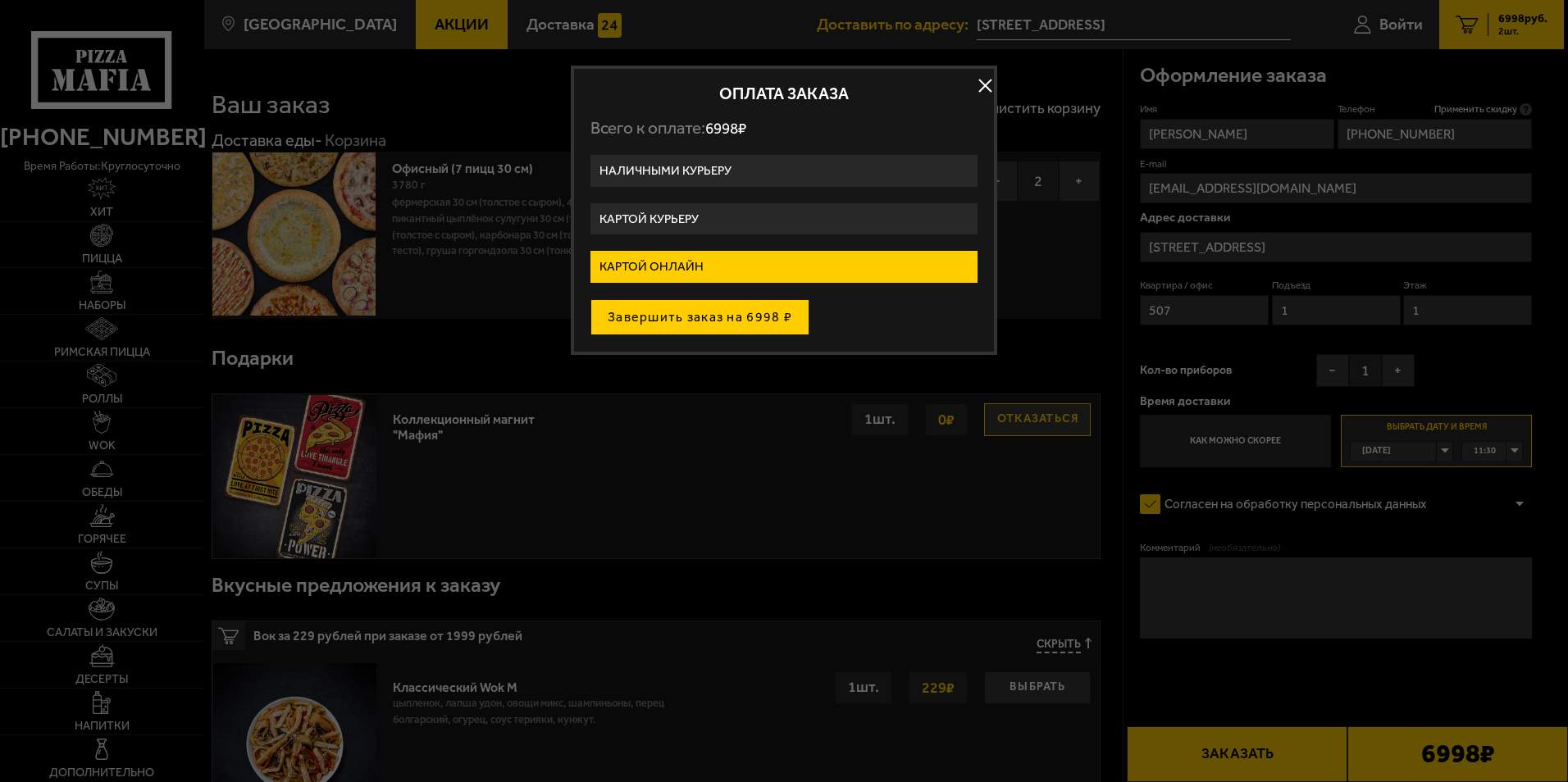
click at [703, 316] on button "Завершить заказ на 6998 ₽" at bounding box center [700, 317] width 219 height 36
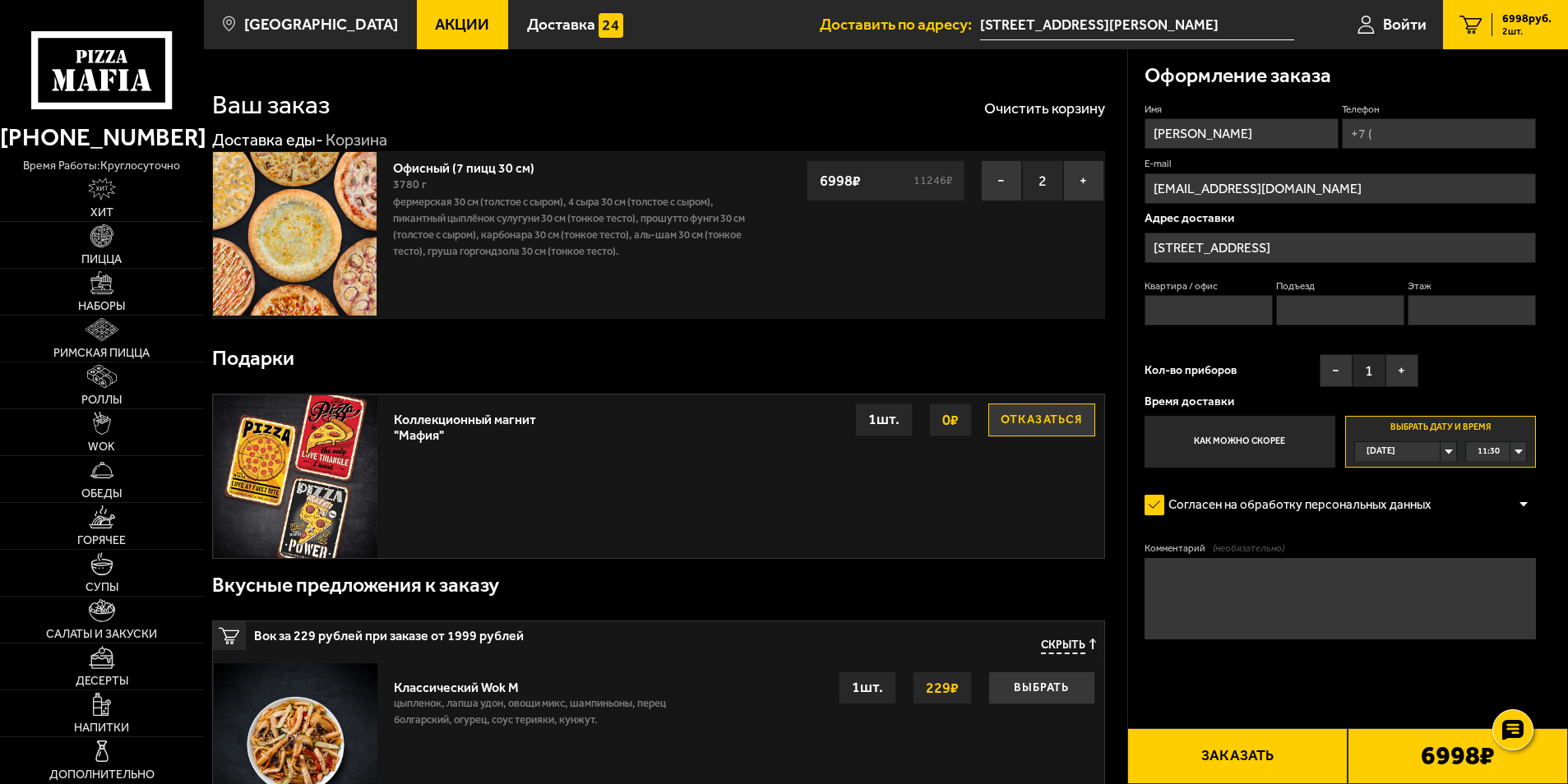
click at [1390, 136] on input "Телефон" at bounding box center [1439, 133] width 194 height 31
type input "[PHONE_NUMBER]"
click at [1246, 298] on input "Квартира / офис" at bounding box center [1209, 310] width 129 height 31
type input "507"
click at [1311, 303] on input "Подъезд" at bounding box center [1341, 310] width 129 height 31
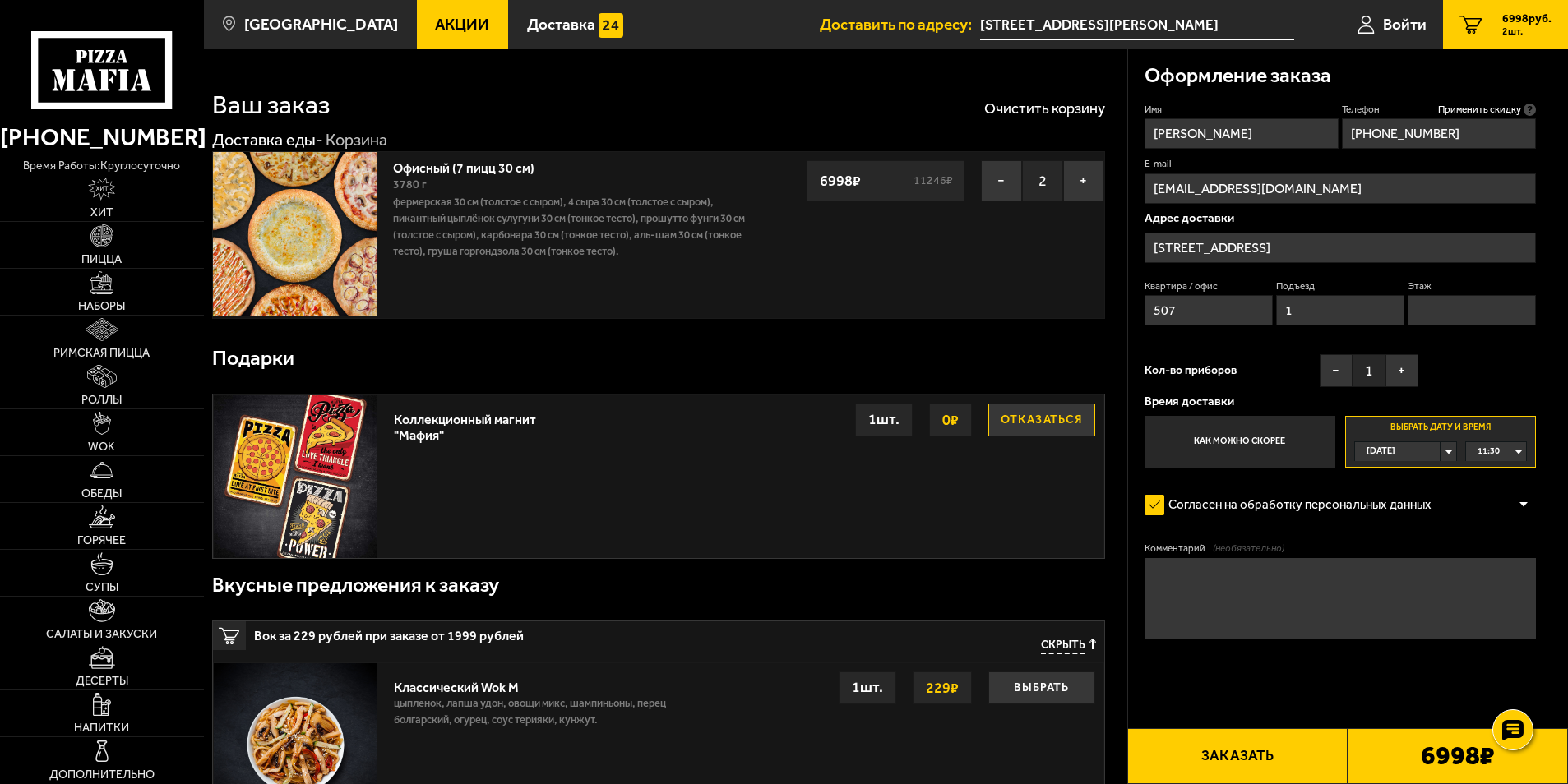
type input "1"
click at [1413, 311] on input "Этаж" at bounding box center [1472, 310] width 129 height 31
type input "1"
drag, startPoint x: 1300, startPoint y: 774, endPoint x: 1297, endPoint y: 763, distance: 11.4
click at [1300, 772] on button "Заказать" at bounding box center [1237, 756] width 221 height 56
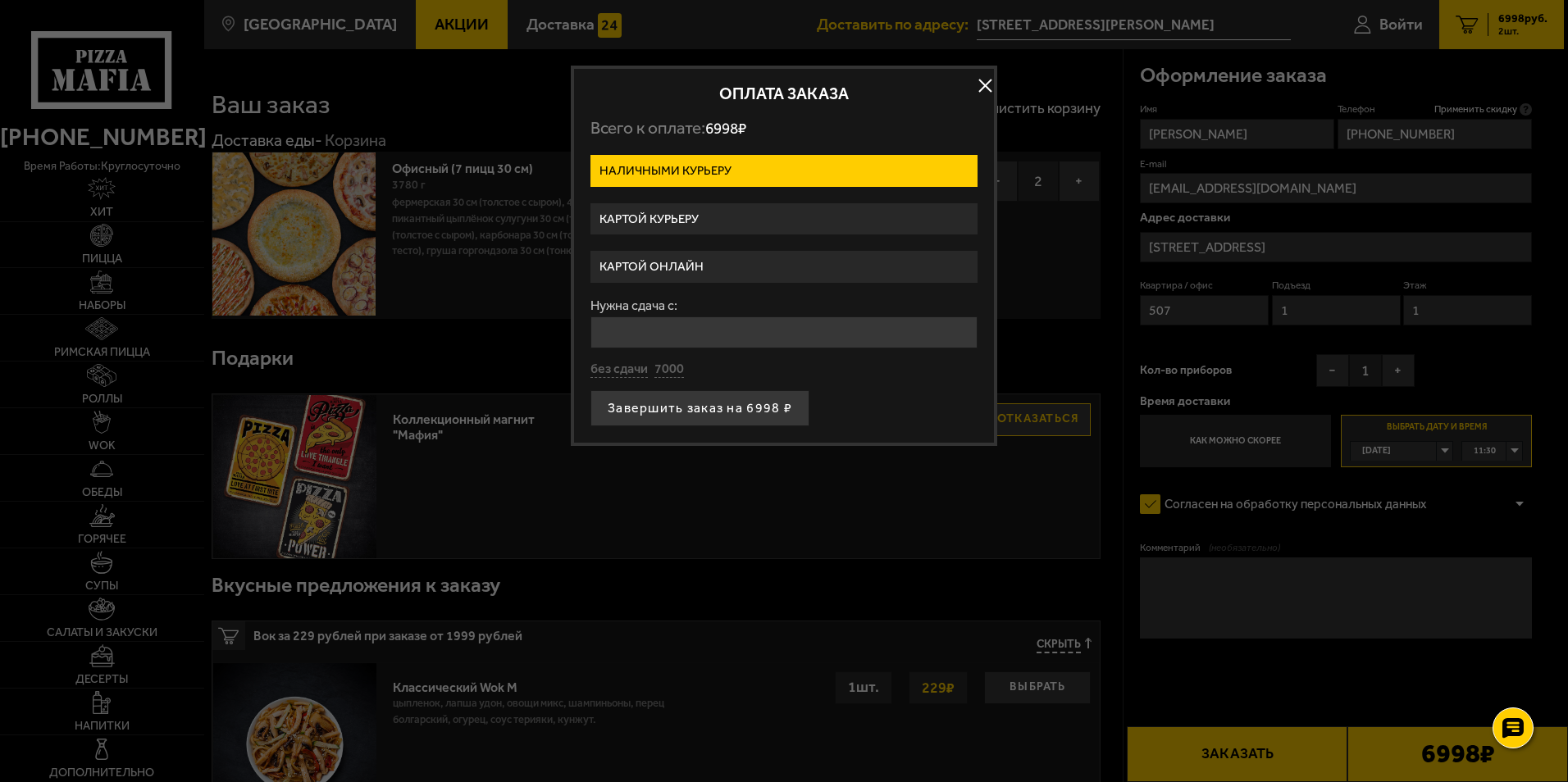
click at [707, 220] on label "Картой курьеру" at bounding box center [784, 219] width 387 height 32
click at [0, 0] on input "Картой курьеру" at bounding box center [0, 0] width 0 height 0
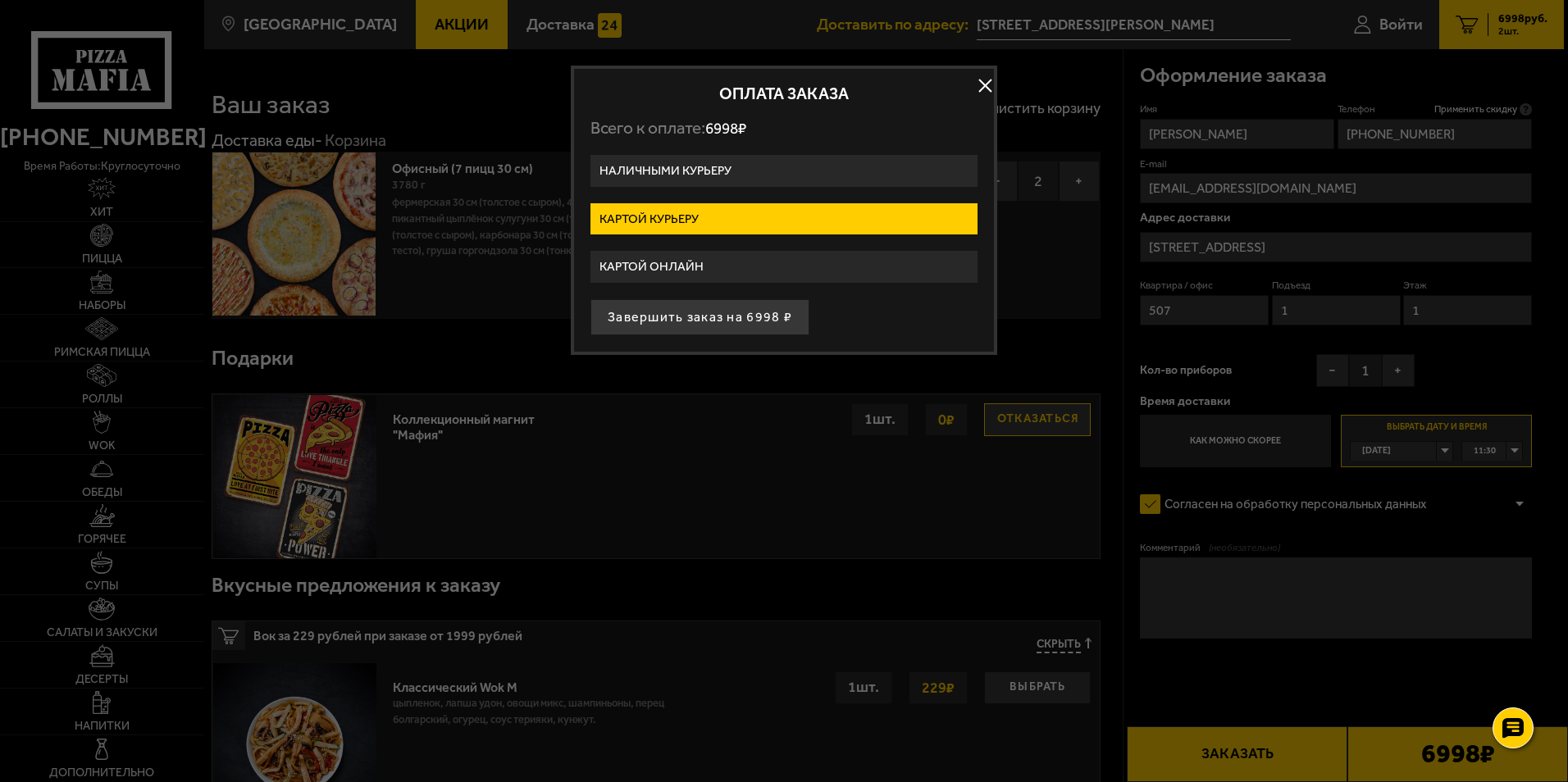
click at [683, 269] on label "Картой онлайн" at bounding box center [784, 266] width 387 height 32
click at [0, 0] on input "Картой онлайн" at bounding box center [0, 0] width 0 height 0
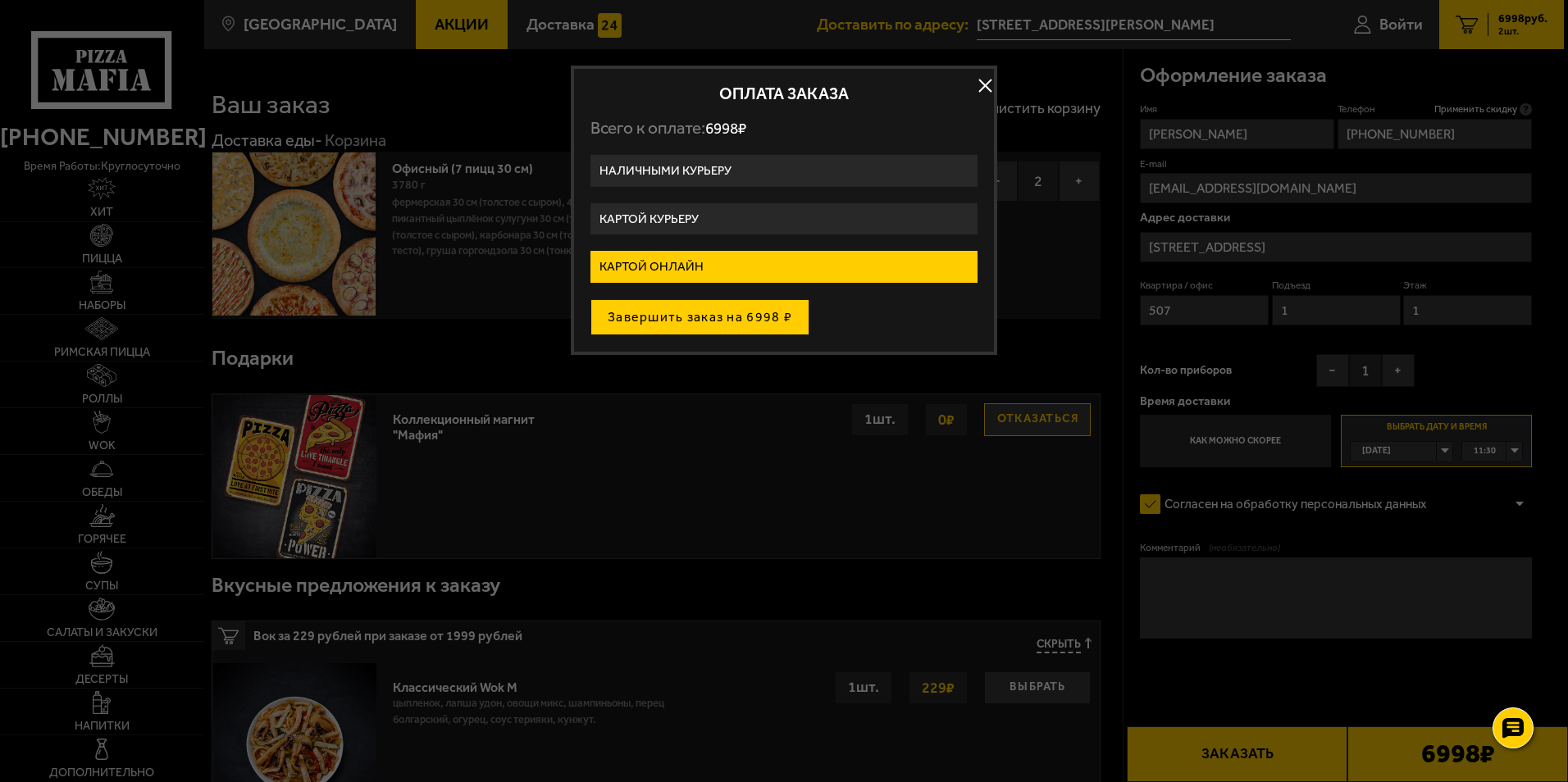
click at [707, 320] on button "Завершить заказ на 6998 ₽" at bounding box center [700, 317] width 219 height 36
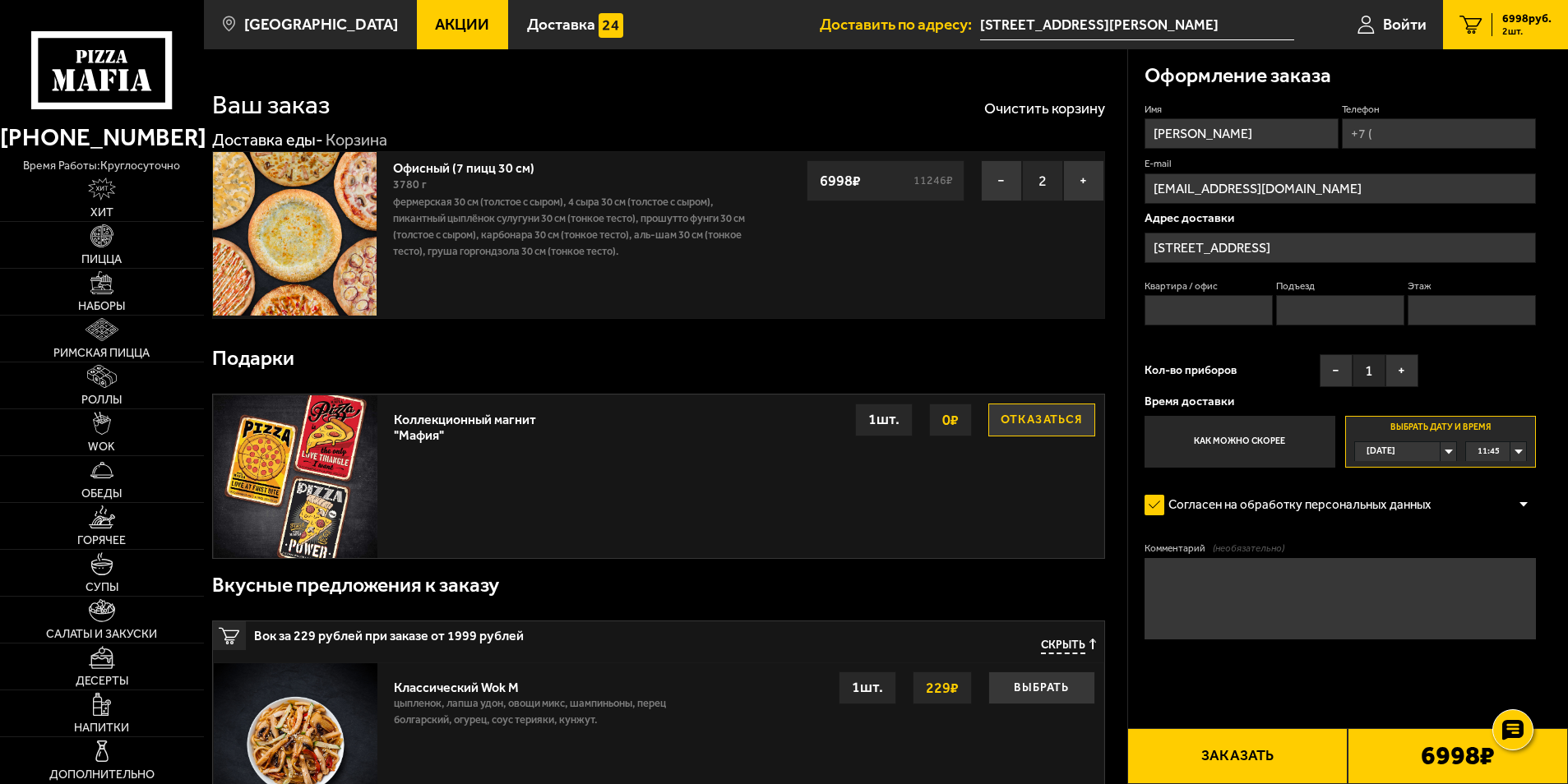
click at [1516, 25] on span "6998 руб." at bounding box center [1527, 19] width 50 height 12
click at [1389, 121] on input "Телефон" at bounding box center [1439, 133] width 194 height 31
type input "[PHONE_NUMBER]"
click at [1254, 314] on input "Квартира / офис" at bounding box center [1209, 310] width 129 height 31
type input "507"
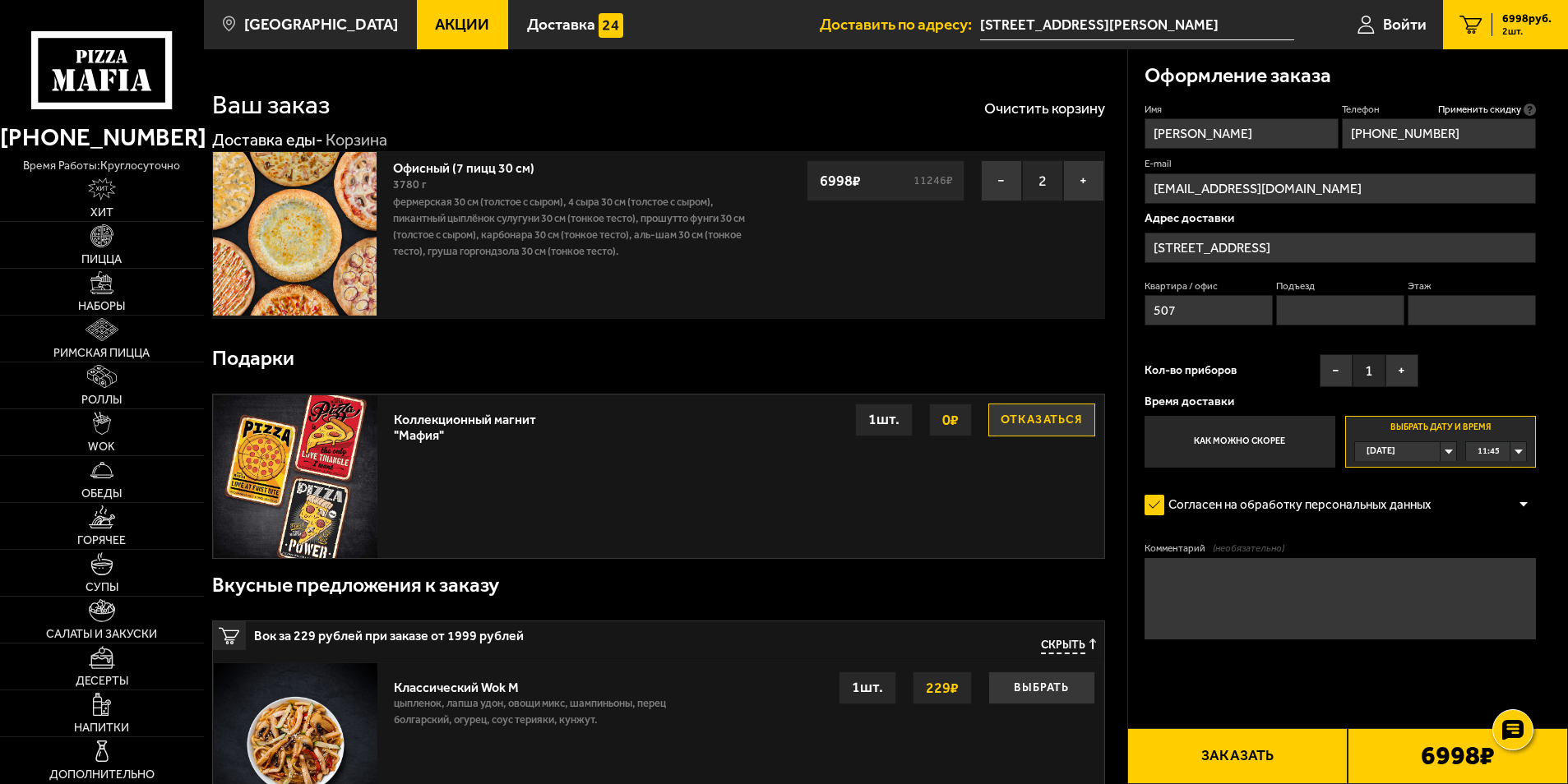
click at [1475, 321] on input "Этаж" at bounding box center [1472, 310] width 129 height 31
type input "1"
click at [1362, 301] on input "Подъезд" at bounding box center [1341, 310] width 129 height 31
type input "1"
click at [1270, 753] on button "Заказать" at bounding box center [1237, 756] width 221 height 56
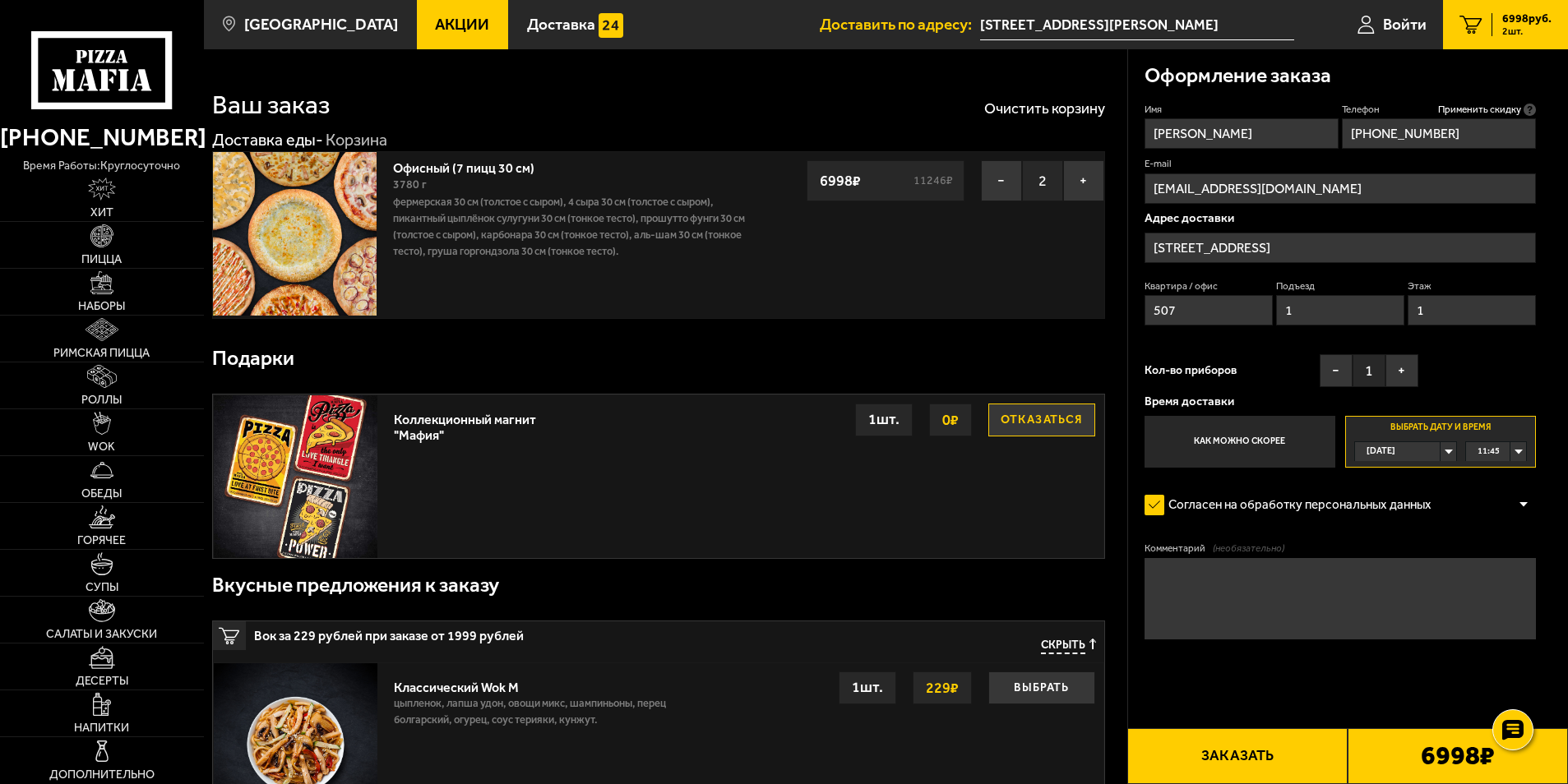
click at [1240, 747] on button "Заказать" at bounding box center [1237, 756] width 221 height 56
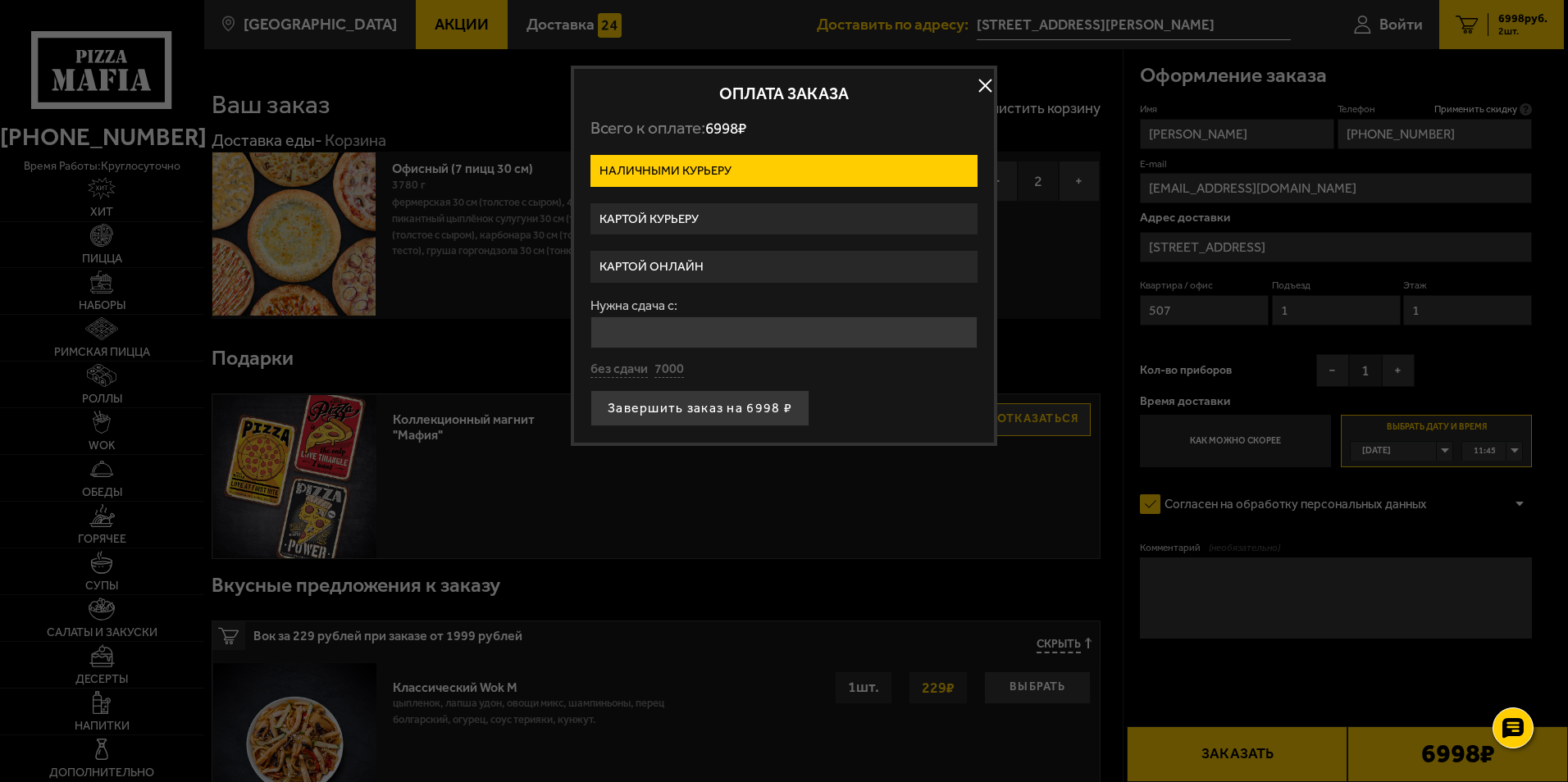
click at [742, 208] on label "Картой курьеру" at bounding box center [784, 219] width 387 height 32
click at [0, 0] on input "Картой курьеру" at bounding box center [0, 0] width 0 height 0
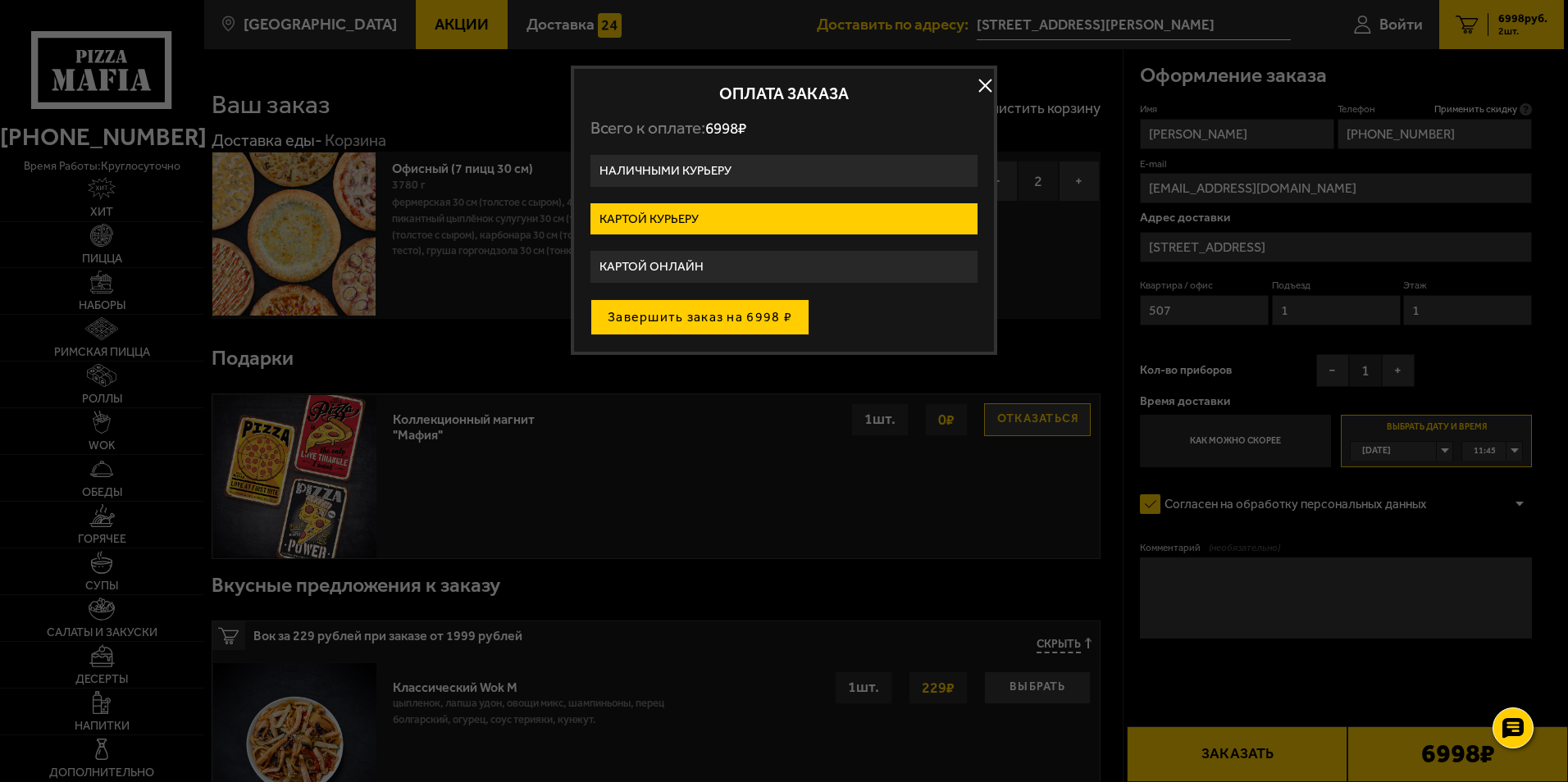
click at [710, 319] on button "Завершить заказ на 6998 ₽" at bounding box center [700, 317] width 219 height 36
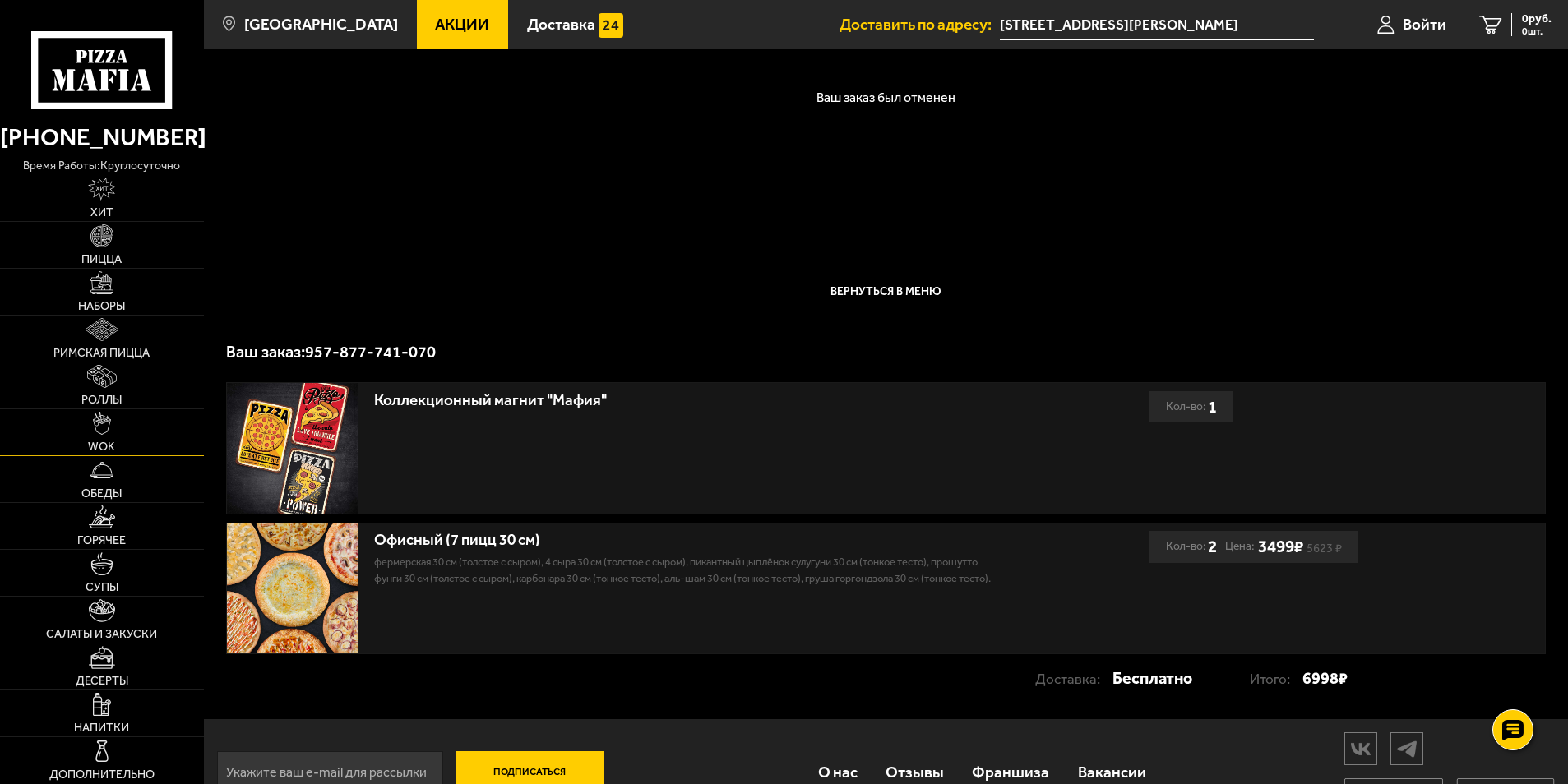
scroll to position [87, 0]
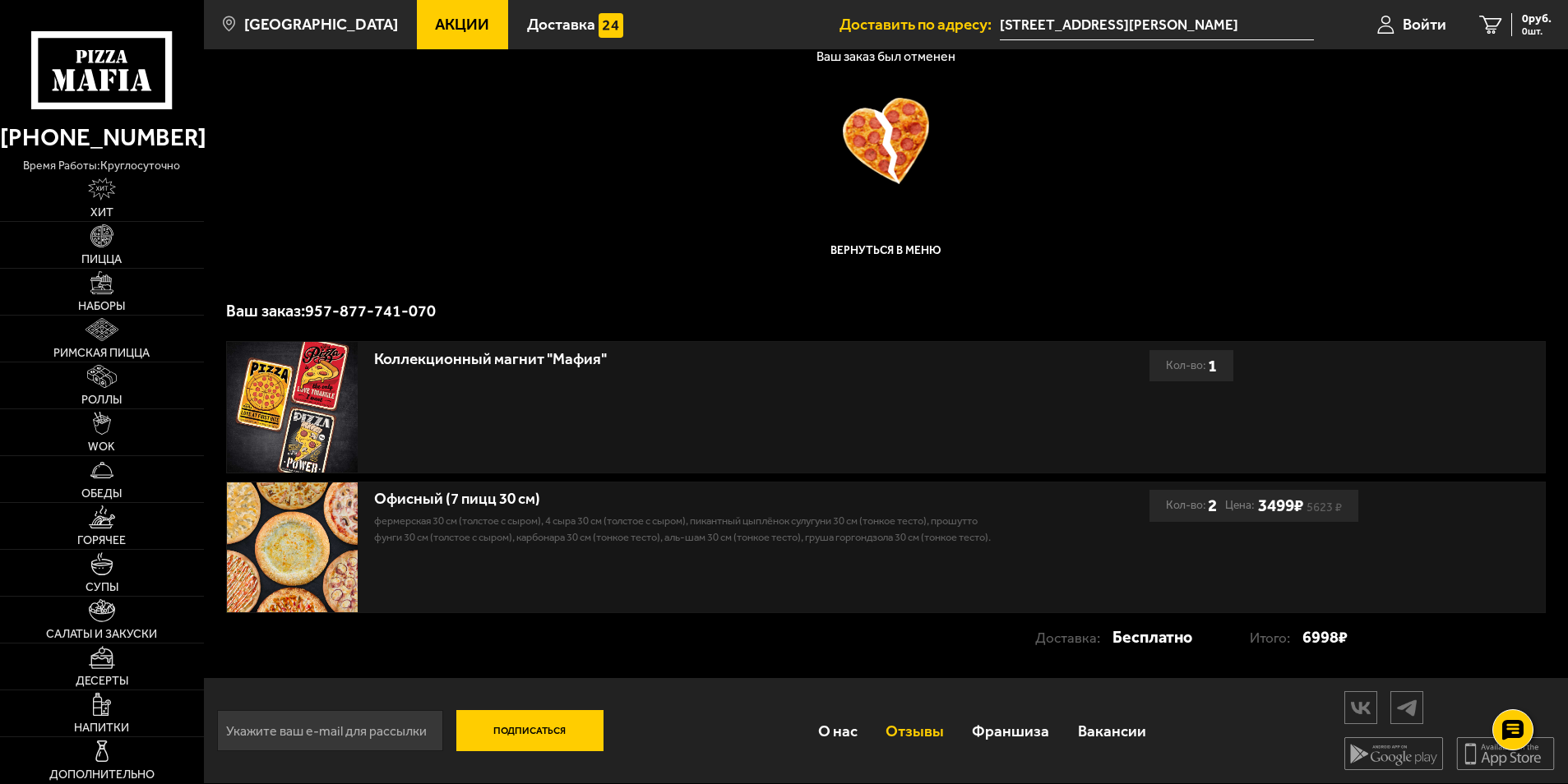
click at [937, 729] on link "Отзывы" at bounding box center [915, 731] width 86 height 54
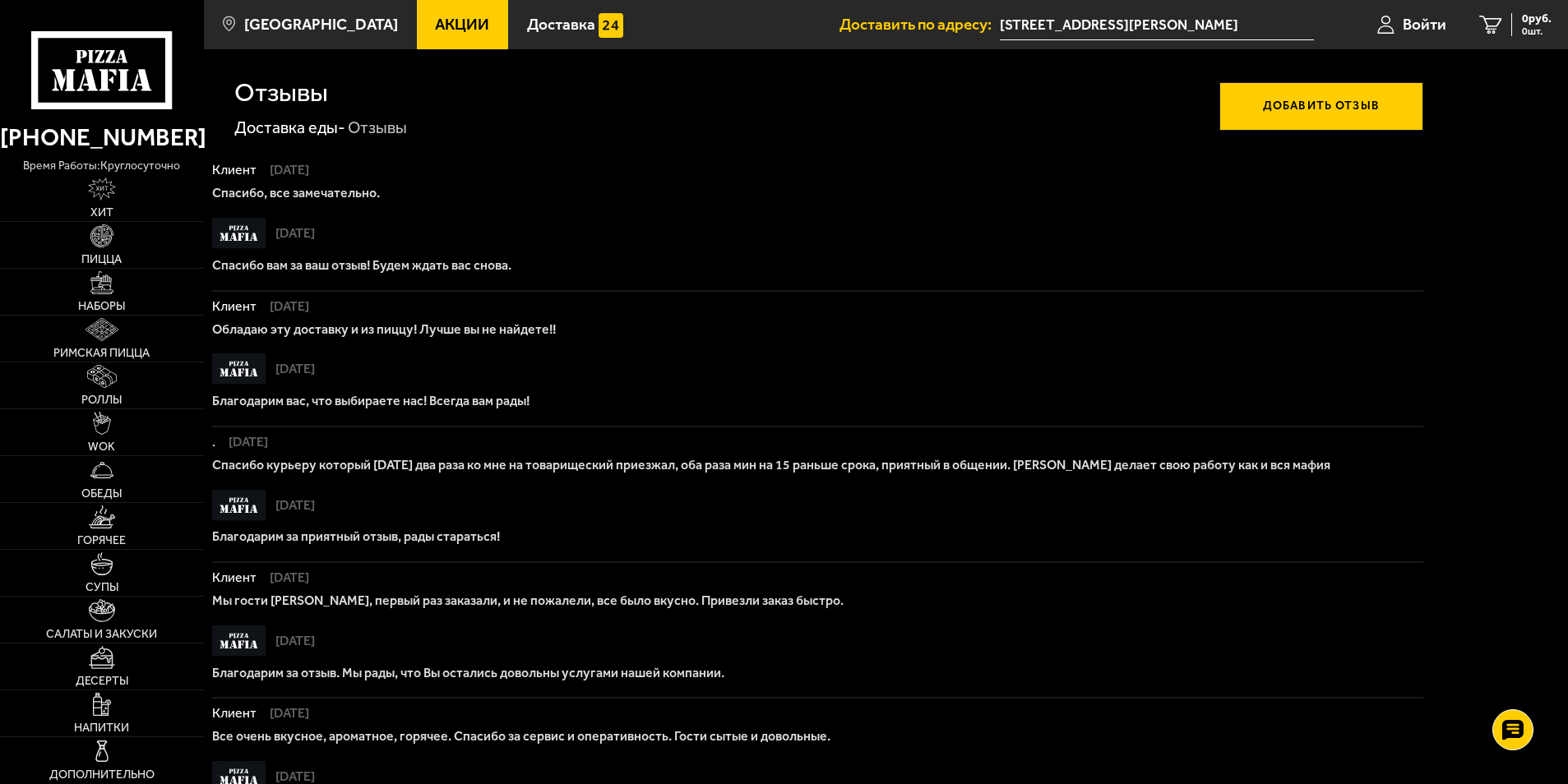
click at [1318, 106] on button "Добавить отзыв" at bounding box center [1321, 107] width 204 height 50
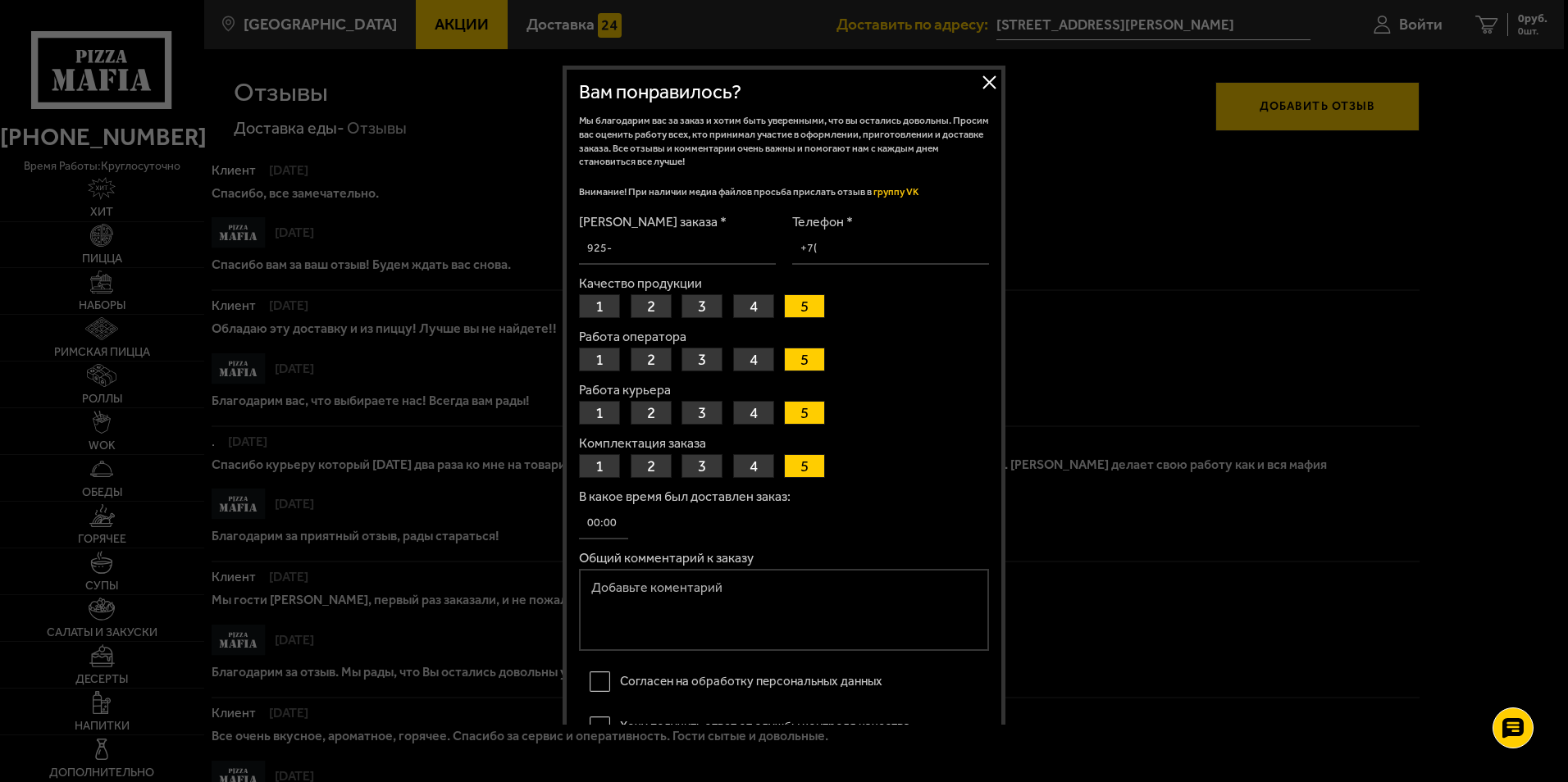
click at [630, 250] on input "[PERSON_NAME] заказа *" at bounding box center [677, 249] width 197 height 32
type input "957-877-741-070"
click at [838, 255] on input "Телефон *" at bounding box center [890, 249] width 197 height 32
type input "[PHONE_NUMBER]"
click at [650, 300] on button "2" at bounding box center [651, 306] width 41 height 24
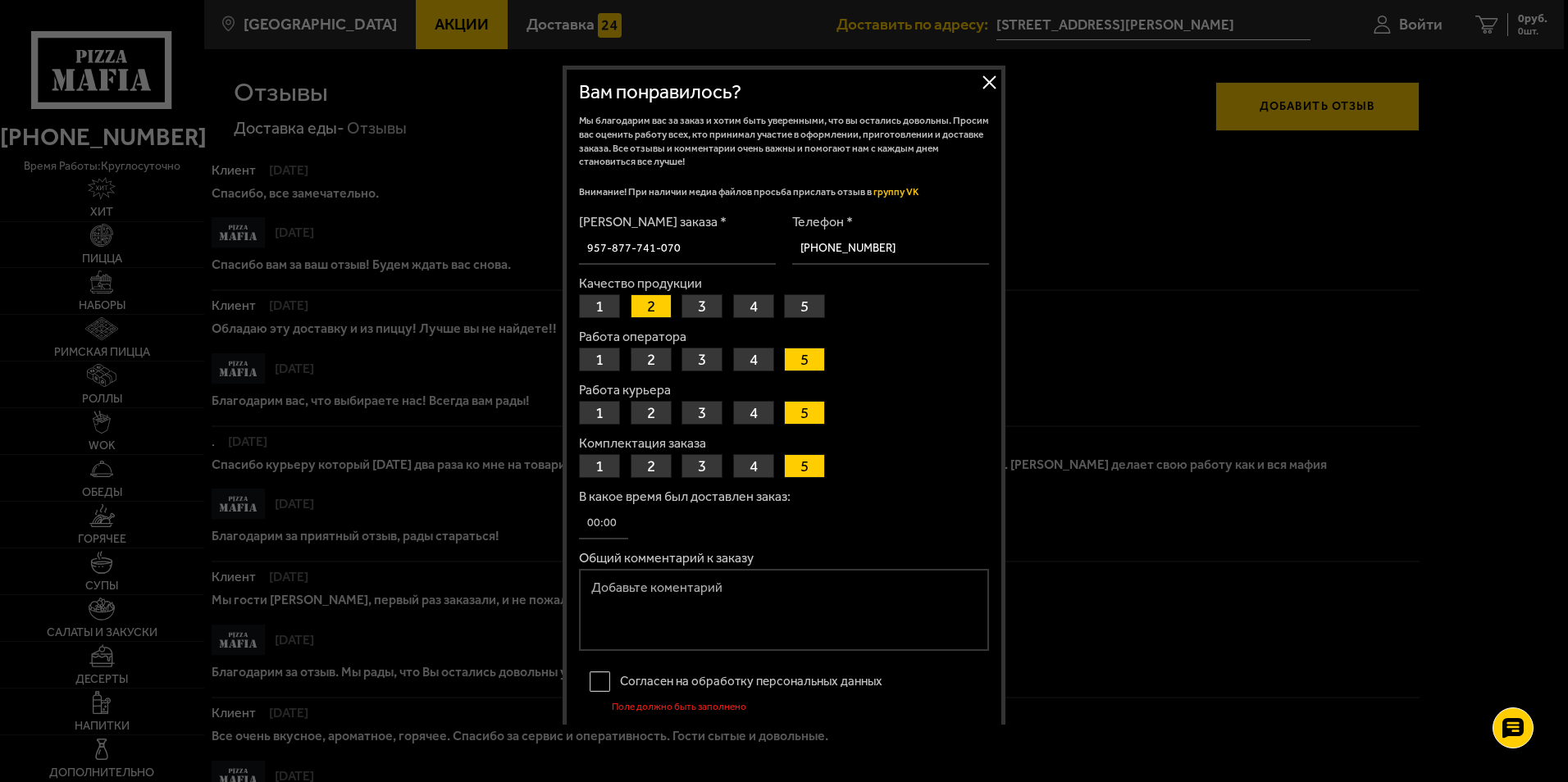
click at [606, 305] on button "1" at bounding box center [599, 306] width 41 height 24
click at [599, 354] on button "1" at bounding box center [599, 359] width 41 height 24
click at [603, 411] on button "1" at bounding box center [599, 412] width 41 height 24
click at [597, 457] on button "1" at bounding box center [599, 466] width 41 height 24
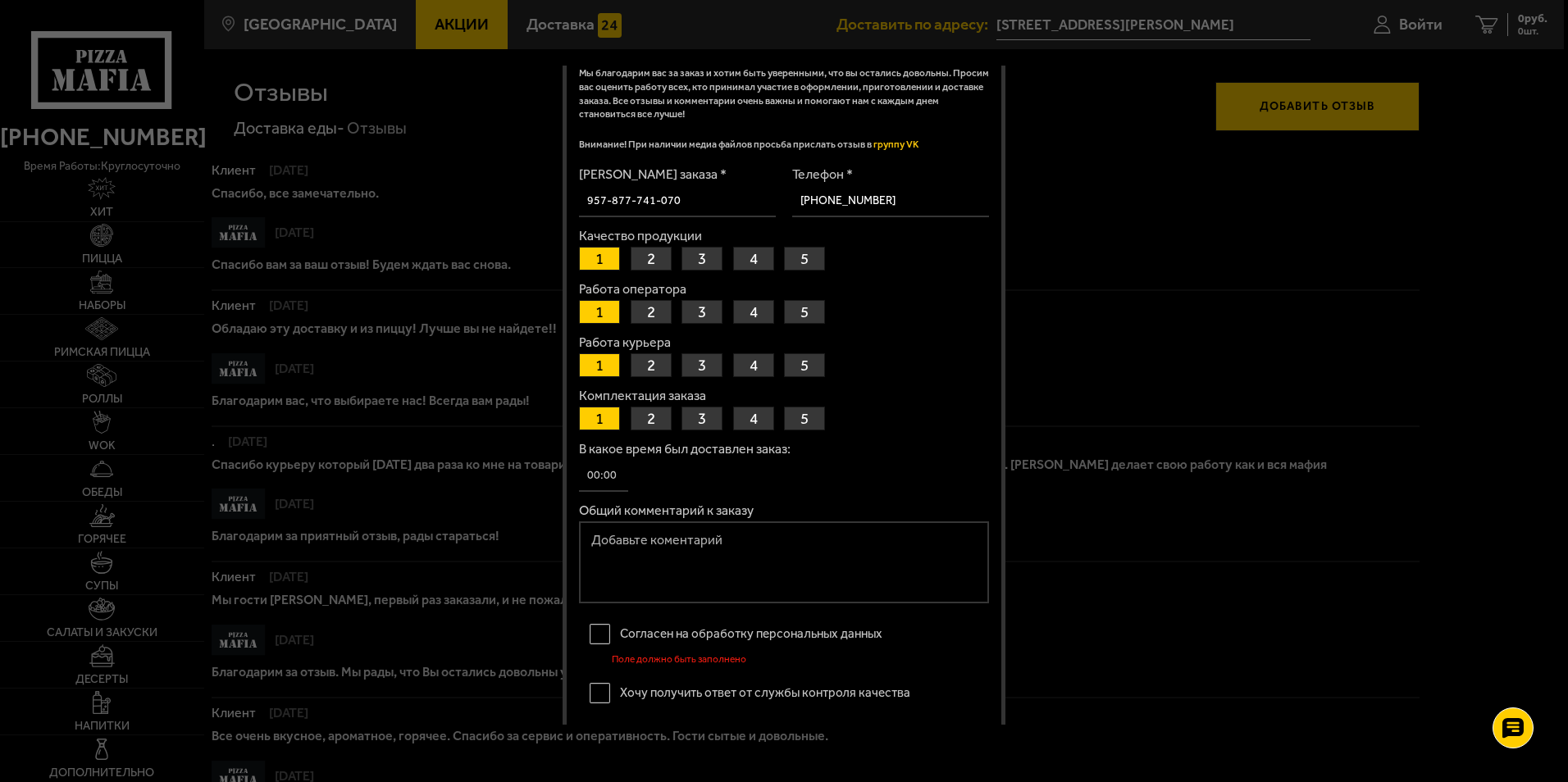
scroll to position [101, 0]
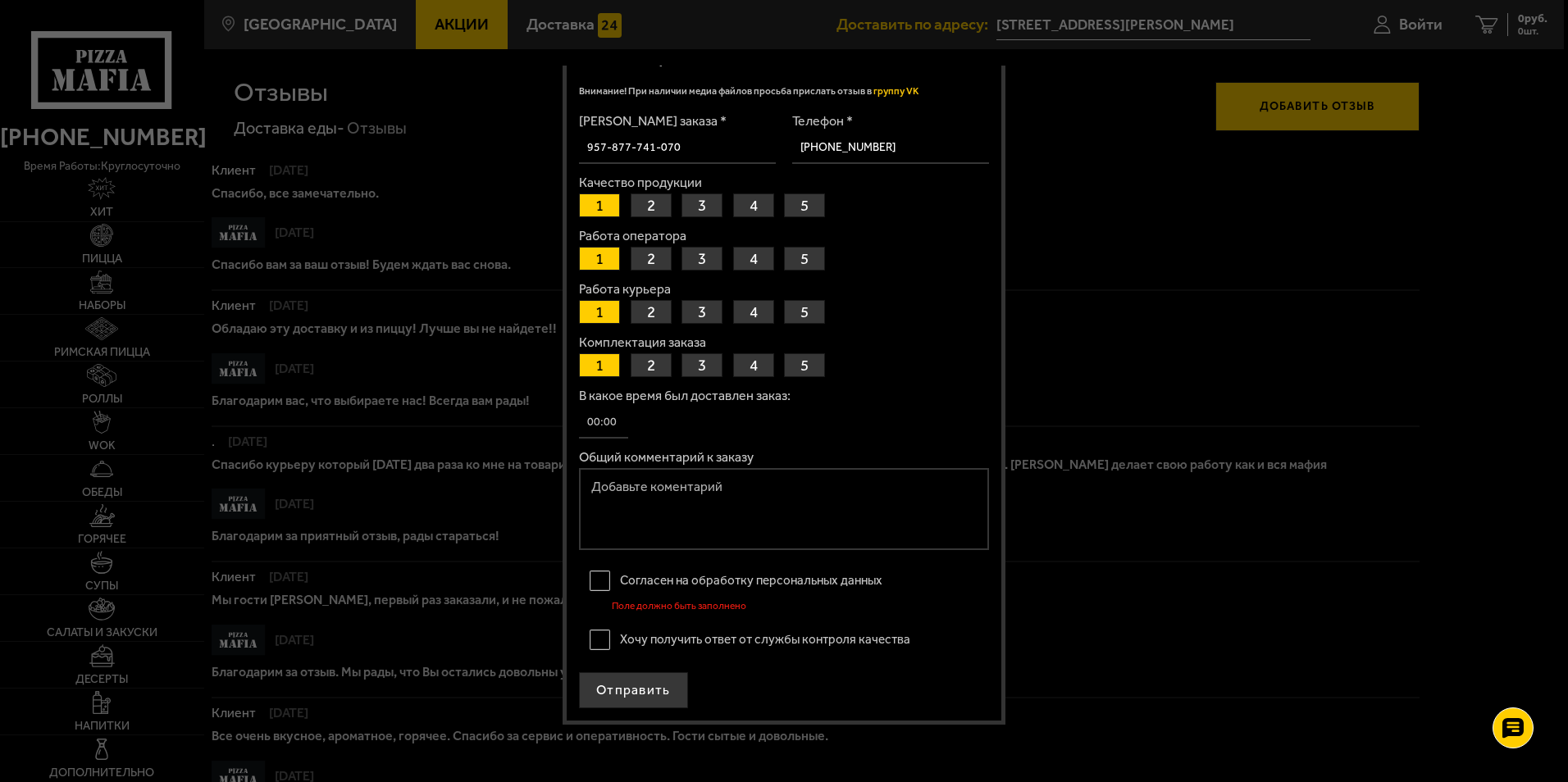
click at [623, 491] on textarea "Общий комментарий к заказу" at bounding box center [783, 508] width 410 height 82
click at [856, 500] on textarea "Мошенники делаю заказ на сайте двух наборов пицц, Заказ приняли перезванивает ч…" at bounding box center [783, 508] width 410 height 82
paste textarea "88124588327"
click at [857, 497] on textarea "Мошенники делаю заказ на сайте двух наборов пицц, Заказ приняли перезванивает ч…" at bounding box center [783, 508] width 410 height 82
click at [674, 513] on textarea "Мошенники делаю заказ на сайте двух наборов пицц, Заказ приняли перезванивает ч…" at bounding box center [783, 508] width 410 height 82
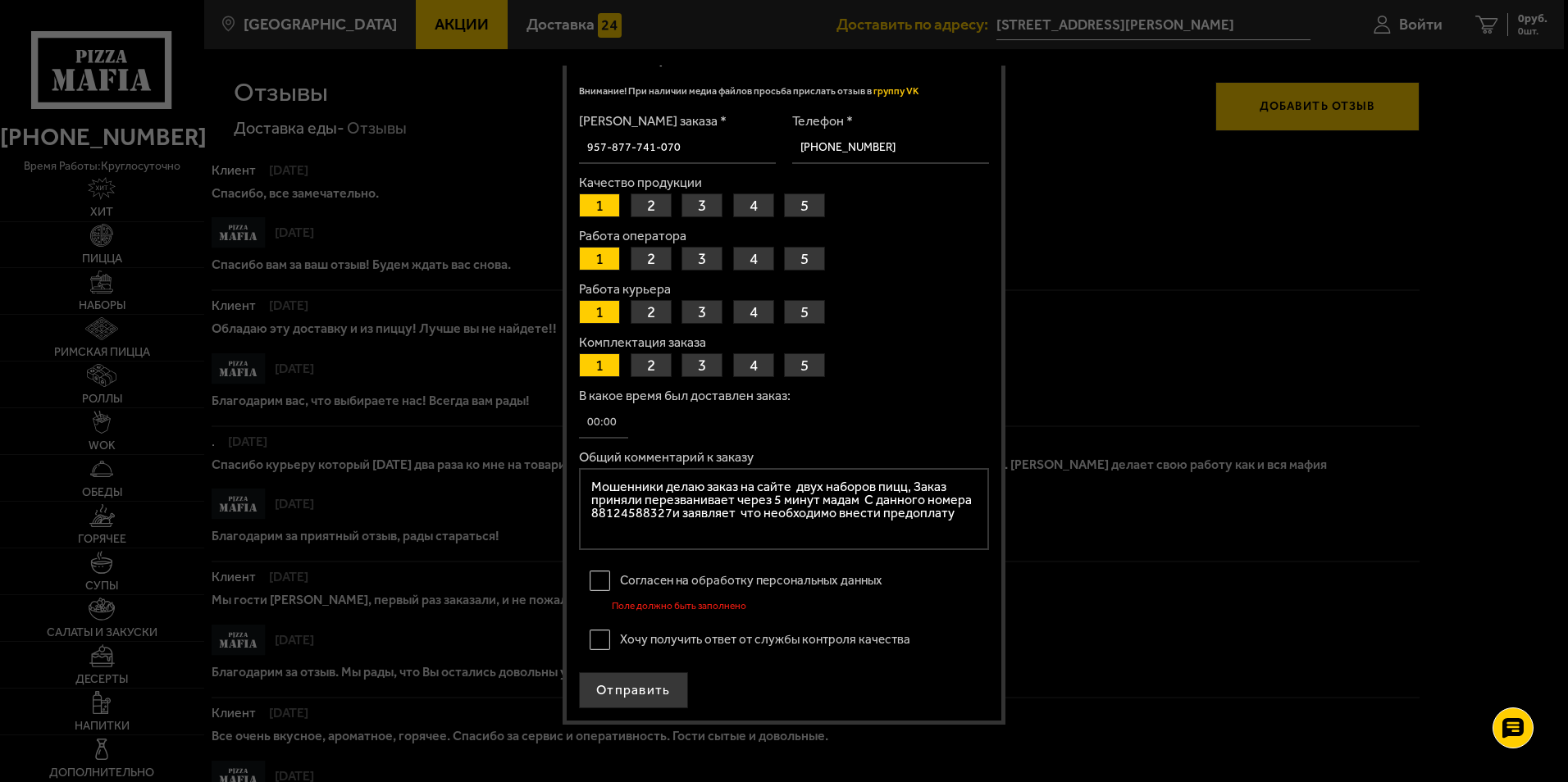
click at [673, 513] on textarea "Мошенники делаю заказ на сайте двух наборов пицц, Заказ приняли перезванивает ч…" at bounding box center [783, 508] width 410 height 82
click at [667, 513] on textarea "Мошенники делаю заказ на сайте двух наборов пицц, Заказ приняли перезванивает ч…" at bounding box center [783, 508] width 410 height 82
click at [733, 513] on textarea "Мошенники делаю заказ на сайте двух наборов пицц, Заказ приняли перезванивает ч…" at bounding box center [783, 508] width 410 height 82
click at [947, 517] on textarea "Мошенники делаю заказ на сайте двух наборов пицц, Заказ приняли перезванивает ч…" at bounding box center [783, 508] width 410 height 82
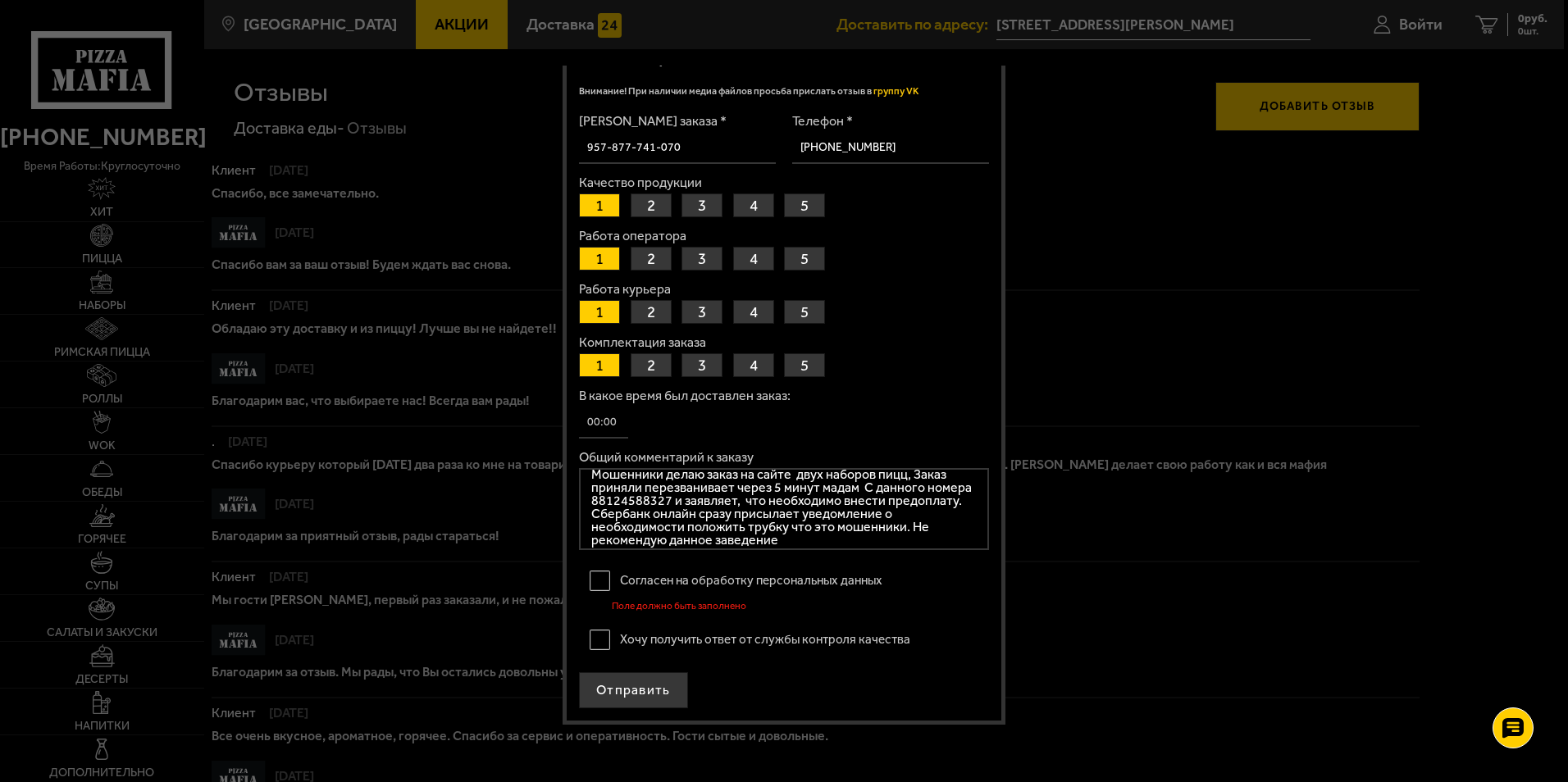
type textarea "Мошенники делаю заказ на сайте двух наборов пицц, Заказ приняли перезванивает ч…"
click at [599, 581] on label "Согласен на обработку персональных данных" at bounding box center [783, 581] width 410 height 33
click at [0, 0] on input "Согласен на обработку персональных данных" at bounding box center [0, 0] width 0 height 0
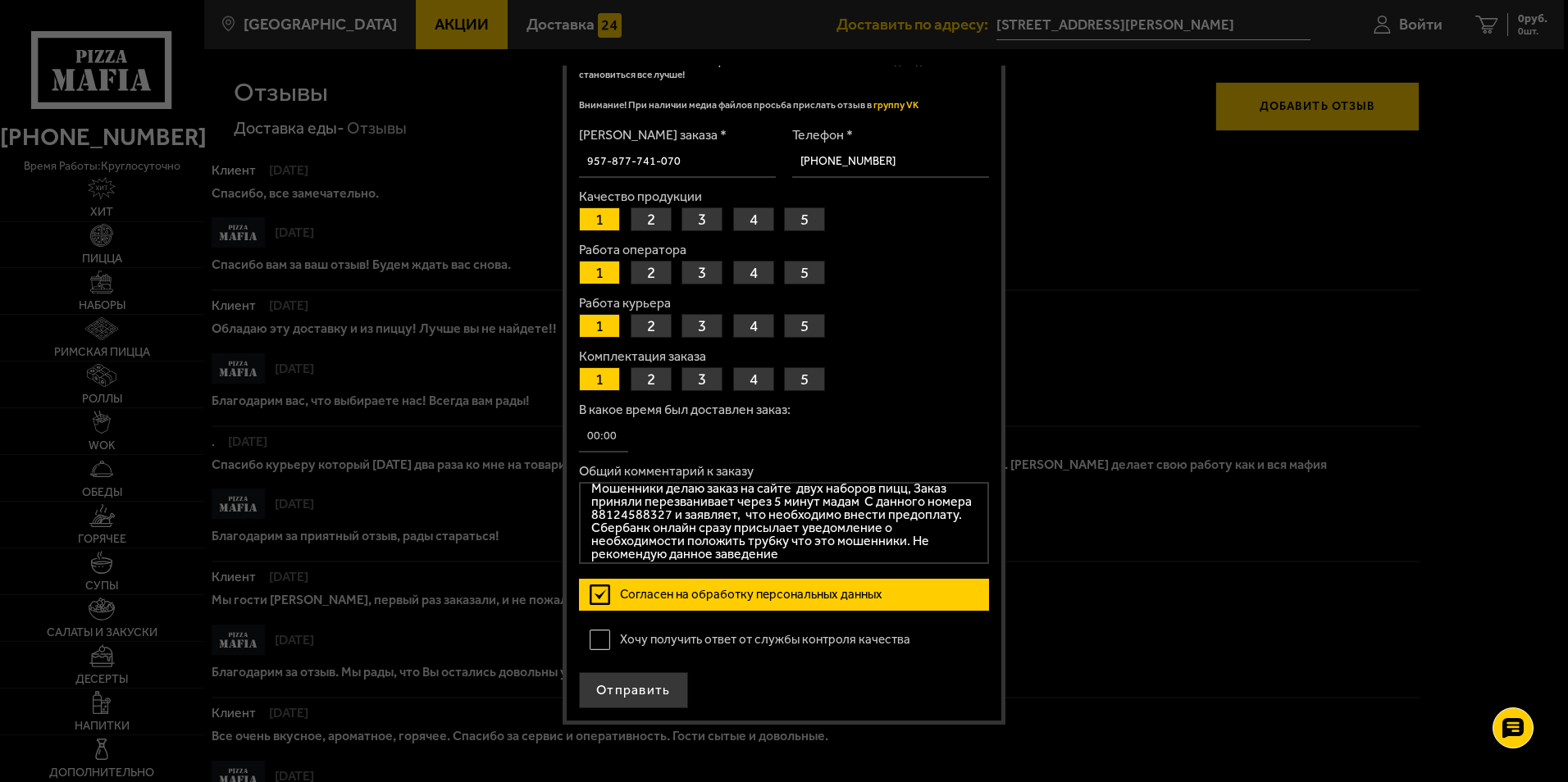
scroll to position [87, 0]
click at [603, 644] on label "Хочу получить ответ от службы контроля качества" at bounding box center [783, 639] width 410 height 33
click at [0, 0] on input "Хочу получить ответ от службы контроля качества" at bounding box center [0, 0] width 0 height 0
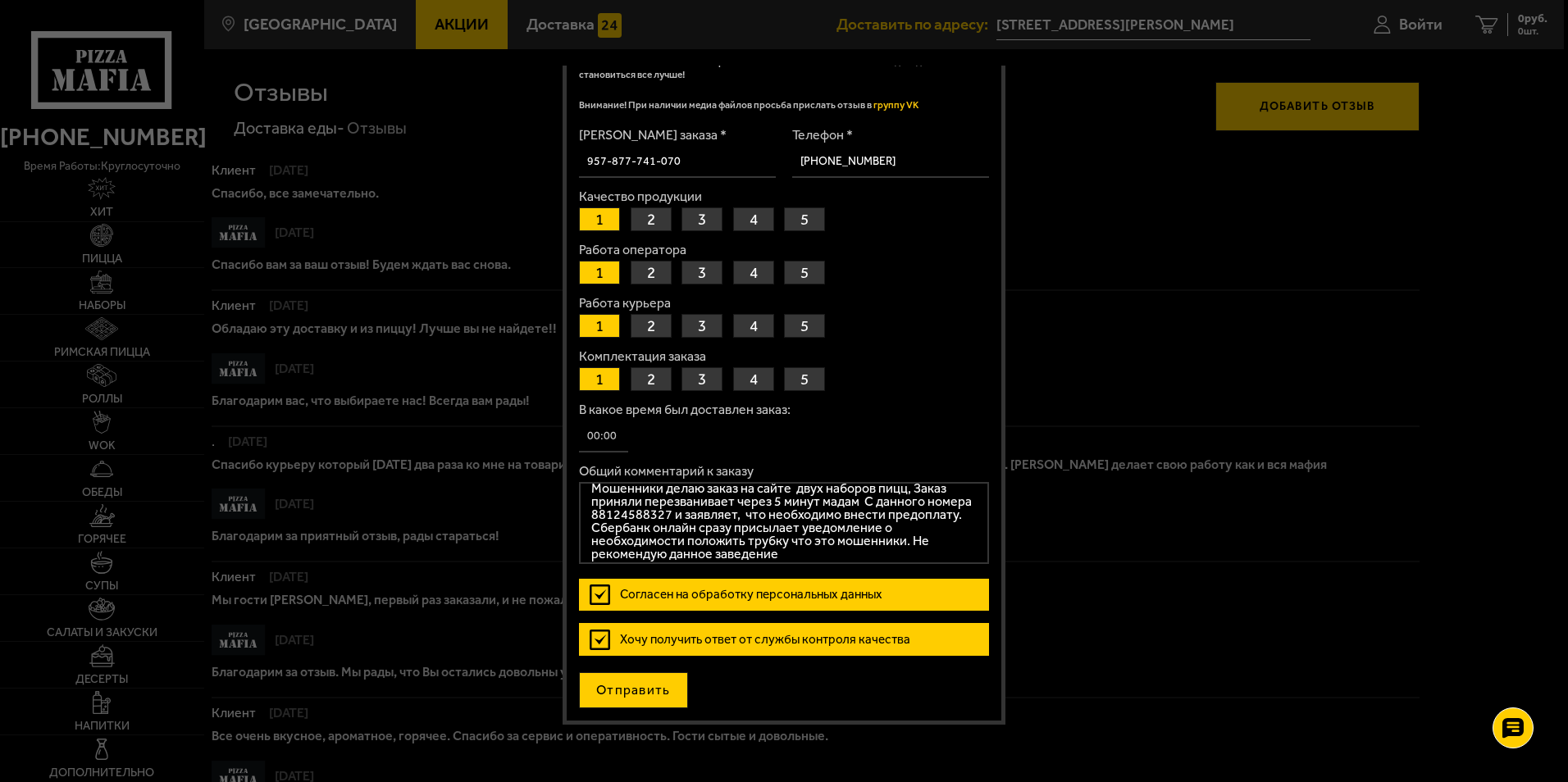
click at [625, 689] on button "Отправить" at bounding box center [633, 691] width 109 height 36
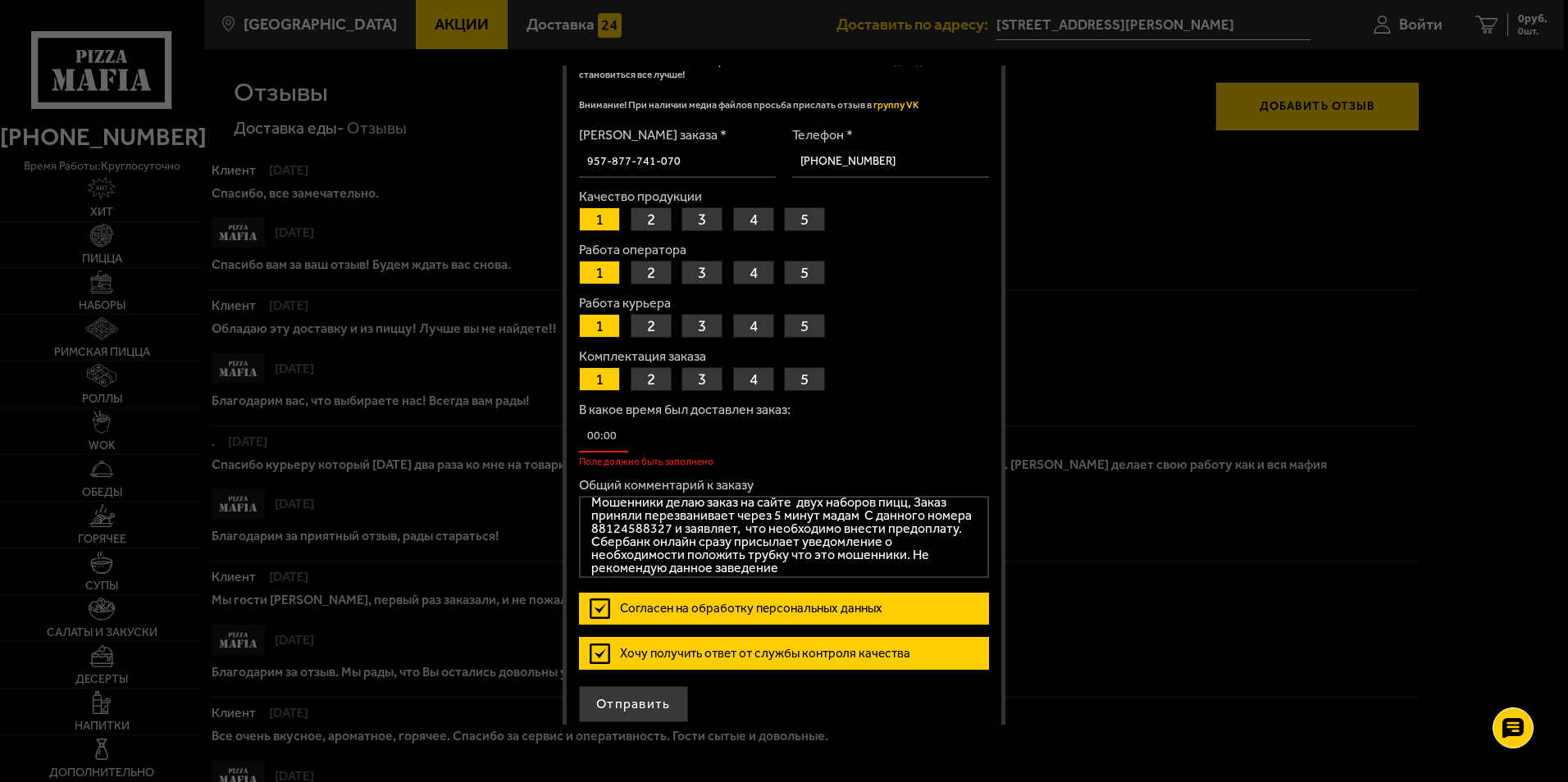
click at [621, 438] on input "В какое время был доставлен заказ:" at bounding box center [603, 436] width 49 height 32
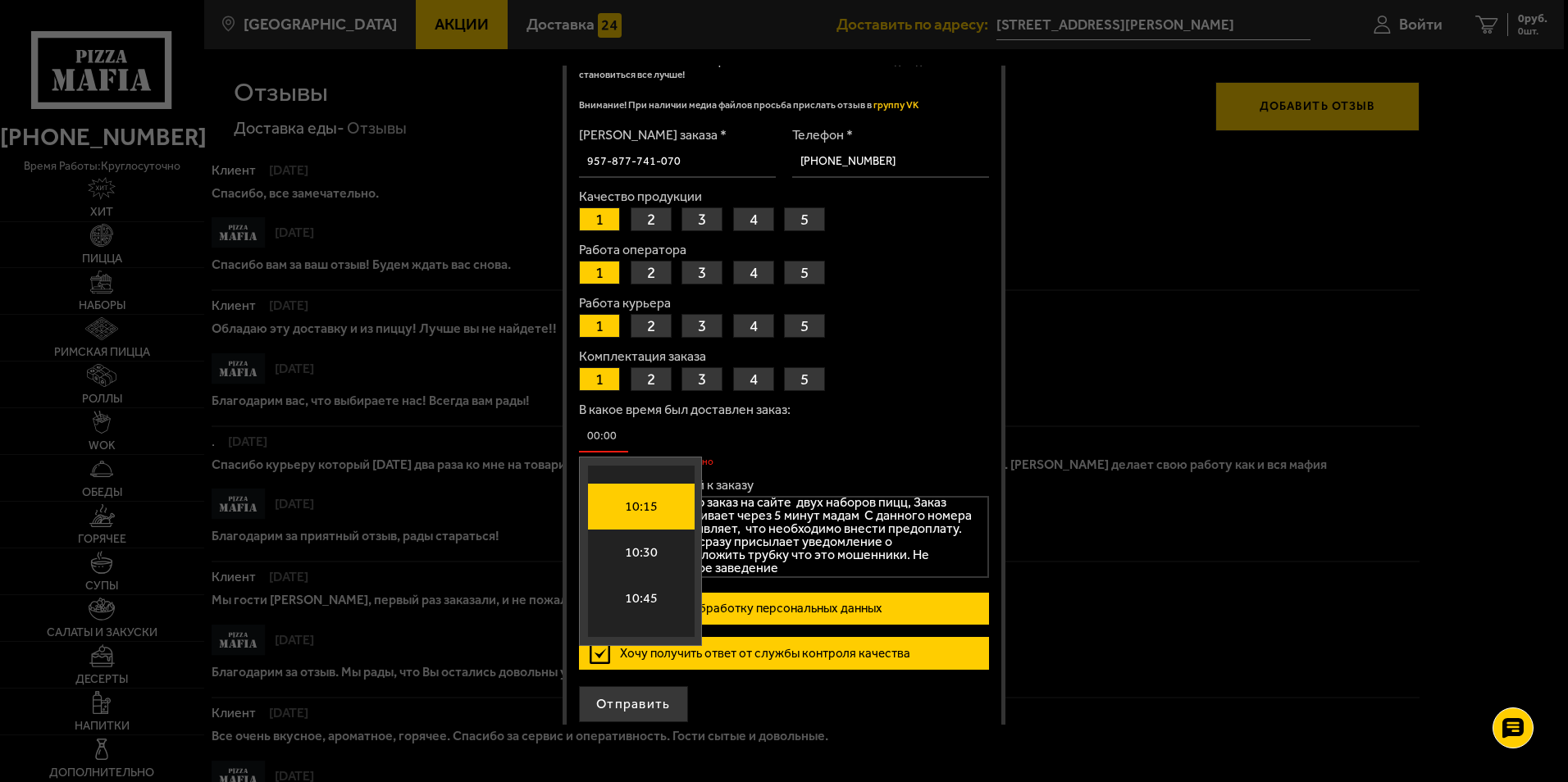
scroll to position [1866, 0]
click at [633, 437] on div "В какое время был доставлен заказ: Time 00:00 00:15 00:30 00:45 01:00 01:15 01:…" at bounding box center [783, 434] width 410 height 63
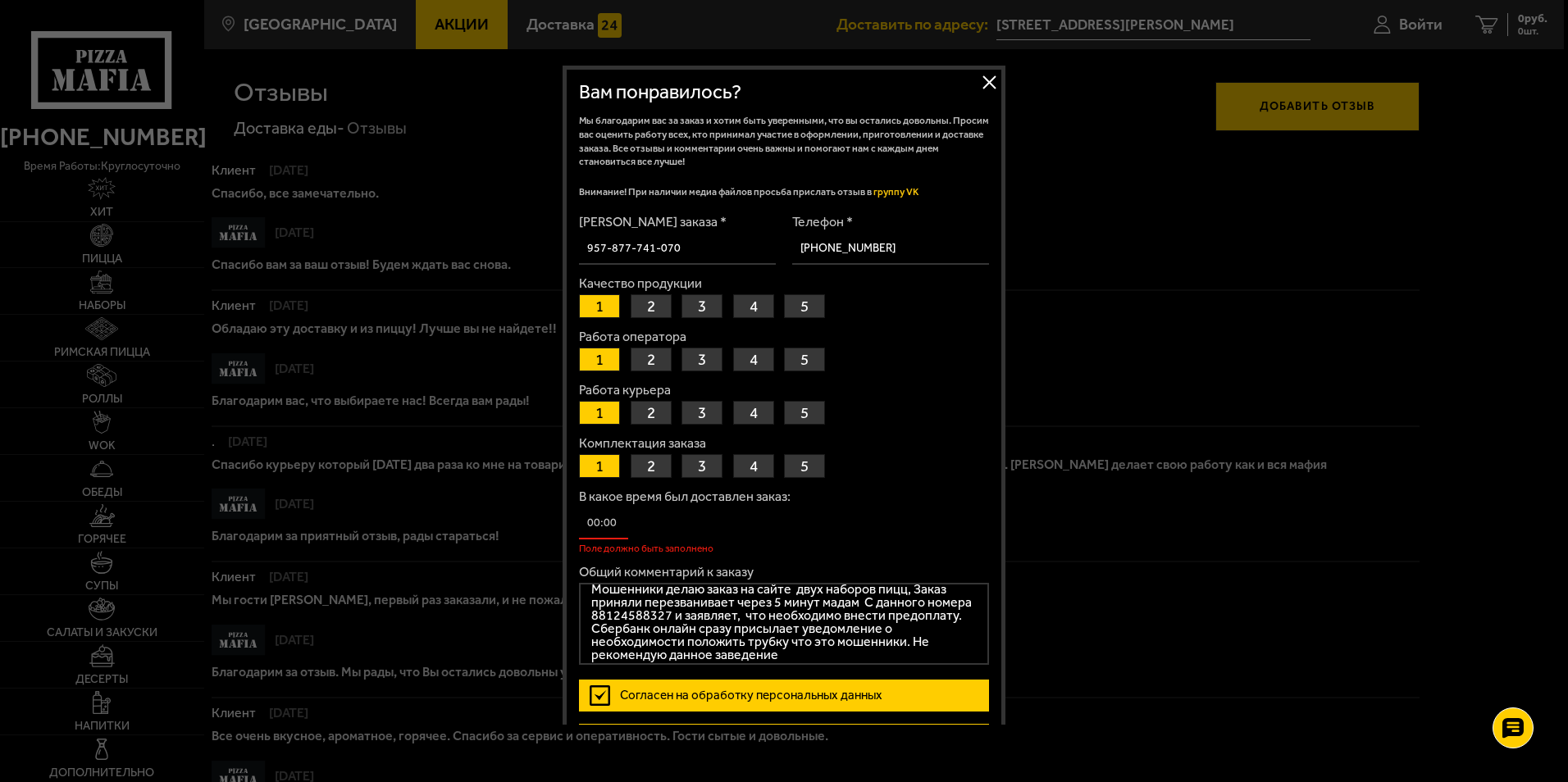
scroll to position [101, 0]
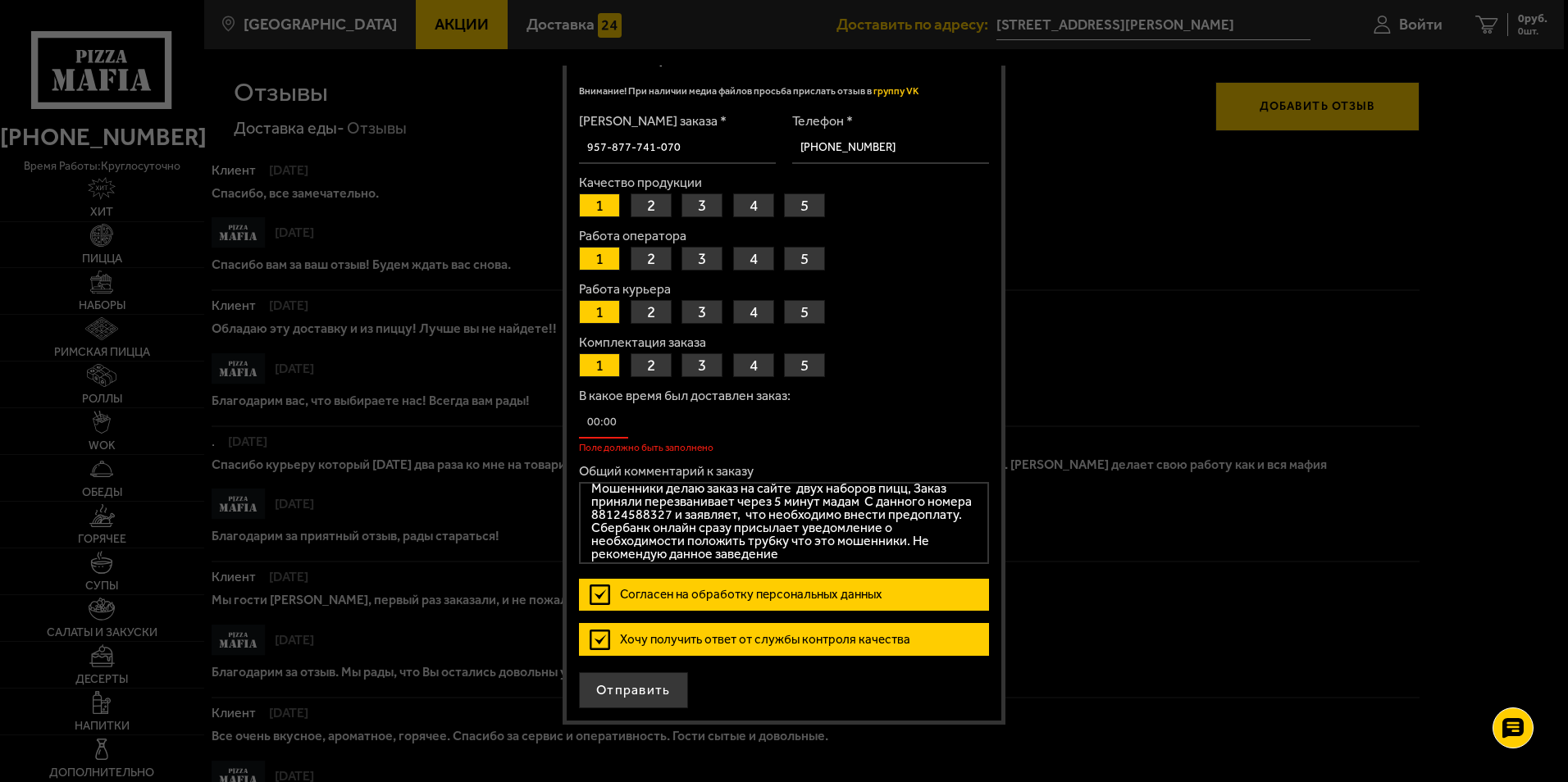
click at [622, 423] on input "В какое время был доставлен заказ:" at bounding box center [603, 422] width 49 height 32
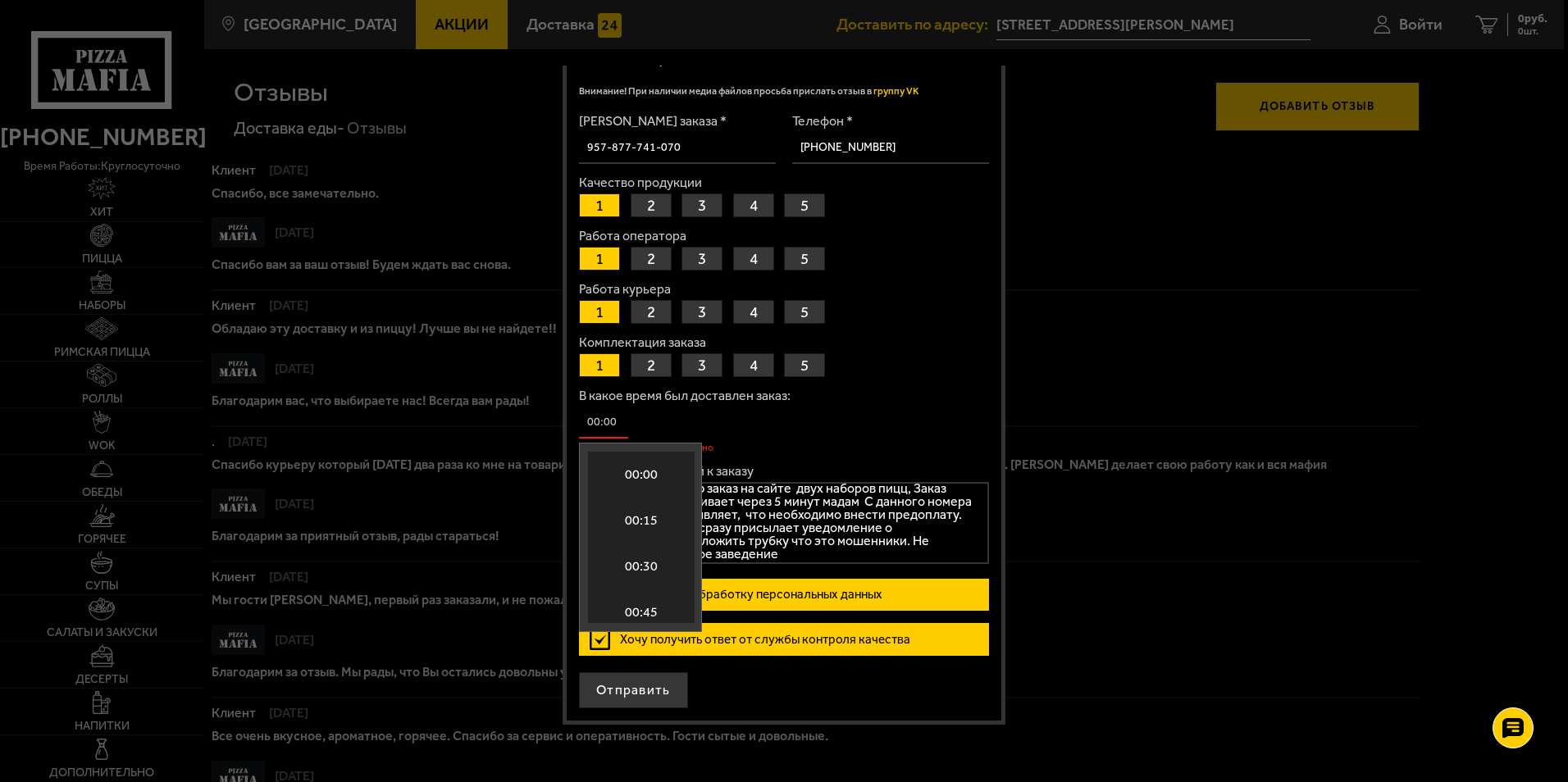
scroll to position [1866, 0]
click at [631, 568] on li "10:45" at bounding box center [641, 583] width 106 height 46
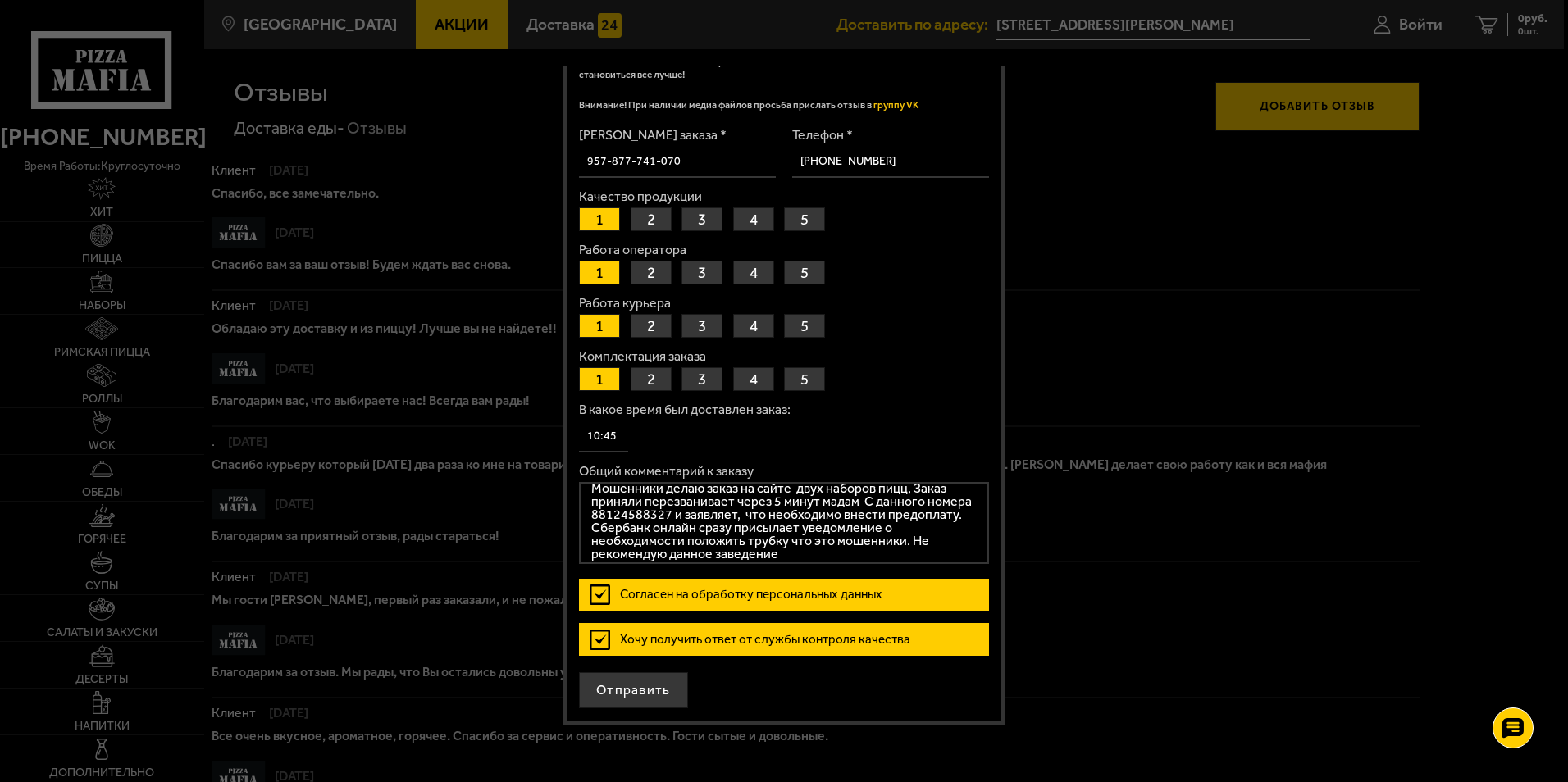
scroll to position [87, 0]
click at [613, 426] on input "10:45" at bounding box center [603, 436] width 49 height 32
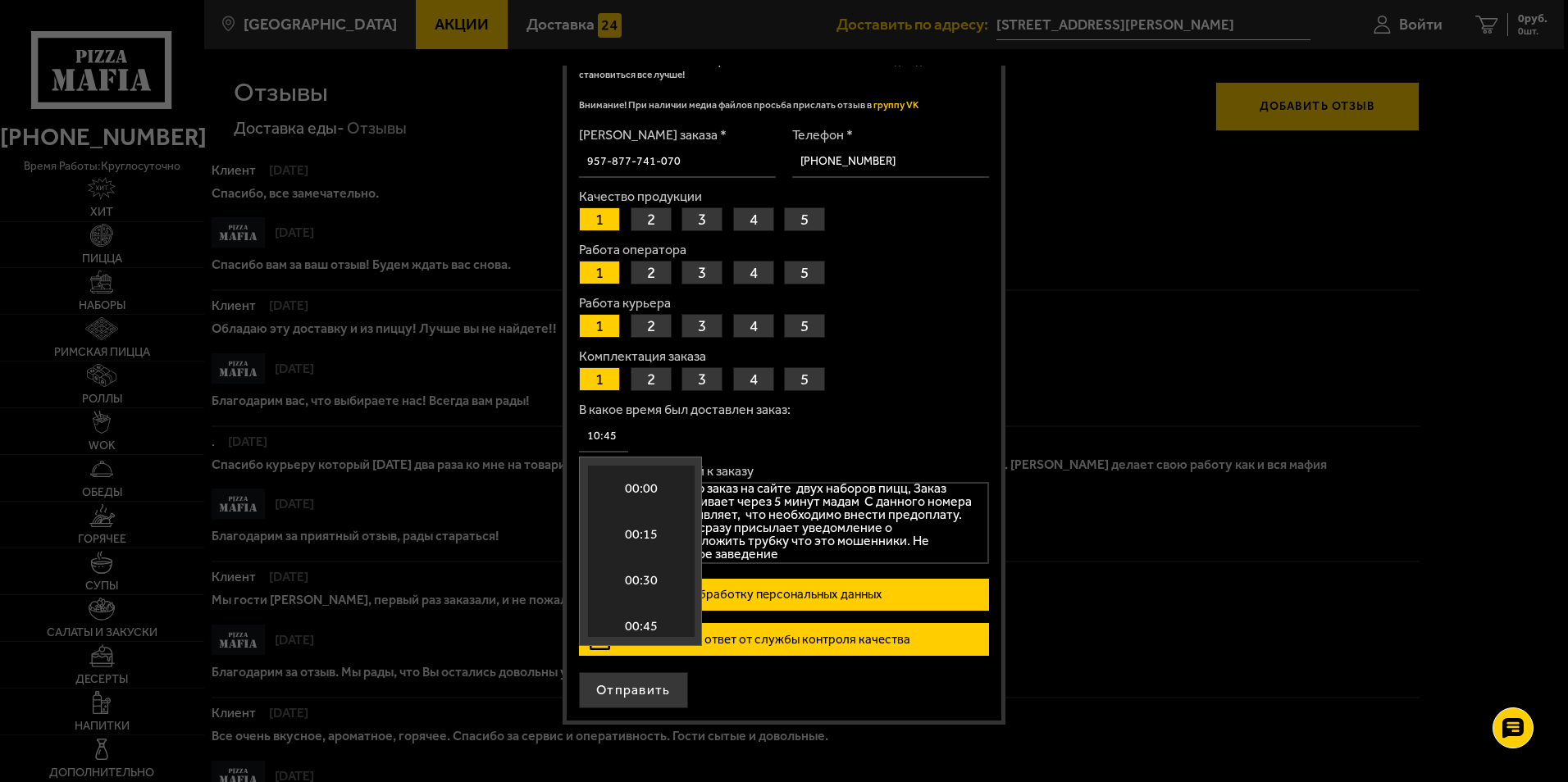
scroll to position [1866, 0]
click at [631, 480] on li "10:00" at bounding box center [641, 459] width 106 height 46
type input "10:00"
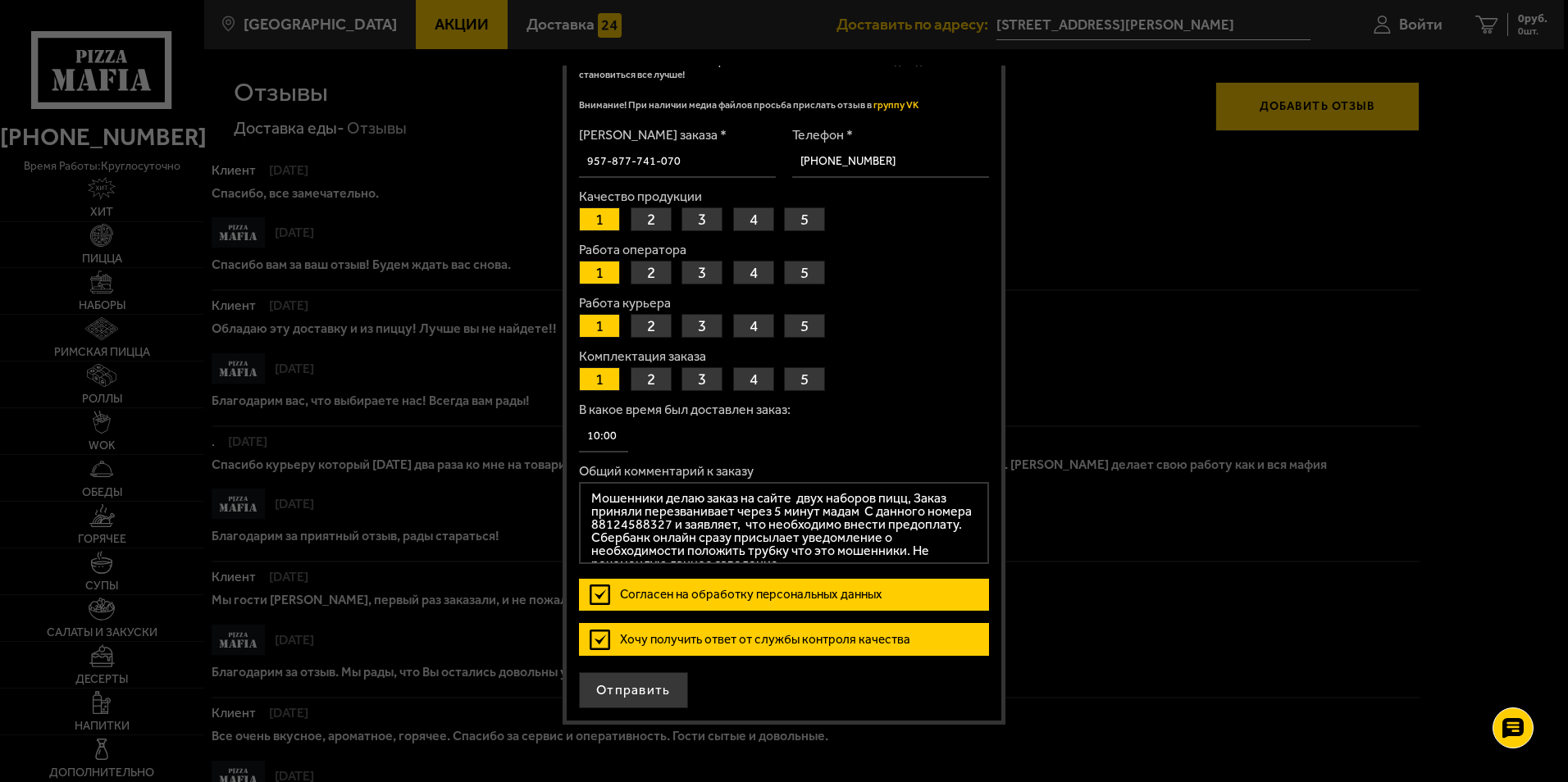
scroll to position [0, 0]
click at [632, 684] on button "Отправить" at bounding box center [633, 691] width 109 height 36
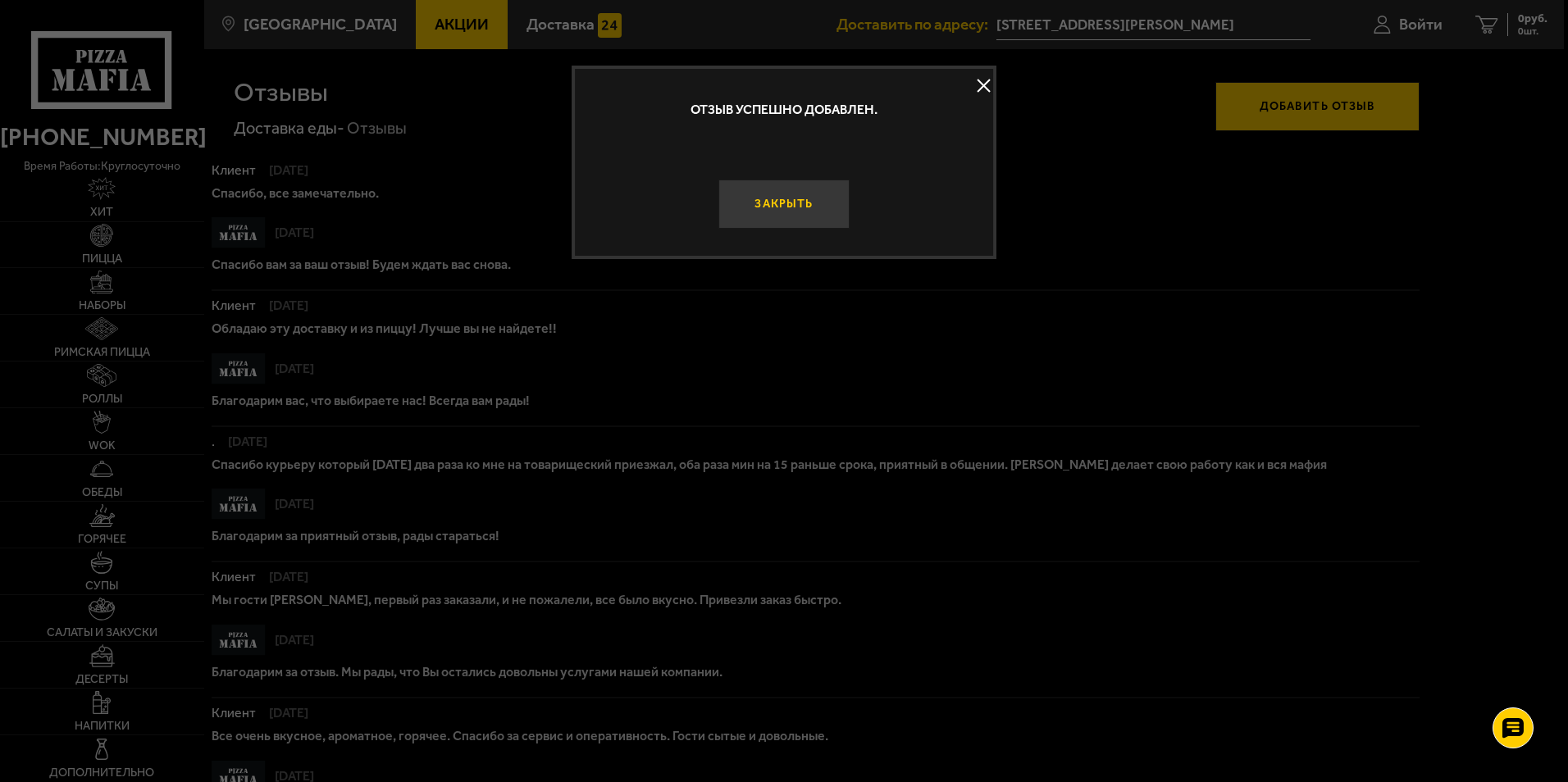
click at [772, 204] on button "Закрыть" at bounding box center [783, 204] width 130 height 49
